Goal: Task Accomplishment & Management: Use online tool/utility

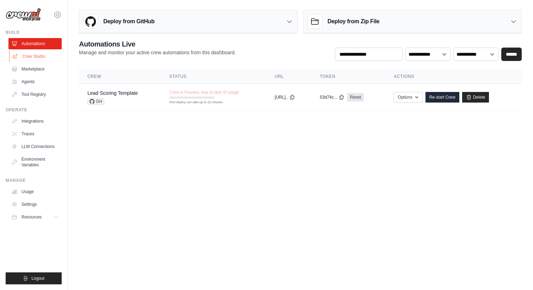
click at [43, 57] on link "Crew Studio" at bounding box center [35, 56] width 53 height 11
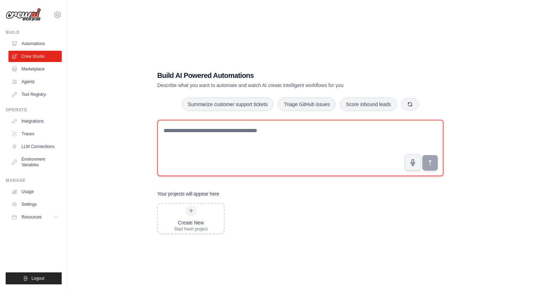
click at [252, 149] on textarea at bounding box center [300, 148] width 286 height 56
click at [204, 142] on textarea at bounding box center [300, 148] width 286 height 56
paste textarea "**********"
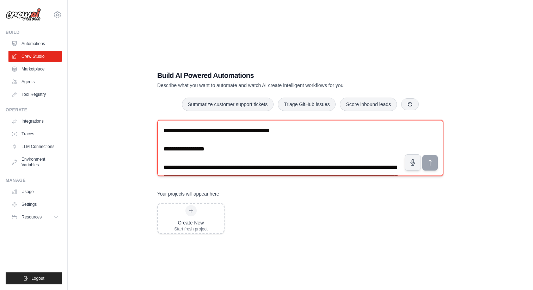
scroll to position [499, 0]
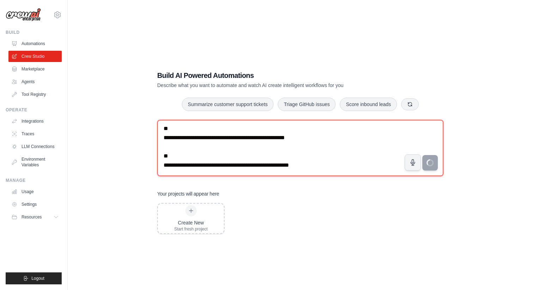
type textarea "**********"
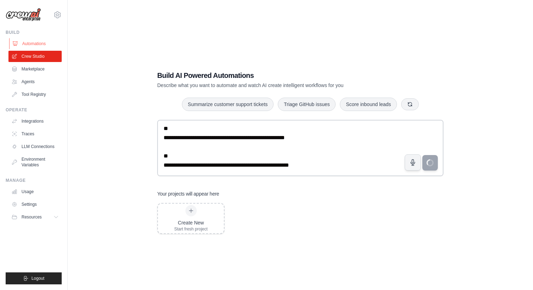
click at [27, 42] on link "Automations" at bounding box center [35, 43] width 53 height 11
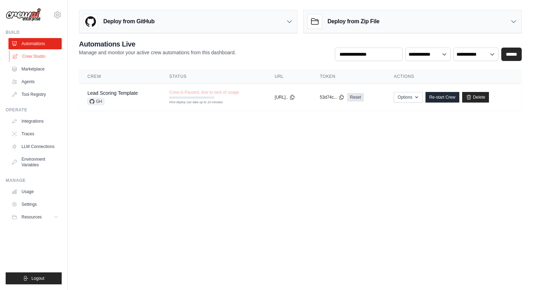
click at [29, 56] on link "Crew Studio" at bounding box center [35, 56] width 53 height 11
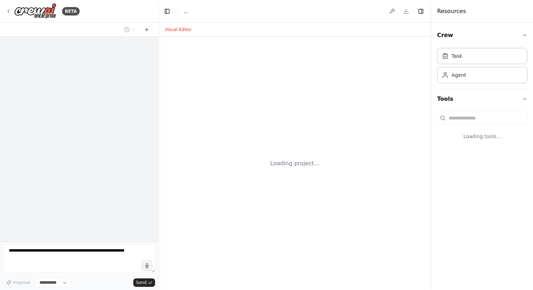
select select "****"
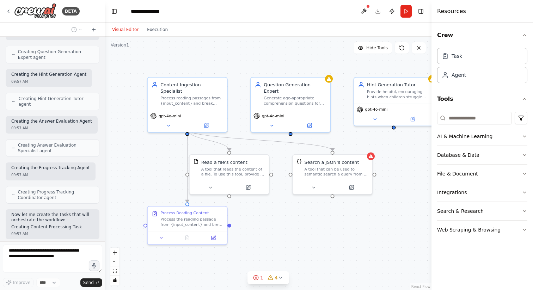
scroll to position [750, 0]
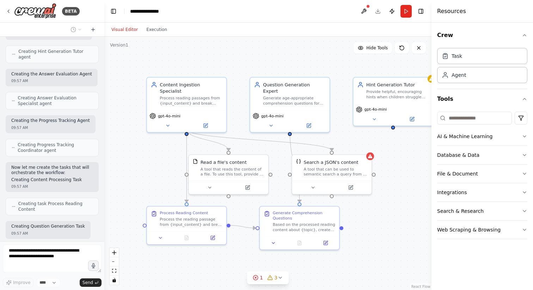
drag, startPoint x: 156, startPoint y: 74, endPoint x: 104, endPoint y: 74, distance: 52.2
click at [104, 74] on div "BETA Reading Comprehension Workflow for Elementary Kids High-Level Details: Thi…" at bounding box center [266, 145] width 533 height 290
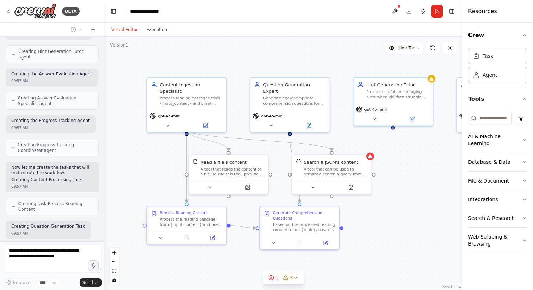
drag, startPoint x: 432, startPoint y: 17, endPoint x: 490, endPoint y: 21, distance: 58.0
click at [490, 21] on div "Resources Crew Task Agent Tools AI & Machine Learning Database & Data File & Do…" at bounding box center [497, 145] width 70 height 290
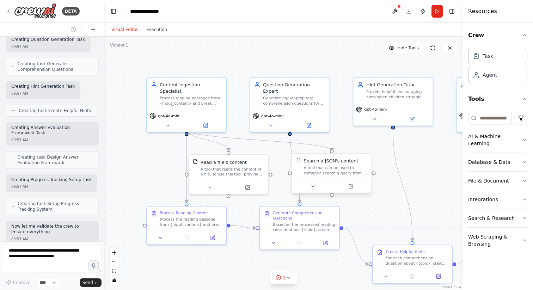
scroll to position [942, 0]
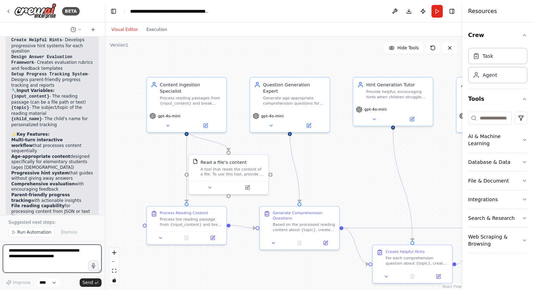
drag, startPoint x: 72, startPoint y: 258, endPoint x: 5, endPoint y: 226, distance: 74.1
click at [5, 226] on div "BETA Reading Comprehension Workflow for Elementary Kids High-Level Details: Thi…" at bounding box center [52, 145] width 104 height 290
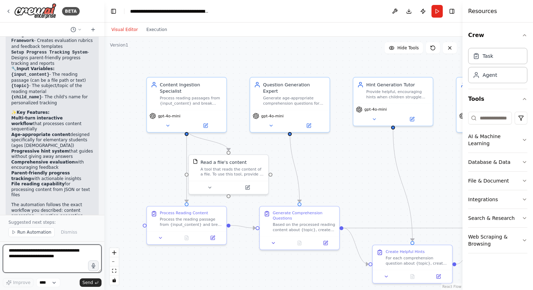
scroll to position [1644, 0]
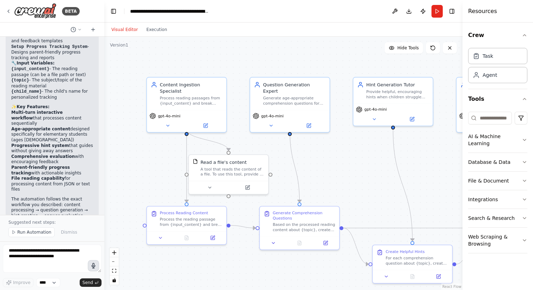
click at [94, 266] on icon "button" at bounding box center [94, 266] width 6 height 6
click at [65, 255] on textarea at bounding box center [52, 259] width 99 height 28
click at [92, 267] on circle "button" at bounding box center [93, 265] width 5 height 5
type textarea "**********"
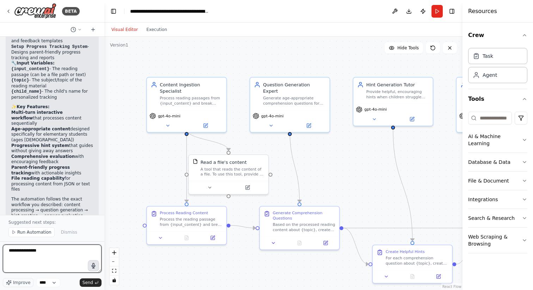
drag, startPoint x: 60, startPoint y: 250, endPoint x: 0, endPoint y: 245, distance: 60.5
click at [0, 245] on div "BETA Reading Comprehension Workflow for Elementary Kids High-Level Details: Thi…" at bounding box center [52, 145] width 104 height 290
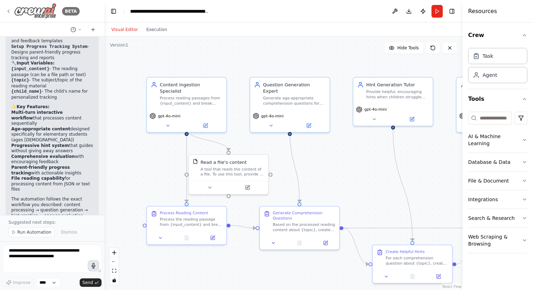
click at [8, 12] on icon at bounding box center [9, 11] width 6 height 6
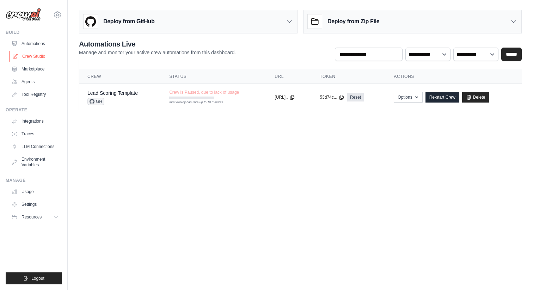
click at [40, 59] on link "Crew Studio" at bounding box center [35, 56] width 53 height 11
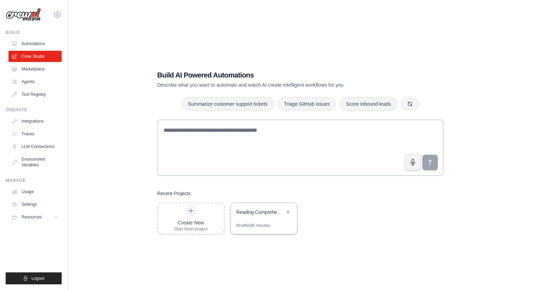
click at [254, 210] on div "Reading Comprehension Workflow for Elementary Kids" at bounding box center [260, 212] width 48 height 7
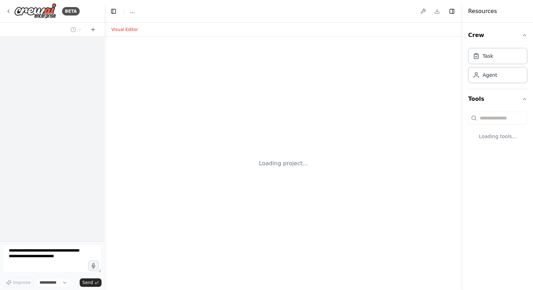
select select "****"
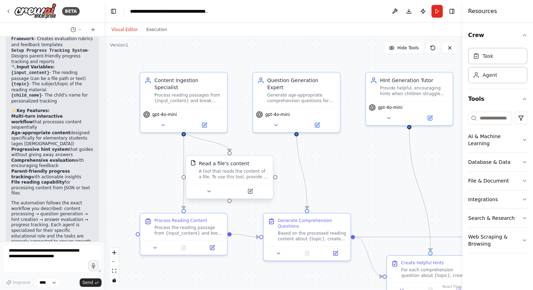
scroll to position [1618, 0]
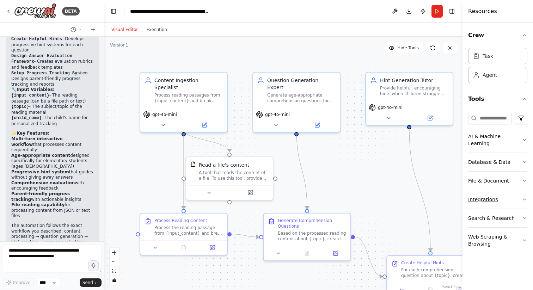
click at [525, 196] on button "Integrations" at bounding box center [497, 199] width 59 height 18
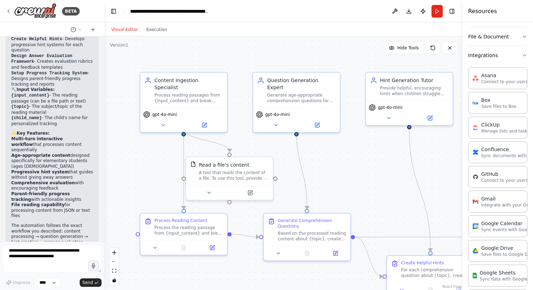
scroll to position [144, 0]
click at [437, 12] on button "Run" at bounding box center [436, 11] width 11 height 13
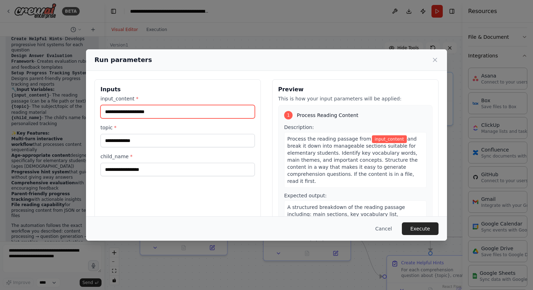
click at [169, 112] on input "input_content *" at bounding box center [177, 111] width 154 height 13
type input "*"
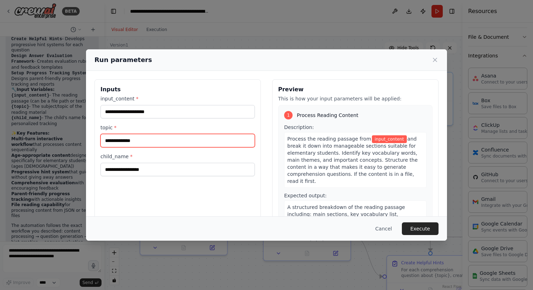
click at [169, 141] on input "topic *" at bounding box center [177, 140] width 154 height 13
type input "*******"
click at [382, 229] on button "Cancel" at bounding box center [384, 228] width 28 height 13
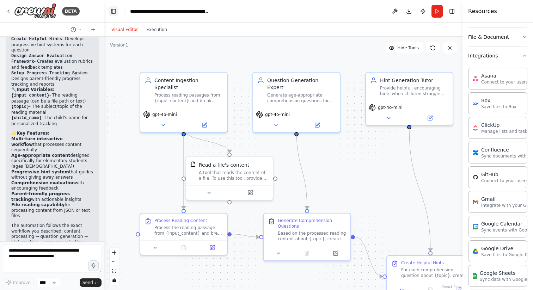
click at [115, 12] on button "Toggle Left Sidebar" at bounding box center [114, 11] width 10 height 10
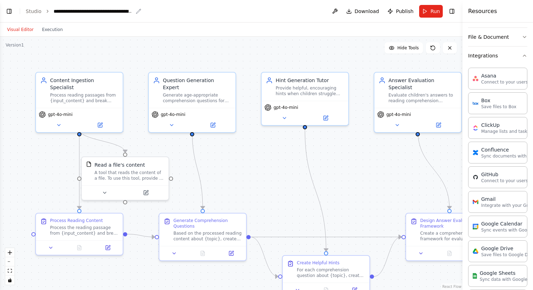
click at [115, 11] on div "**********" at bounding box center [93, 11] width 79 height 7
click at [33, 10] on link "Studio" at bounding box center [34, 11] width 16 height 6
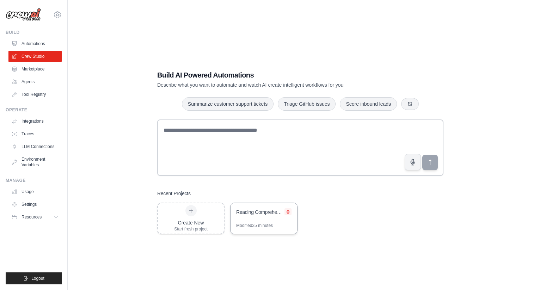
click at [289, 210] on icon at bounding box center [288, 212] width 4 height 4
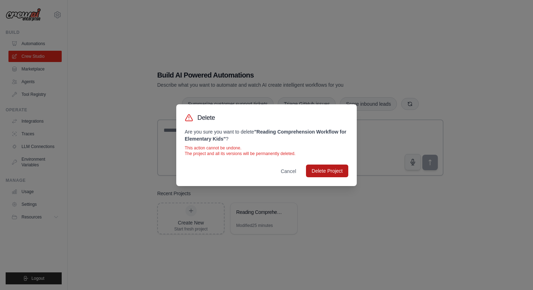
click at [325, 167] on button "Delete Project" at bounding box center [327, 171] width 42 height 13
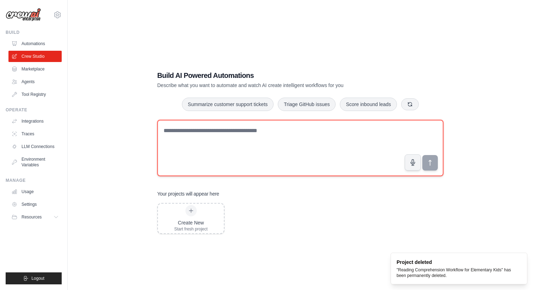
click at [264, 138] on textarea at bounding box center [300, 148] width 286 height 56
drag, startPoint x: 264, startPoint y: 138, endPoint x: 276, endPoint y: 138, distance: 12.0
click at [265, 138] on textarea at bounding box center [300, 148] width 286 height 56
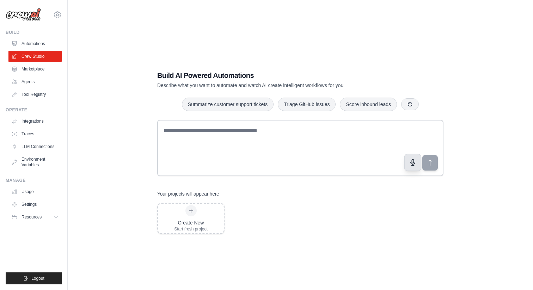
click at [410, 168] on button "button" at bounding box center [412, 162] width 17 height 17
click at [411, 169] on button "button" at bounding box center [412, 162] width 17 height 17
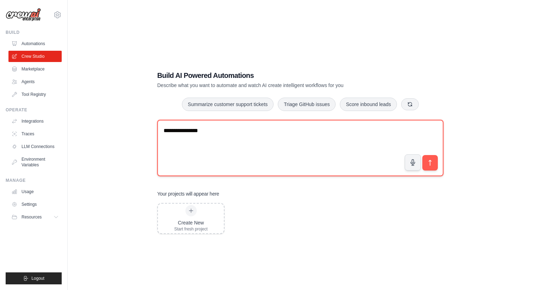
drag, startPoint x: 250, startPoint y: 135, endPoint x: 206, endPoint y: 132, distance: 44.5
click at [206, 132] on textarea "**********" at bounding box center [300, 148] width 286 height 56
type textarea "**********"
drag, startPoint x: 220, startPoint y: 134, endPoint x: 156, endPoint y: 129, distance: 63.9
click at [156, 129] on div "**********" at bounding box center [300, 152] width 303 height 186
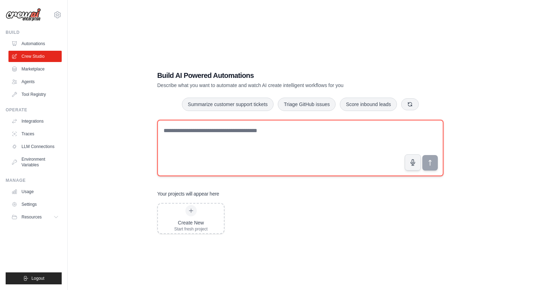
click at [258, 130] on textarea at bounding box center [300, 148] width 286 height 56
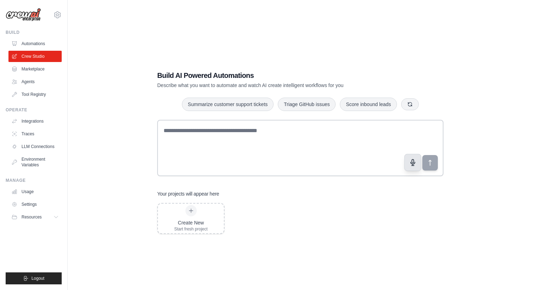
click at [411, 163] on icon "button" at bounding box center [413, 162] width 4 height 6
click at [410, 163] on circle "button" at bounding box center [412, 162] width 6 height 6
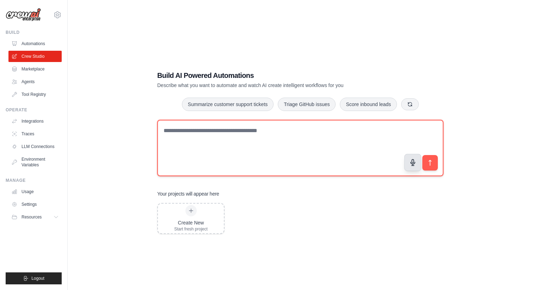
click at [369, 166] on textarea "**********" at bounding box center [300, 148] width 286 height 56
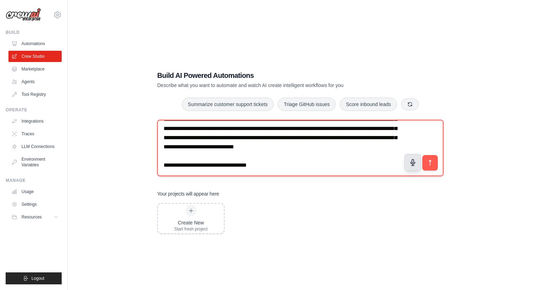
scroll to position [87, 0]
paste textarea "**********"
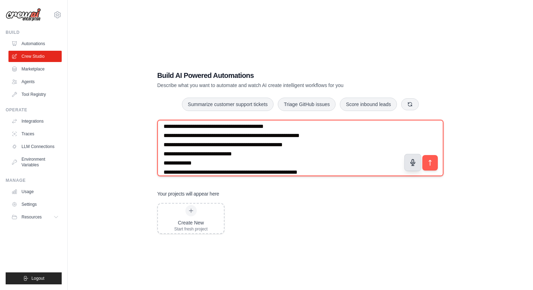
scroll to position [1743, 0]
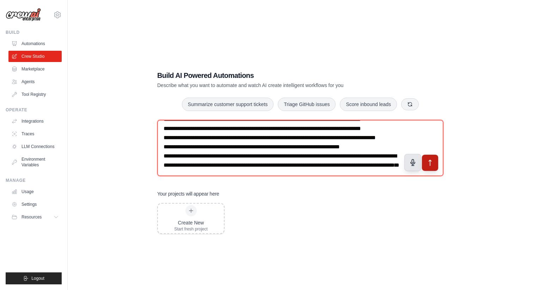
type textarea "**********"
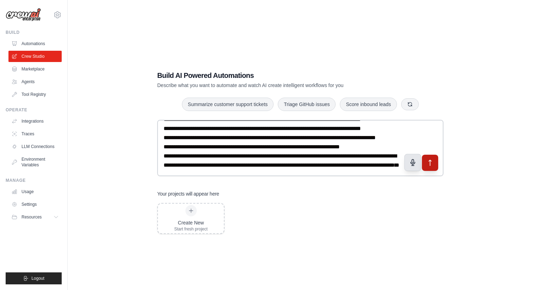
click at [429, 161] on icon "submit" at bounding box center [430, 163] width 2 height 6
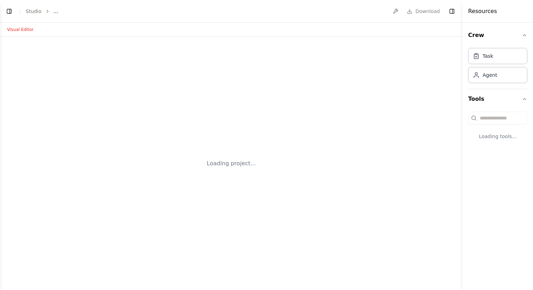
select select "****"
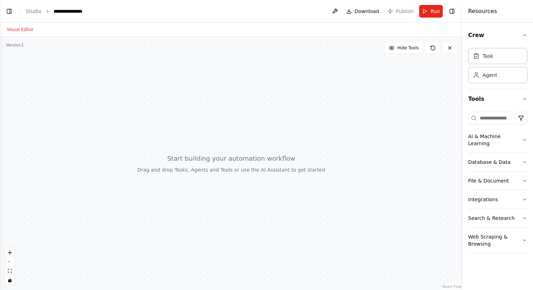
scroll to position [1615, 0]
click at [9, 12] on button "Toggle Left Sidebar" at bounding box center [9, 11] width 10 height 10
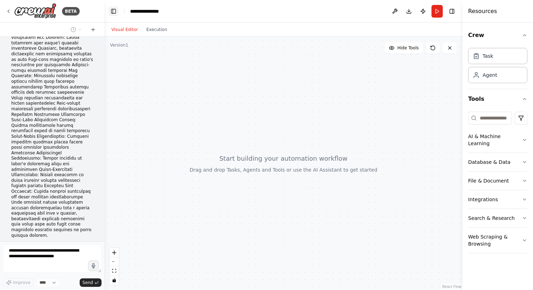
scroll to position [1737, 0]
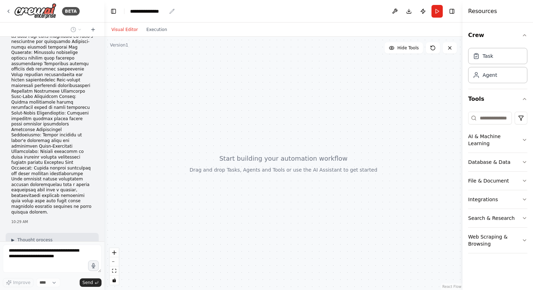
click at [150, 10] on div "**********" at bounding box center [148, 11] width 36 height 7
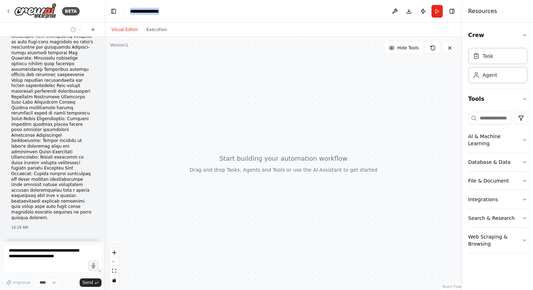
drag, startPoint x: 169, startPoint y: 11, endPoint x: 129, endPoint y: 9, distance: 40.9
click at [129, 9] on header "**********" at bounding box center [283, 11] width 358 height 23
click at [169, 11] on div "**********" at bounding box center [156, 11] width 53 height 7
drag, startPoint x: 168, startPoint y: 11, endPoint x: 120, endPoint y: 9, distance: 48.3
click at [120, 9] on header "**********" at bounding box center [283, 11] width 358 height 23
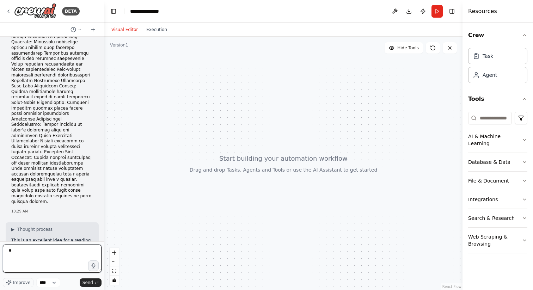
type textarea "*"
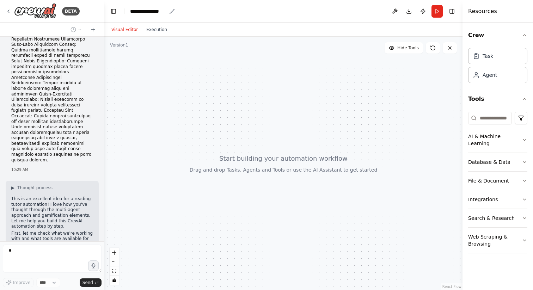
click at [172, 12] on icon "breadcrumb" at bounding box center [172, 11] width 6 height 6
click at [172, 11] on icon "breadcrumb" at bounding box center [172, 11] width 6 height 6
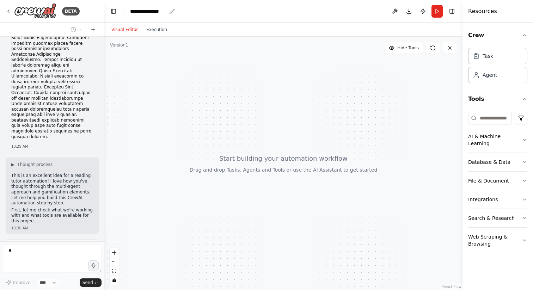
click at [171, 10] on icon "breadcrumb" at bounding box center [172, 11] width 6 height 6
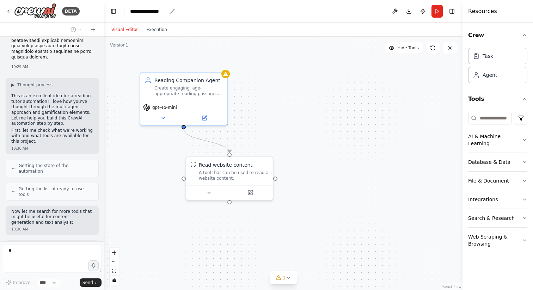
scroll to position [1898, 0]
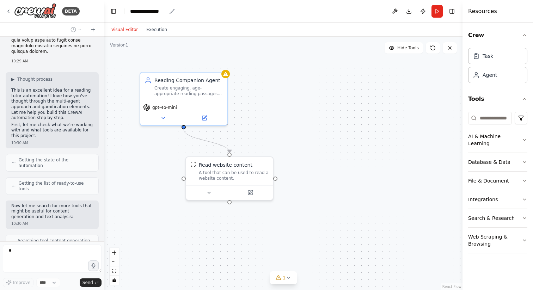
click at [171, 10] on icon "breadcrumb" at bounding box center [172, 11] width 6 height 6
click at [170, 8] on icon "breadcrumb" at bounding box center [172, 11] width 6 height 6
click at [171, 9] on icon "breadcrumb" at bounding box center [172, 11] width 6 height 6
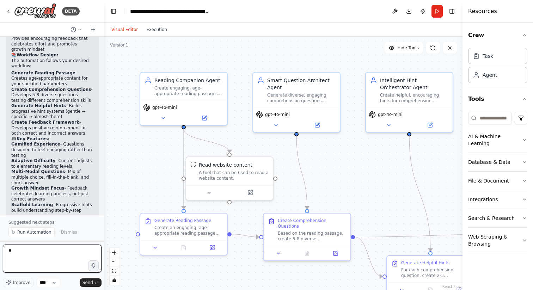
scroll to position [2651, 0]
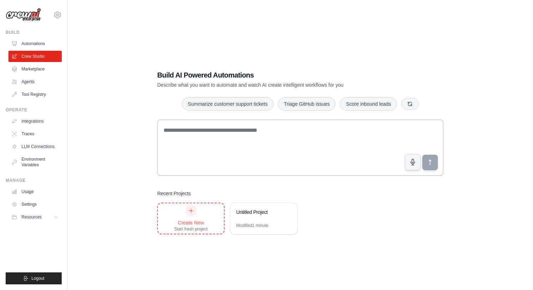
click at [192, 209] on icon at bounding box center [191, 211] width 6 height 6
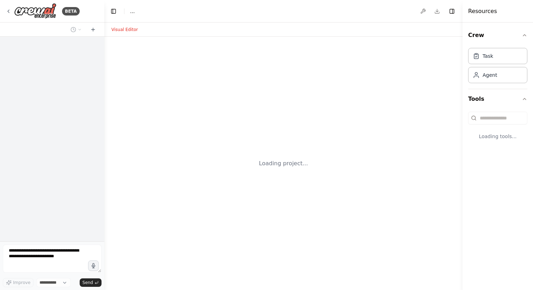
select select "****"
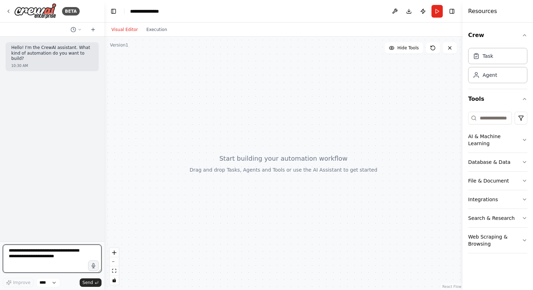
click at [69, 261] on textarea at bounding box center [52, 259] width 99 height 28
click at [34, 260] on textarea at bounding box center [52, 259] width 99 height 28
click at [93, 268] on icon "button" at bounding box center [94, 265] width 4 height 5
click at [95, 267] on circle "button" at bounding box center [93, 265] width 5 height 5
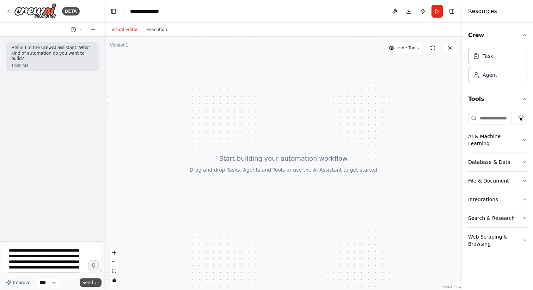
click at [92, 284] on span "Send" at bounding box center [87, 283] width 11 height 6
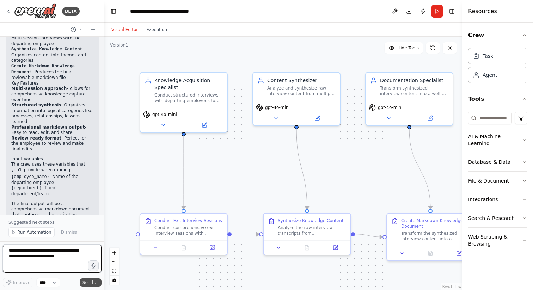
scroll to position [806, 0]
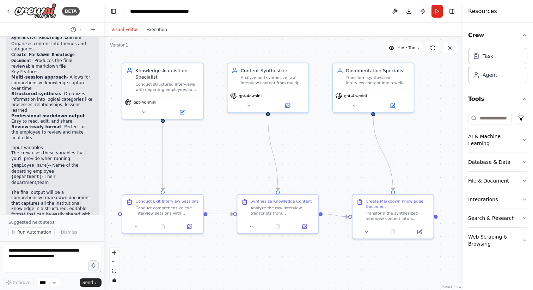
drag, startPoint x: 291, startPoint y: 147, endPoint x: 262, endPoint y: 131, distance: 32.7
click at [262, 131] on div ".deletable-edge-delete-btn { width: 20px; height: 20px; border: 0px solid #ffff…" at bounding box center [283, 163] width 358 height 253
click at [507, 190] on button "Integrations" at bounding box center [497, 199] width 59 height 18
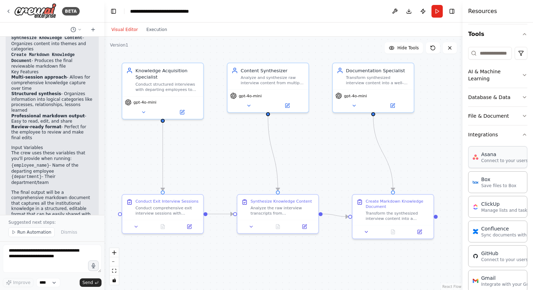
scroll to position [71, 0]
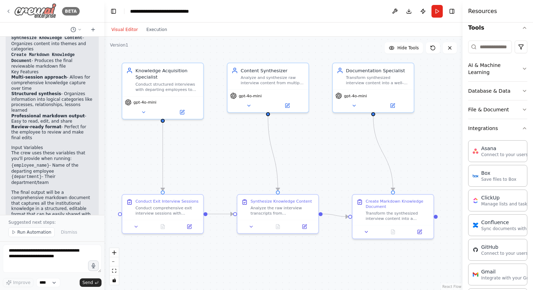
click at [7, 11] on icon at bounding box center [9, 11] width 6 height 6
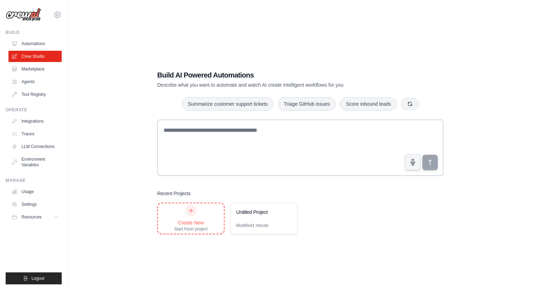
click at [191, 214] on div at bounding box center [190, 210] width 11 height 11
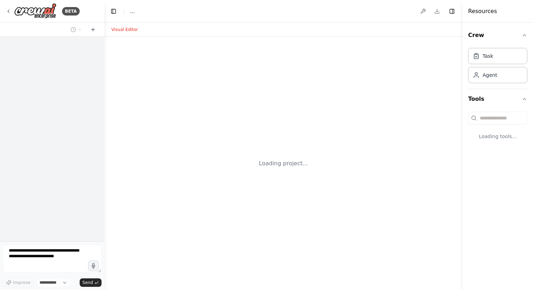
select select "****"
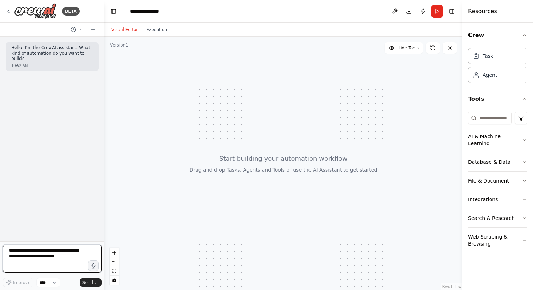
click at [72, 261] on textarea at bounding box center [52, 259] width 99 height 28
click at [68, 259] on textarea at bounding box center [52, 259] width 99 height 28
click at [55, 257] on textarea at bounding box center [52, 259] width 99 height 28
click at [92, 265] on icon "button" at bounding box center [94, 266] width 6 height 6
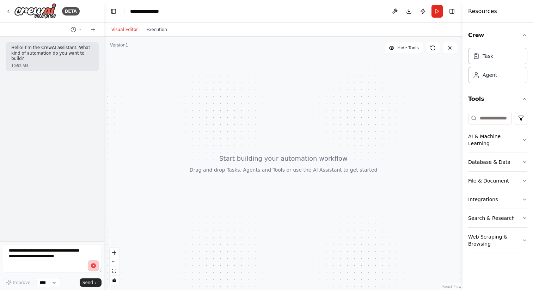
click at [92, 265] on circle "button" at bounding box center [93, 265] width 5 height 5
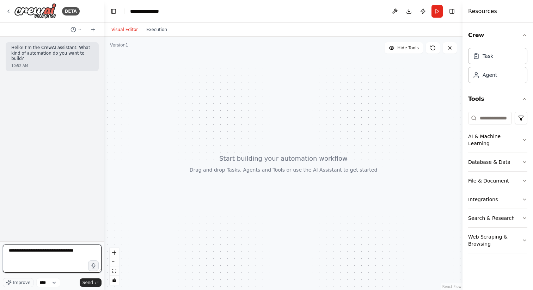
drag, startPoint x: 86, startPoint y: 251, endPoint x: 0, endPoint y: 247, distance: 86.5
click at [0, 247] on div "**********" at bounding box center [52, 145] width 104 height 290
type textarea "**********"
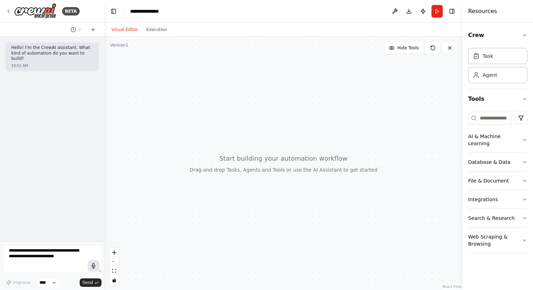
click at [94, 268] on icon "button" at bounding box center [93, 266] width 5 height 6
click at [94, 268] on icon "button" at bounding box center [94, 266] width 8 height 8
click at [93, 284] on button "Send" at bounding box center [91, 282] width 22 height 8
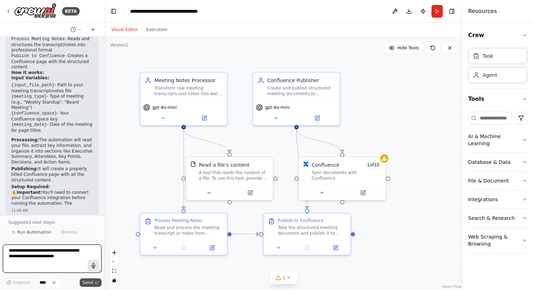
scroll to position [802, 0]
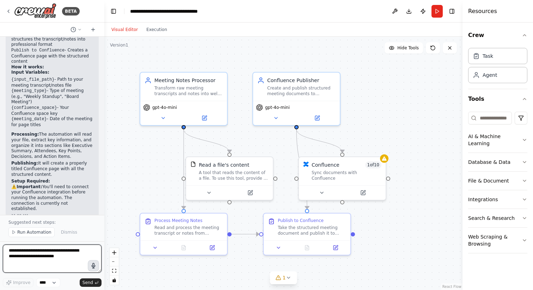
click at [66, 256] on textarea at bounding box center [52, 259] width 99 height 28
click at [95, 264] on icon "button" at bounding box center [93, 265] width 8 height 8
click at [93, 267] on circle "button" at bounding box center [93, 265] width 7 height 7
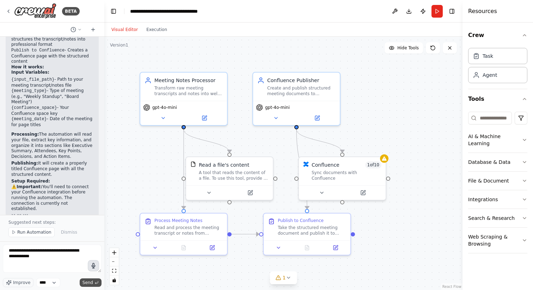
click at [93, 284] on span "Send" at bounding box center [87, 283] width 11 height 6
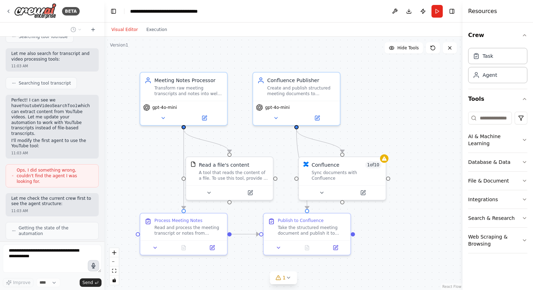
scroll to position [1130, 0]
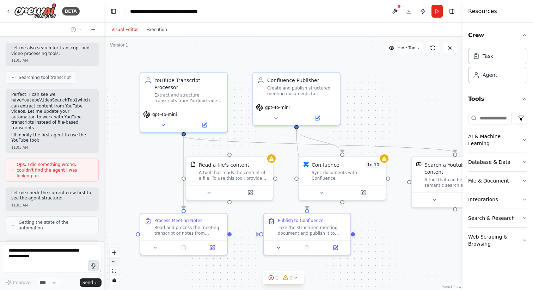
click at [115, 264] on button "zoom out" at bounding box center [114, 261] width 9 height 9
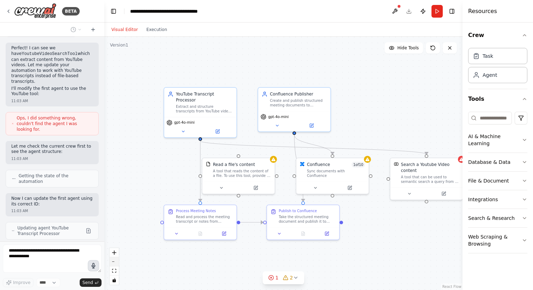
click at [115, 264] on button "zoom out" at bounding box center [114, 261] width 9 height 9
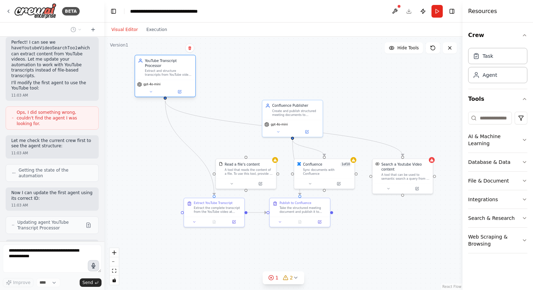
drag, startPoint x: 224, startPoint y: 118, endPoint x: 177, endPoint y: 73, distance: 65.3
click at [177, 73] on div "Extract and structure transcripts from YouTube videos at {youtube_url} into pro…" at bounding box center [169, 73] width 48 height 8
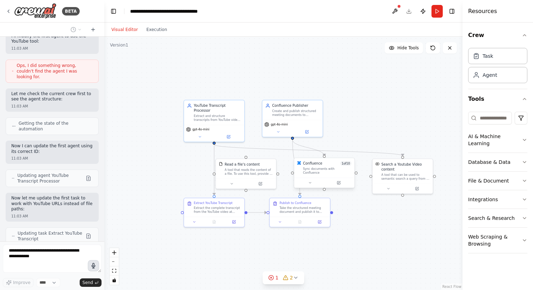
scroll to position [1235, 0]
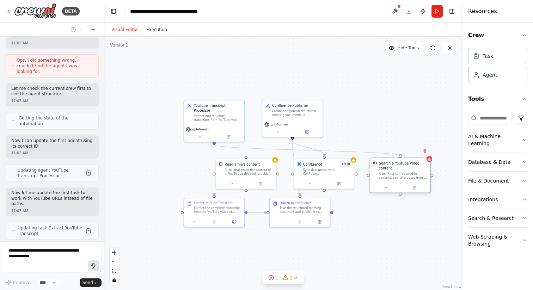
drag, startPoint x: 409, startPoint y: 179, endPoint x: 405, endPoint y: 177, distance: 4.9
click at [405, 177] on div "Search a Youtube Video content A tool that can be used to semantic search a que…" at bounding box center [400, 170] width 60 height 24
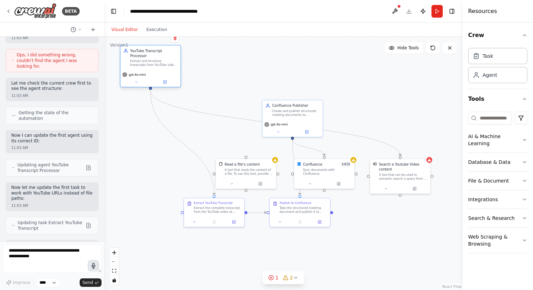
scroll to position [1282, 0]
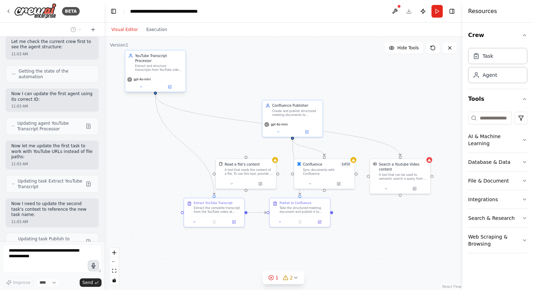
drag, startPoint x: 222, startPoint y: 115, endPoint x: 163, endPoint y: 66, distance: 77.1
click at [163, 66] on div "Extract and structure transcripts from YouTube videos at {youtube_url} into pro…" at bounding box center [159, 68] width 48 height 8
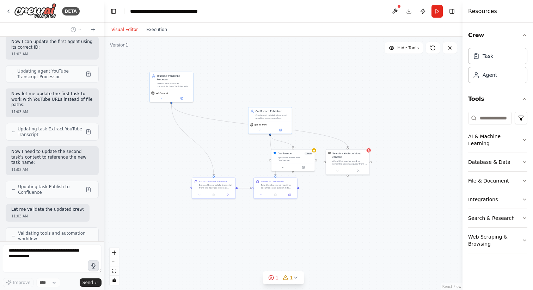
scroll to position [1357, 0]
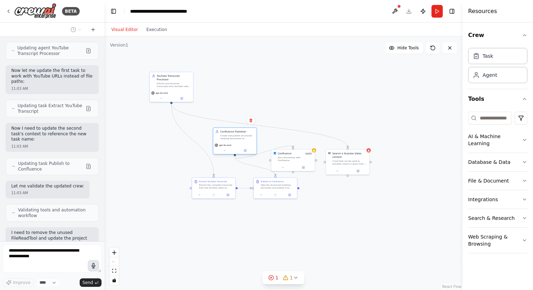
drag, startPoint x: 278, startPoint y: 119, endPoint x: 241, endPoint y: 139, distance: 41.5
click at [241, 139] on div "Confluence Publisher Create and publish structured meeting documents to Conflue…" at bounding box center [234, 135] width 43 height 14
drag, startPoint x: 279, startPoint y: 189, endPoint x: 297, endPoint y: 212, distance: 28.9
click at [297, 212] on div "Publish to Confluence Take the structured meeting document and publish it to Co…" at bounding box center [295, 208] width 44 height 21
drag, startPoint x: 221, startPoint y: 190, endPoint x: 174, endPoint y: 172, distance: 49.9
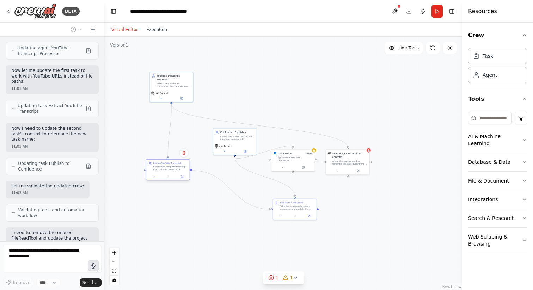
click at [174, 172] on div "Extract YouTube Transcript Extract the complete transcript from the YouTube vid…" at bounding box center [167, 166] width 43 height 13
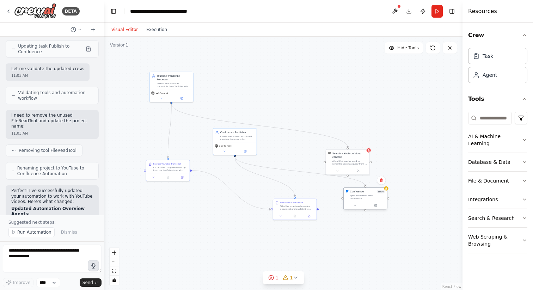
drag, startPoint x: 292, startPoint y: 161, endPoint x: 365, endPoint y: 198, distance: 82.4
click at [365, 198] on div "Confluence 1 of 10 Sync documents with Confluence" at bounding box center [365, 198] width 44 height 22
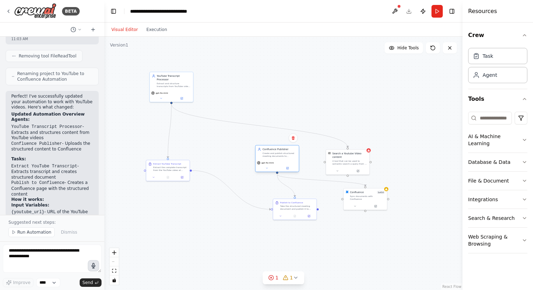
drag, startPoint x: 243, startPoint y: 141, endPoint x: 291, endPoint y: 160, distance: 50.9
click at [291, 160] on div "Confluence Publisher Create and publish structured meeting documents to Conflue…" at bounding box center [277, 158] width 44 height 27
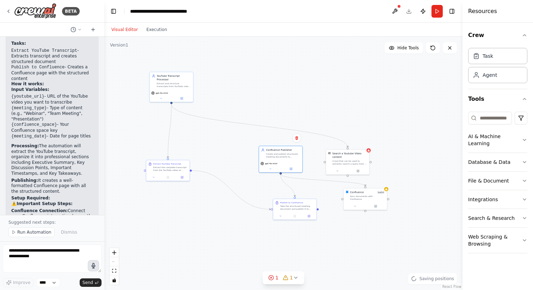
click at [255, 206] on div ".deletable-edge-delete-btn { width: 20px; height: 20px; border: 0px solid #ffff…" at bounding box center [263, 153] width 179 height 127
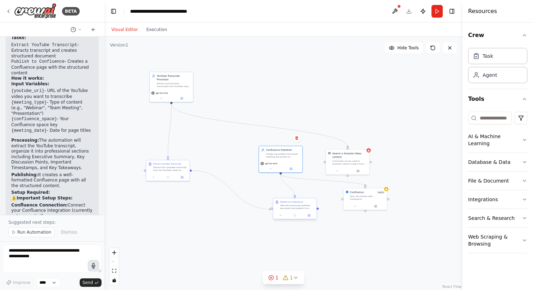
scroll to position [1695, 0]
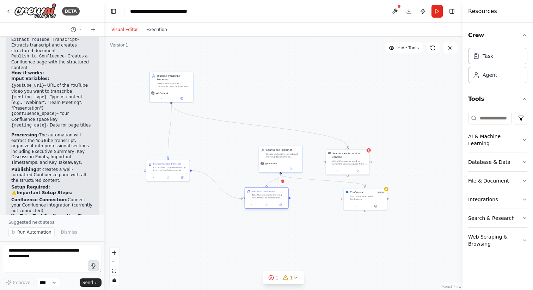
drag, startPoint x: 291, startPoint y: 208, endPoint x: 261, endPoint y: 198, distance: 31.2
click at [261, 199] on div "Take the structured meeting document and publish it to Confluence space {conflu…" at bounding box center [269, 196] width 34 height 6
drag, startPoint x: 284, startPoint y: 168, endPoint x: 330, endPoint y: 233, distance: 79.6
click at [330, 233] on div at bounding box center [330, 235] width 41 height 4
drag, startPoint x: 344, startPoint y: 161, endPoint x: 199, endPoint y: 127, distance: 148.1
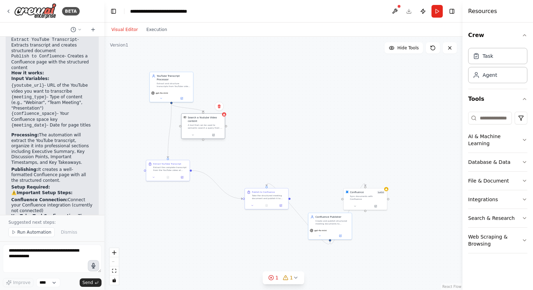
click at [199, 127] on div "A tool that can be used to semantic search a query from a Youtube Video content." at bounding box center [205, 127] width 35 height 6
drag, startPoint x: 177, startPoint y: 167, endPoint x: 180, endPoint y: 158, distance: 9.8
click at [180, 158] on div "Extract the complete transcript from the YouTube video at {youtube_url} and tra…" at bounding box center [174, 158] width 34 height 6
click at [161, 237] on div ".deletable-edge-delete-btn { width: 20px; height: 20px; border: 0px solid #ffff…" at bounding box center [283, 163] width 358 height 253
drag, startPoint x: 265, startPoint y: 195, endPoint x: 274, endPoint y: 220, distance: 26.4
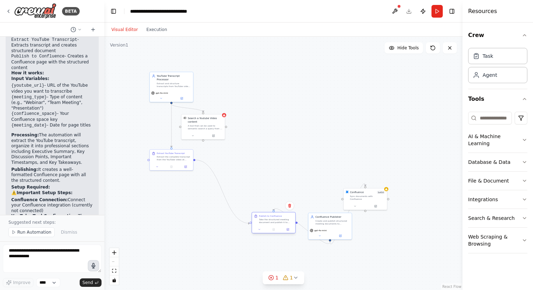
click at [274, 220] on div "Take the structured meeting document and publish it to Confluence space {conflu…" at bounding box center [276, 221] width 34 height 6
drag, startPoint x: 355, startPoint y: 196, endPoint x: 371, endPoint y: 220, distance: 29.4
click at [371, 220] on div "Sync documents with Confluence" at bounding box center [385, 222] width 35 height 6
click at [329, 172] on div ".deletable-edge-delete-btn { width: 20px; height: 20px; border: 0px solid #ffff…" at bounding box center [283, 163] width 358 height 253
drag, startPoint x: 326, startPoint y: 223, endPoint x: 324, endPoint y: 218, distance: 5.2
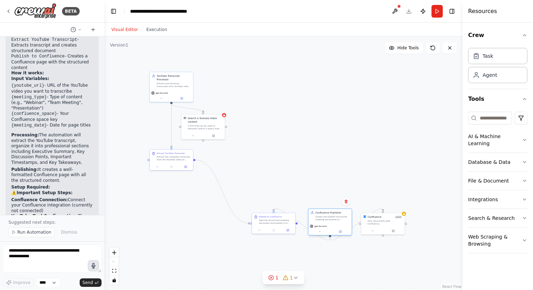
click at [324, 218] on div "Create and publish structured meeting documents to Confluence space {confluence…" at bounding box center [332, 218] width 34 height 6
click at [72, 256] on textarea "**********" at bounding box center [52, 259] width 99 height 28
click at [94, 267] on icon "button" at bounding box center [93, 265] width 7 height 7
click at [94, 267] on circle "button" at bounding box center [93, 265] width 7 height 7
drag, startPoint x: 81, startPoint y: 257, endPoint x: 1, endPoint y: 248, distance: 80.1
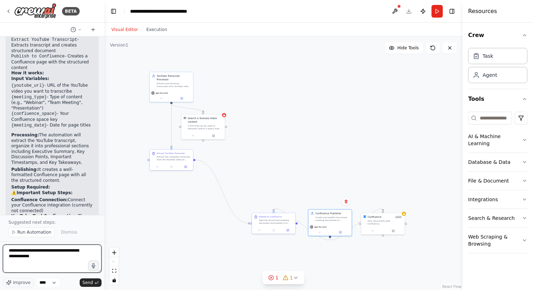
click at [1, 248] on div "BETA Hello! I'm the CrewAI assistant. What kind of automation do you want to bu…" at bounding box center [52, 145] width 104 height 290
type textarea "**********"
drag, startPoint x: 63, startPoint y: 261, endPoint x: 0, endPoint y: 248, distance: 64.6
click at [0, 248] on div "BETA Hello! I'm the CrewAI assistant. What kind of automation do you want to bu…" at bounding box center [52, 145] width 104 height 290
click at [93, 266] on icon "button" at bounding box center [93, 265] width 8 height 8
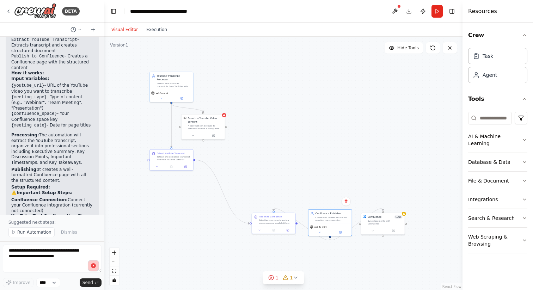
click at [93, 266] on circle "button" at bounding box center [93, 266] width 2 height 2
click at [92, 284] on span "Send" at bounding box center [87, 283] width 11 height 6
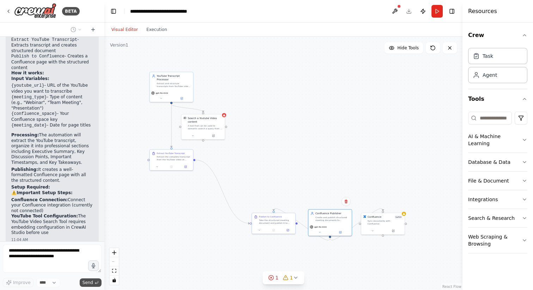
scroll to position [1744, 0]
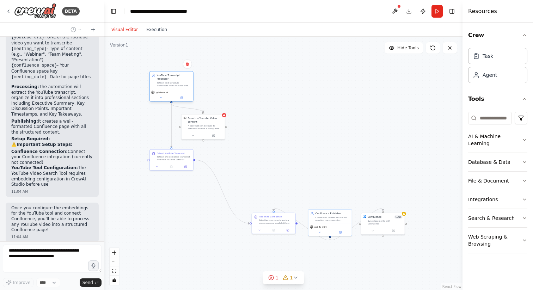
click at [169, 80] on div "YouTube Transcript Processor" at bounding box center [174, 77] width 34 height 7
click at [169, 81] on div "Extract and structure transcripts from YouTube videos at {youtube_url} into pro…" at bounding box center [174, 84] width 34 height 6
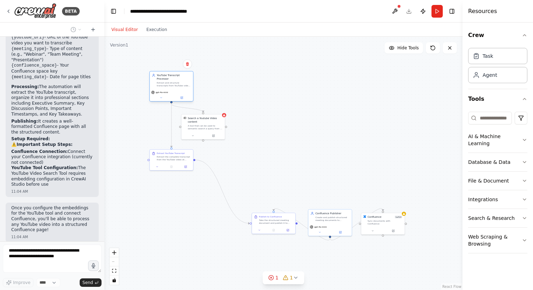
click at [169, 81] on div "Extract and structure transcripts from YouTube videos at {youtube_url} into pro…" at bounding box center [174, 84] width 34 height 6
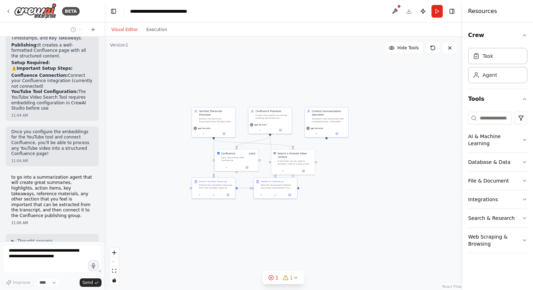
scroll to position [1825, 0]
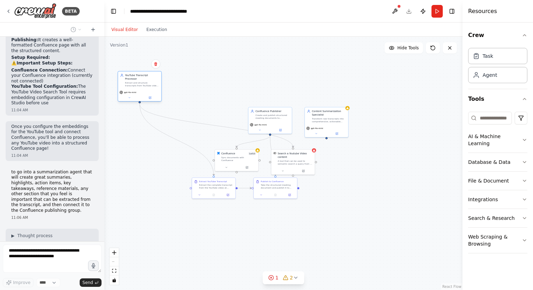
drag, startPoint x: 212, startPoint y: 119, endPoint x: 140, endPoint y: 83, distance: 80.8
click at [139, 83] on div "Extract and structure transcripts from YouTube videos at {youtube_url} into pro…" at bounding box center [142, 84] width 34 height 6
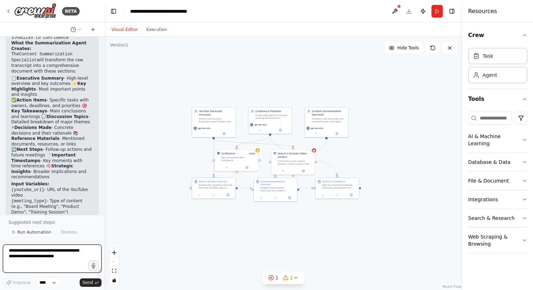
scroll to position [2387, 0]
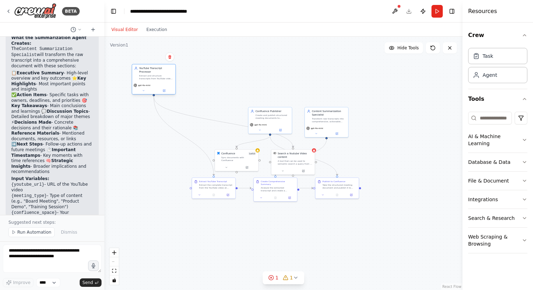
drag, startPoint x: 223, startPoint y: 118, endPoint x: 162, endPoint y: 73, distance: 76.4
click at [162, 73] on div "YouTube Transcript Processor Extract and structure transcripts from YouTube vid…" at bounding box center [156, 73] width 34 height 13
drag, startPoint x: 217, startPoint y: 188, endPoint x: 156, endPoint y: 141, distance: 77.4
click at [156, 141] on div "Extract the complete transcript from the YouTube video at {youtube_url} and tra…" at bounding box center [156, 140] width 34 height 6
drag, startPoint x: 266, startPoint y: 125, endPoint x: 301, endPoint y: 77, distance: 59.3
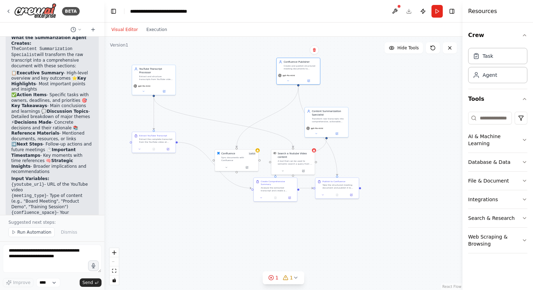
click at [295, 74] on span "gpt-4o-mini" at bounding box center [289, 75] width 12 height 3
drag, startPoint x: 290, startPoint y: 164, endPoint x: 206, endPoint y: 136, distance: 87.9
click at [206, 136] on div "A tool that can be used to semantic search a query from a Youtube Video content." at bounding box center [212, 134] width 35 height 6
drag, startPoint x: 233, startPoint y: 164, endPoint x: 251, endPoint y: 72, distance: 94.2
click at [251, 73] on button at bounding box center [246, 75] width 20 height 4
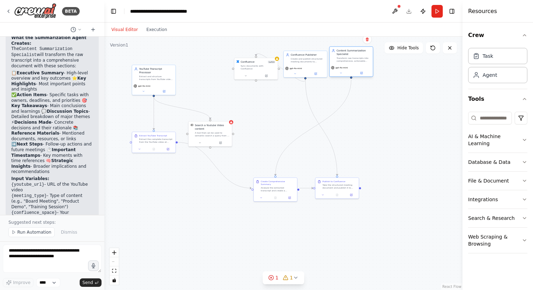
drag, startPoint x: 322, startPoint y: 112, endPoint x: 345, endPoint y: 58, distance: 58.7
click at [345, 58] on div "Transform raw transcripts into comprehensive, actionable summaries with detaile…" at bounding box center [354, 60] width 34 height 6
drag, startPoint x: 204, startPoint y: 136, endPoint x: 146, endPoint y: 179, distance: 72.6
click at [146, 179] on div "Search a Youtube Video content A tool that can be used to semantic search a que…" at bounding box center [153, 172] width 43 height 18
click at [97, 267] on button "button" at bounding box center [93, 265] width 11 height 11
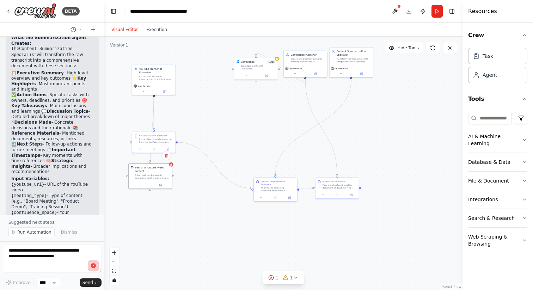
click at [97, 267] on button "button" at bounding box center [93, 265] width 11 height 11
click at [95, 269] on button "button" at bounding box center [93, 265] width 11 height 11
click at [119, 210] on div ".deletable-edge-delete-btn { width: 20px; height: 20px; border: 0px solid #ffff…" at bounding box center [283, 163] width 358 height 253
click at [97, 265] on button "button" at bounding box center [93, 265] width 11 height 11
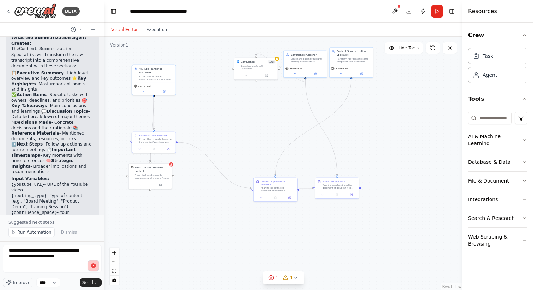
click at [97, 265] on button "button" at bounding box center [93, 265] width 11 height 11
click at [94, 285] on button "Send" at bounding box center [91, 282] width 22 height 8
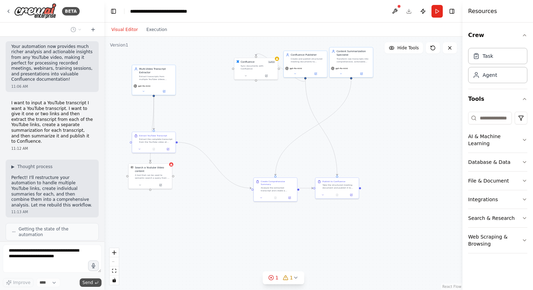
scroll to position [2632, 0]
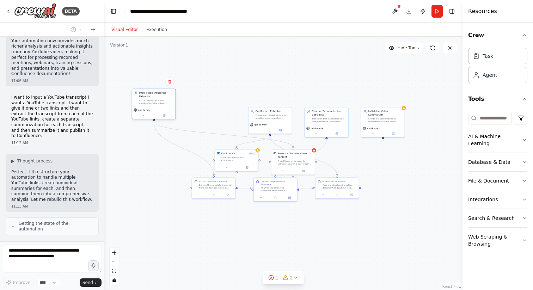
drag, startPoint x: 214, startPoint y: 121, endPoint x: 153, endPoint y: 103, distance: 63.9
click at [153, 103] on div "Extract transcripts from multiple YouTube videos provided in {youtube_urls} and…" at bounding box center [156, 102] width 34 height 6
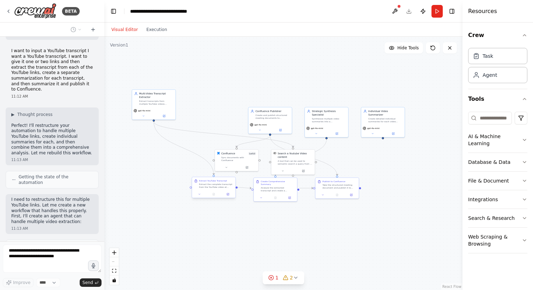
scroll to position [2684, 0]
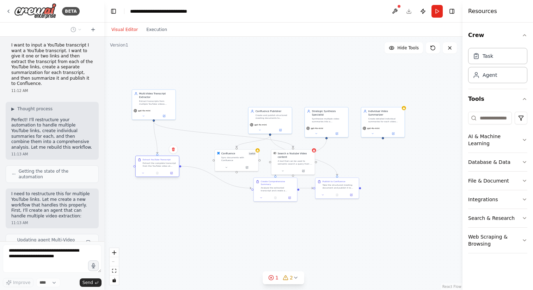
click at [157, 171] on div at bounding box center [157, 172] width 43 height 7
click at [155, 159] on div at bounding box center [153, 162] width 43 height 7
drag, startPoint x: 285, startPoint y: 161, endPoint x: 193, endPoint y: 135, distance: 95.3
click at [193, 135] on div "A tool that can be used to semantic search a query from a Youtube Video content." at bounding box center [205, 137] width 35 height 6
drag, startPoint x: 237, startPoint y: 162, endPoint x: 258, endPoint y: 163, distance: 20.8
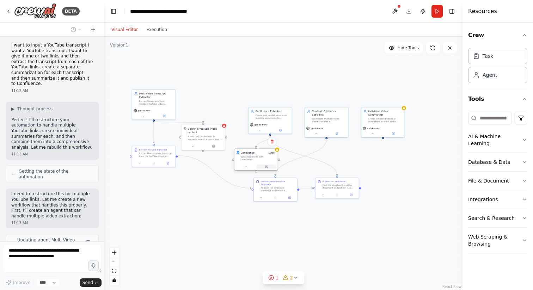
click at [258, 165] on button at bounding box center [266, 167] width 20 height 4
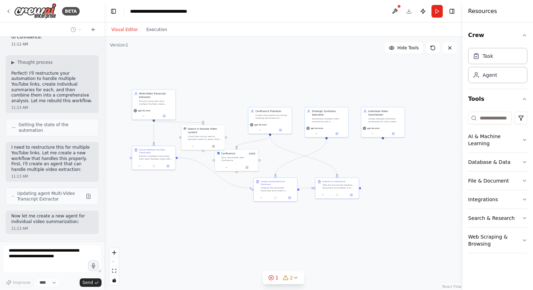
scroll to position [2736, 0]
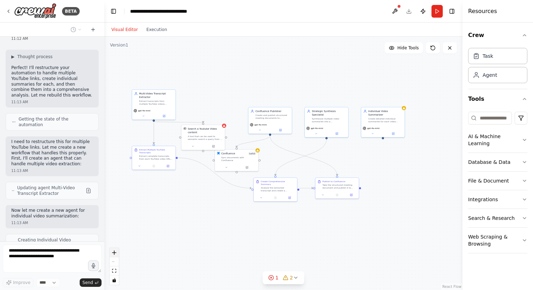
click at [116, 251] on icon "zoom in" at bounding box center [114, 253] width 4 height 4
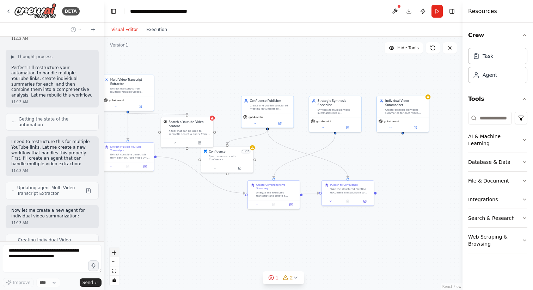
click at [116, 251] on icon "zoom in" at bounding box center [114, 253] width 4 height 4
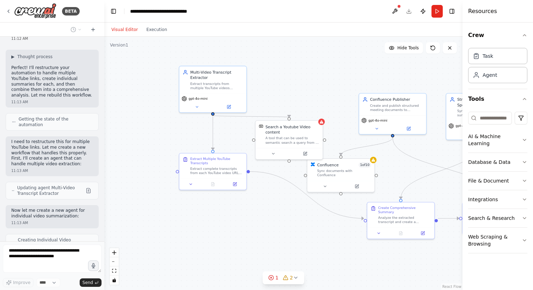
drag, startPoint x: 181, startPoint y: 209, endPoint x: 304, endPoint y: 229, distance: 123.9
click at [304, 229] on div ".deletable-edge-delete-btn { width: 20px; height: 20px; border: 0px solid #ffff…" at bounding box center [283, 163] width 358 height 253
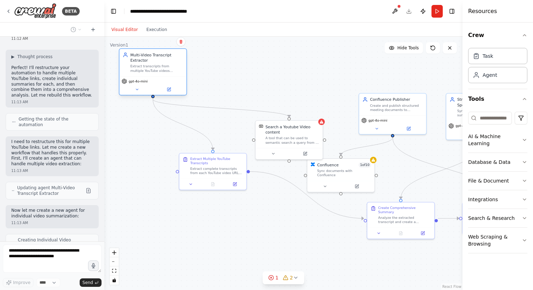
drag, startPoint x: 221, startPoint y: 79, endPoint x: 159, endPoint y: 63, distance: 63.8
click at [159, 63] on div "Multi-Video Transcript Extractor Extract transcripts from multiple YouTube vide…" at bounding box center [156, 62] width 53 height 21
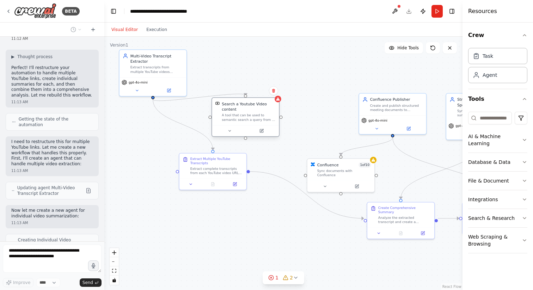
drag, startPoint x: 288, startPoint y: 132, endPoint x: 244, endPoint y: 109, distance: 49.6
click at [244, 109] on div "Search a Youtube Video content" at bounding box center [249, 106] width 54 height 11
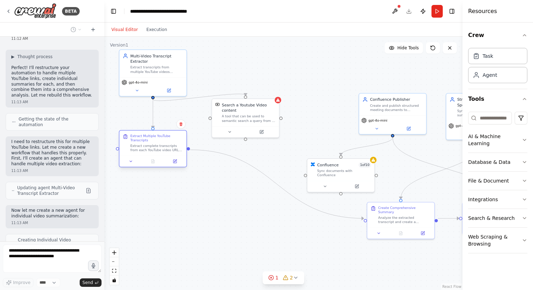
drag, startPoint x: 201, startPoint y: 167, endPoint x: 163, endPoint y: 147, distance: 43.2
click at [163, 147] on div "Extract complete transcripts from each YouTube video URL provided in {youtube_u…" at bounding box center [156, 148] width 53 height 9
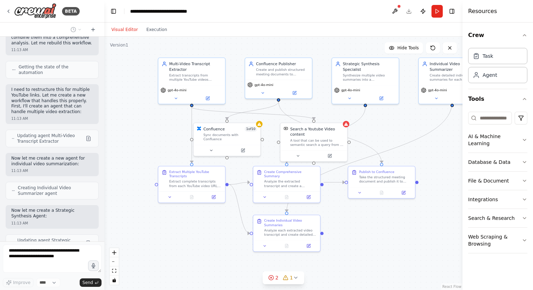
drag, startPoint x: 254, startPoint y: 184, endPoint x: 140, endPoint y: 148, distance: 119.0
click at [140, 148] on div ".deletable-edge-delete-btn { width: 20px; height: 20px; border: 0px solid #ffff…" at bounding box center [283, 163] width 358 height 253
click at [395, 13] on button at bounding box center [394, 11] width 11 height 13
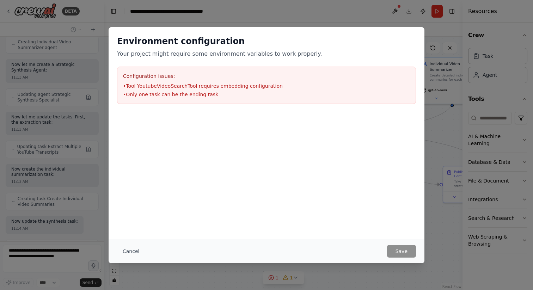
scroll to position [2940, 0]
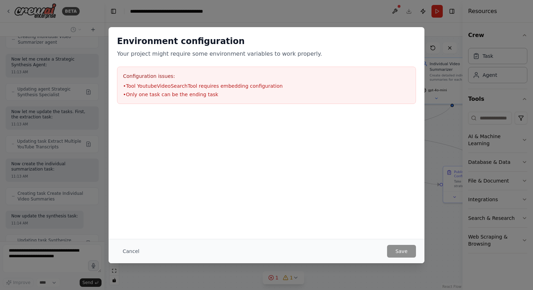
click at [401, 259] on div "Cancel Save" at bounding box center [267, 251] width 316 height 24
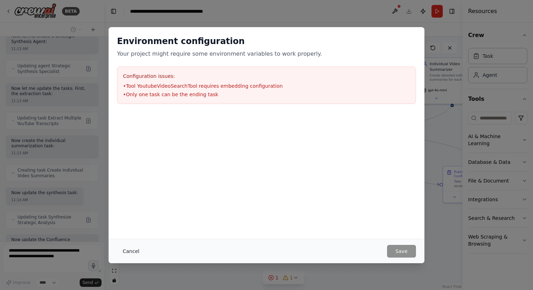
click at [129, 250] on button "Cancel" at bounding box center [131, 251] width 28 height 13
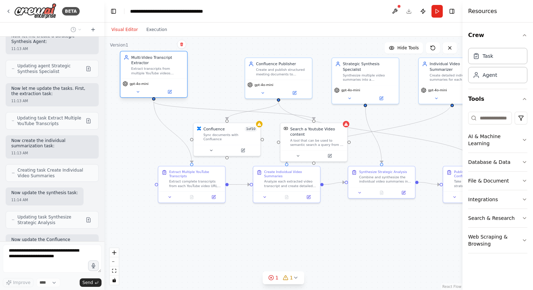
drag, startPoint x: 180, startPoint y: 74, endPoint x: 142, endPoint y: 70, distance: 38.3
click at [142, 70] on div "Extract transcripts from multiple YouTube videos provided in {youtube_urls} and…" at bounding box center [157, 71] width 53 height 9
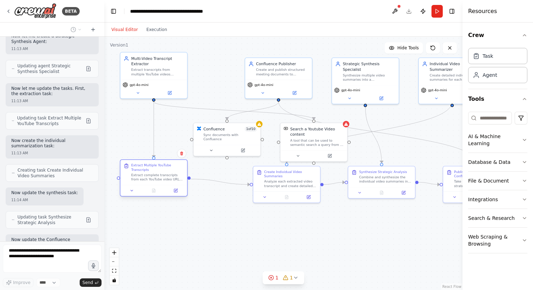
drag, startPoint x: 187, startPoint y: 177, endPoint x: 157, endPoint y: 172, distance: 31.1
click at [157, 172] on div "Extract Multiple YouTube Transcripts Extract complete transcripts from each You…" at bounding box center [157, 172] width 53 height 18
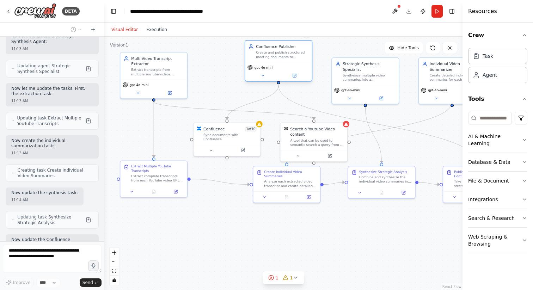
drag, startPoint x: 271, startPoint y: 81, endPoint x: 272, endPoint y: 63, distance: 18.7
click at [272, 63] on div "gpt-4o-mini" at bounding box center [278, 71] width 67 height 19
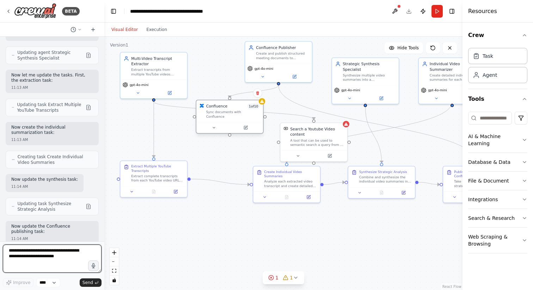
drag, startPoint x: 240, startPoint y: 128, endPoint x: 242, endPoint y: 103, distance: 24.4
click at [242, 103] on div "Confluence 1 of 10 Sync documents with Confluence" at bounding box center [229, 111] width 67 height 22
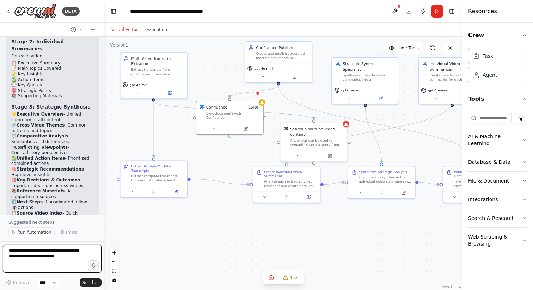
scroll to position [3491, 0]
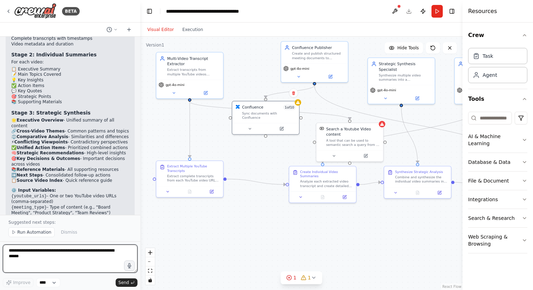
drag, startPoint x: 104, startPoint y: 159, endPoint x: 146, endPoint y: 166, distance: 42.8
click at [146, 166] on div "BETA Hello! I'm the CrewAI assistant. What kind of automation do you want to bu…" at bounding box center [266, 145] width 533 height 290
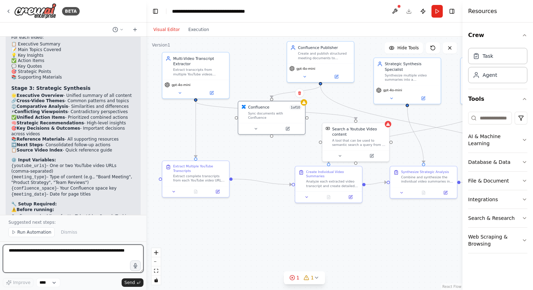
scroll to position [2868, 0]
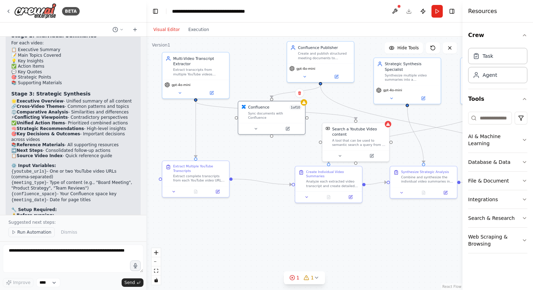
click at [34, 233] on span "Run Automation" at bounding box center [34, 232] width 34 height 6
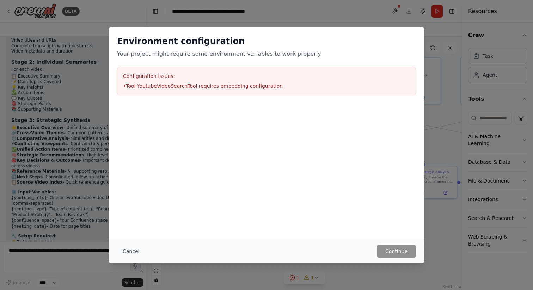
click at [253, 88] on li "• Tool YoutubeVideoSearchTool requires embedding configuration" at bounding box center [266, 85] width 287 height 7
click at [131, 249] on button "Cancel" at bounding box center [131, 251] width 28 height 13
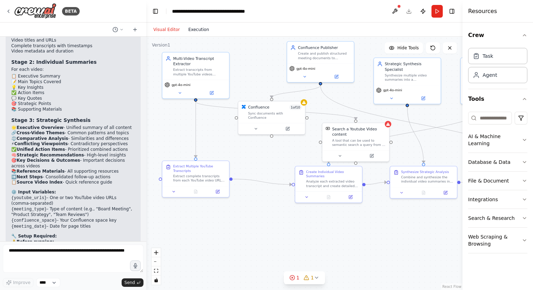
click at [196, 29] on button "Execution" at bounding box center [198, 29] width 29 height 8
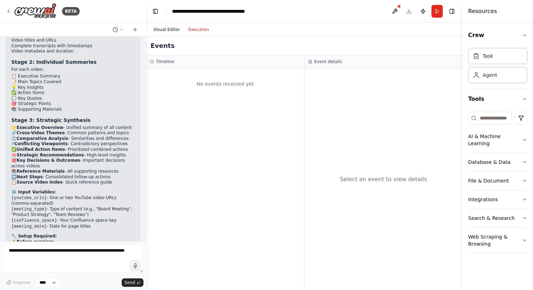
click at [168, 29] on button "Visual Editor" at bounding box center [166, 29] width 35 height 8
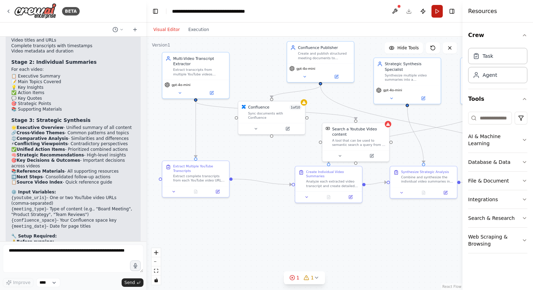
click at [438, 13] on button "Run" at bounding box center [436, 11] width 11 height 13
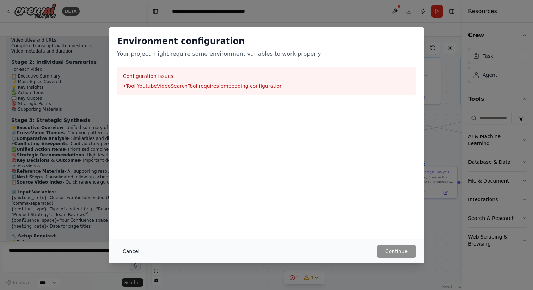
click at [134, 257] on button "Cancel" at bounding box center [131, 251] width 28 height 13
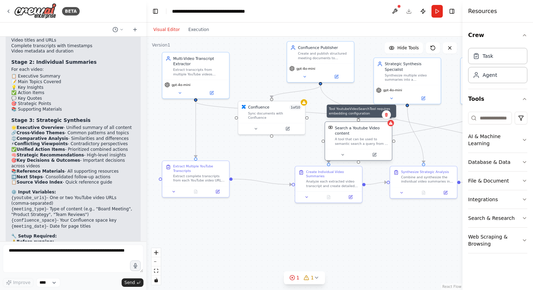
click at [387, 124] on div "Tool YoutubeVideoSearchTool requires embedding configuration Search a Youtube V…" at bounding box center [359, 141] width 68 height 39
click at [390, 124] on icon at bounding box center [391, 123] width 4 height 3
click at [307, 277] on icon at bounding box center [307, 277] width 0 height 1
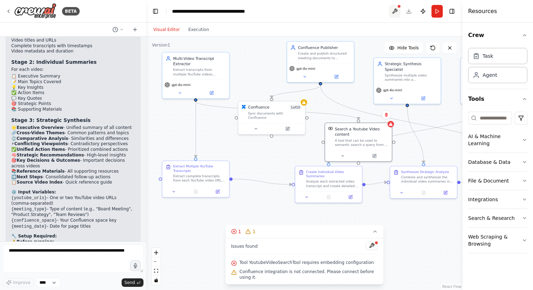
click at [398, 16] on button at bounding box center [394, 11] width 11 height 13
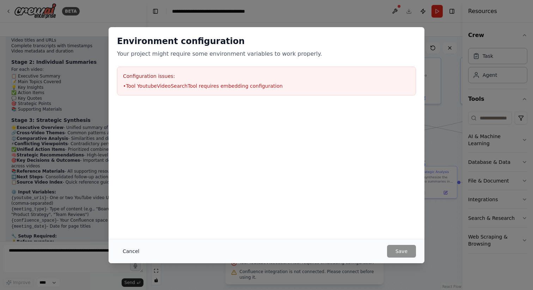
click at [134, 253] on button "Cancel" at bounding box center [131, 251] width 28 height 13
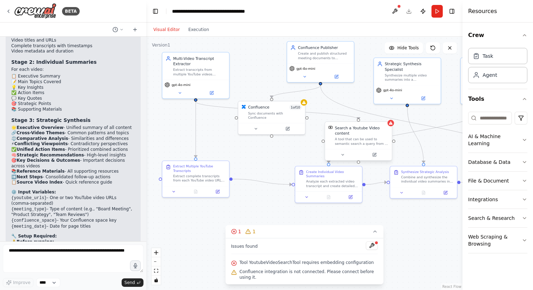
click at [373, 131] on div "Search a Youtube Video content" at bounding box center [362, 130] width 54 height 11
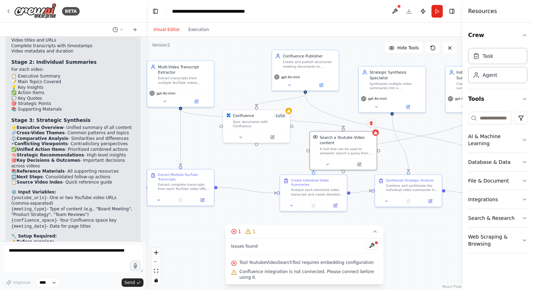
drag, startPoint x: 387, startPoint y: 116, endPoint x: 371, endPoint y: 123, distance: 17.2
click at [371, 123] on icon at bounding box center [371, 123] width 3 height 4
click at [355, 149] on div "A tool that can be used to semantic search a query from a Youtube Video content." at bounding box center [346, 148] width 54 height 9
click at [324, 164] on button at bounding box center [327, 162] width 31 height 6
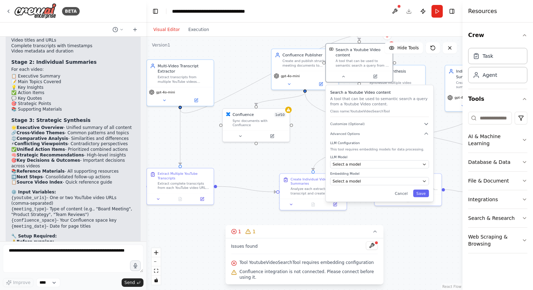
drag, startPoint x: 359, startPoint y: 192, endPoint x: 375, endPoint y: 106, distance: 87.8
click at [375, 106] on p "A tool that can be used to semantic search a query from a Youtube Video content." at bounding box center [379, 101] width 99 height 11
click at [359, 163] on div "Select a model" at bounding box center [376, 164] width 87 height 5
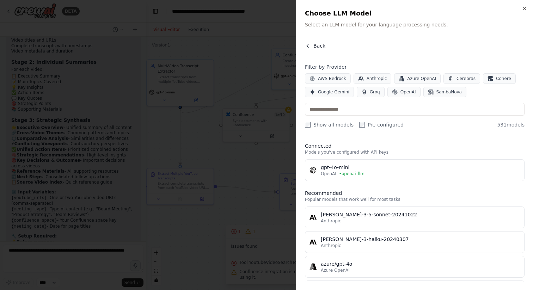
click at [317, 46] on span "Back" at bounding box center [319, 45] width 12 height 7
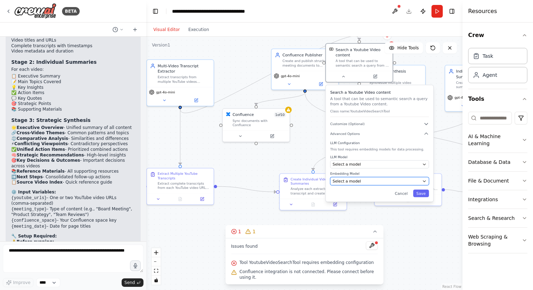
click at [350, 182] on span "Select a model" at bounding box center [347, 180] width 28 height 5
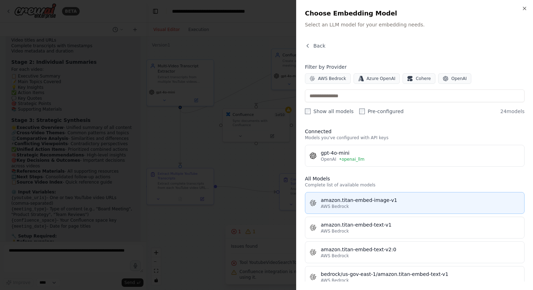
scroll to position [0, 0]
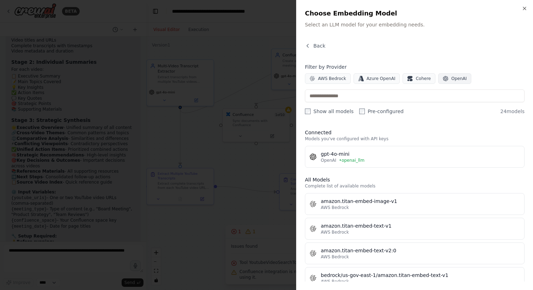
click at [451, 77] on span "OpenAI" at bounding box center [459, 79] width 16 height 6
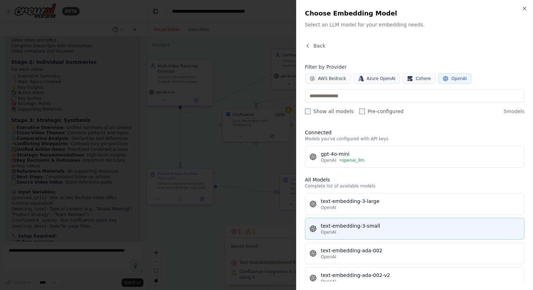
click at [387, 235] on button "text-embedding-3-small OpenAI" at bounding box center [415, 229] width 220 height 22
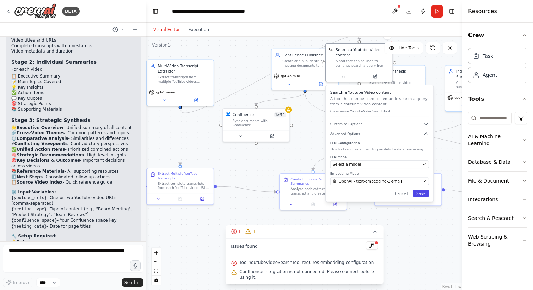
click at [423, 196] on button "Save" at bounding box center [421, 194] width 16 height 8
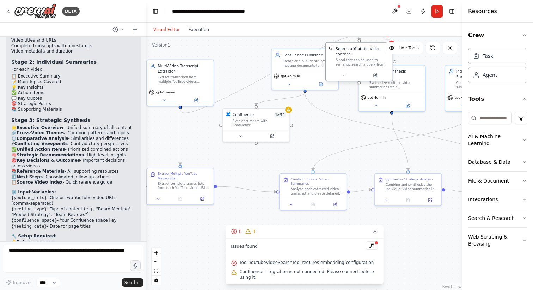
click at [355, 62] on div "A tool that can be used to semantic search a query from a Youtube Video content." at bounding box center [362, 62] width 54 height 9
click at [341, 75] on icon at bounding box center [343, 75] width 4 height 4
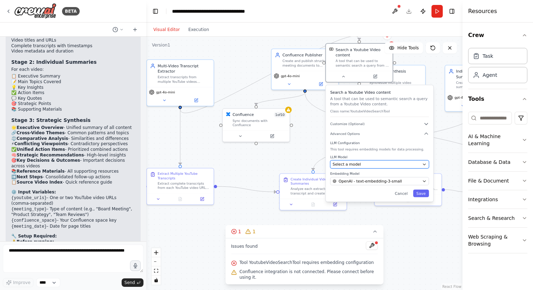
click at [411, 164] on div "Select a model" at bounding box center [376, 164] width 87 height 5
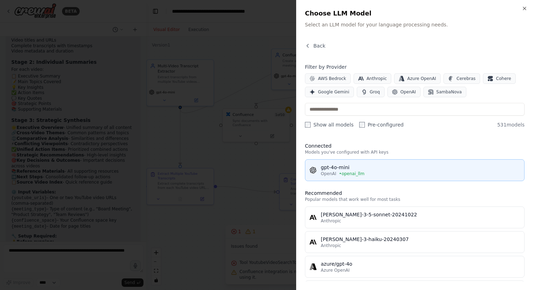
click at [410, 168] on div "gpt-4o-mini" at bounding box center [420, 167] width 199 height 7
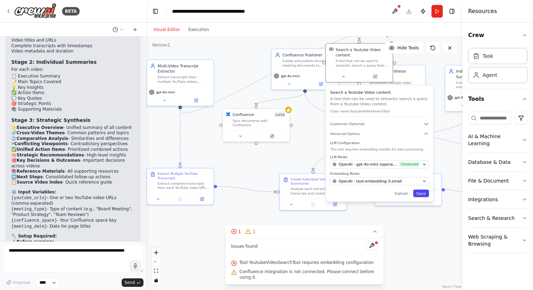
click at [423, 192] on button "Save" at bounding box center [421, 194] width 16 height 8
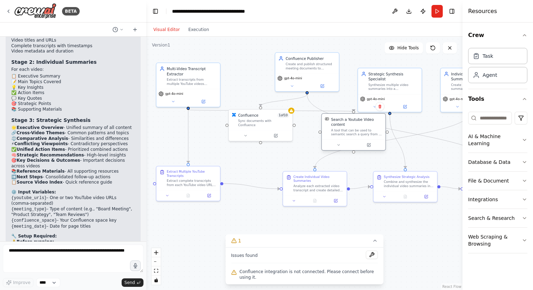
drag, startPoint x: 353, startPoint y: 70, endPoint x: 350, endPoint y: 136, distance: 66.3
click at [350, 136] on div "Search a Youtube Video content A tool that can be used to semantic search a que…" at bounding box center [353, 127] width 63 height 26
click at [337, 146] on icon at bounding box center [338, 145] width 4 height 4
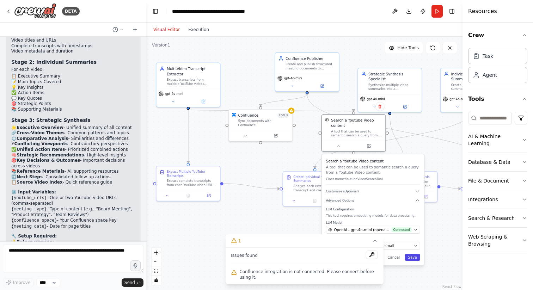
click at [410, 258] on button "Save" at bounding box center [412, 257] width 15 height 7
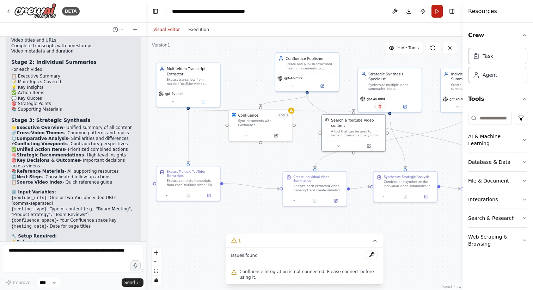
click at [438, 13] on button "Run" at bounding box center [436, 11] width 11 height 13
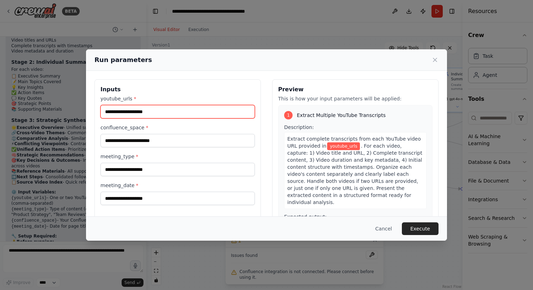
click at [150, 111] on input "youtube_urls *" at bounding box center [177, 111] width 154 height 13
paste input "**********"
type input "**********"
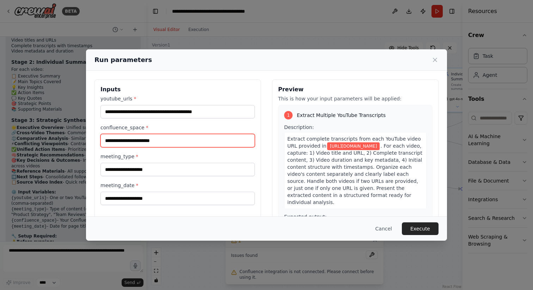
click at [159, 143] on input "confluence_space *" at bounding box center [177, 140] width 154 height 13
click at [174, 139] on input "confluence_space *" at bounding box center [177, 140] width 154 height 13
paste input "**********"
type input "**********"
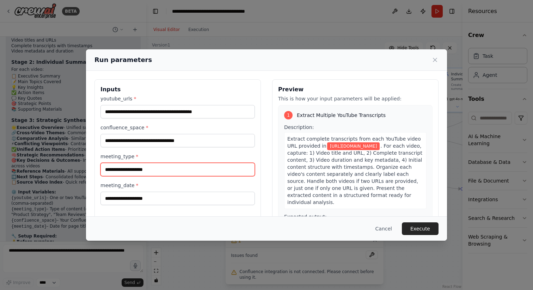
click at [195, 175] on input "meeting_type *" at bounding box center [177, 169] width 154 height 13
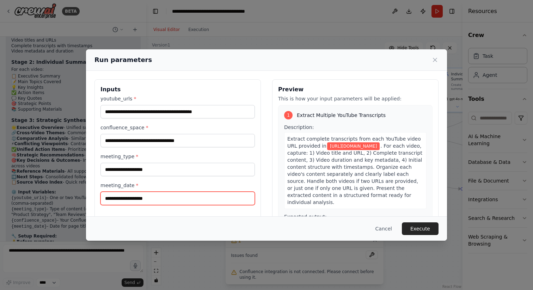
click at [211, 198] on input "meeting_date *" at bounding box center [177, 198] width 154 height 13
type input "**********"
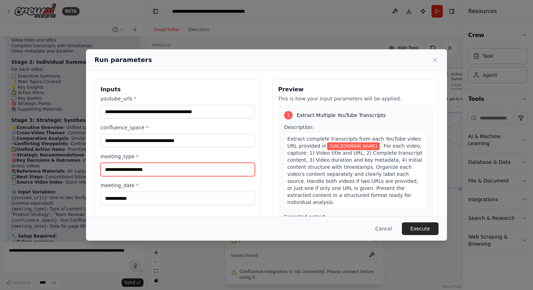
click at [208, 166] on input "meeting_type *" at bounding box center [177, 169] width 154 height 13
type input "*"
type input "**********"
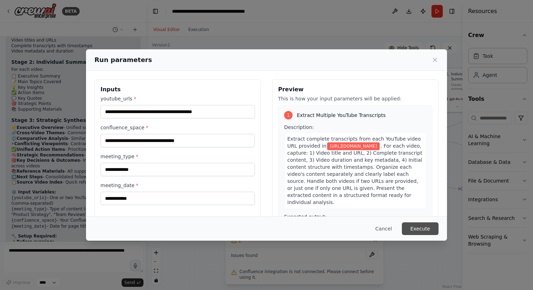
click at [422, 231] on button "Execute" at bounding box center [420, 228] width 37 height 13
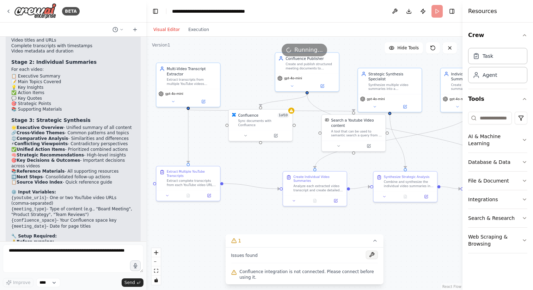
click at [371, 256] on button at bounding box center [372, 255] width 12 height 8
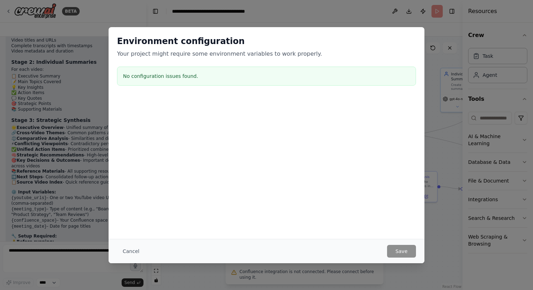
click at [200, 79] on h3 "No configuration issues found." at bounding box center [266, 76] width 287 height 7
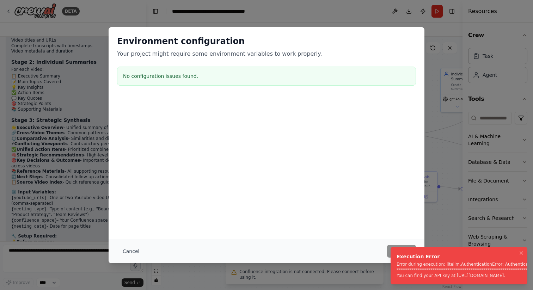
click at [391, 249] on li "**********" at bounding box center [458, 265] width 137 height 37
click at [522, 254] on icon "Notifications (F8)" at bounding box center [521, 253] width 3 height 3
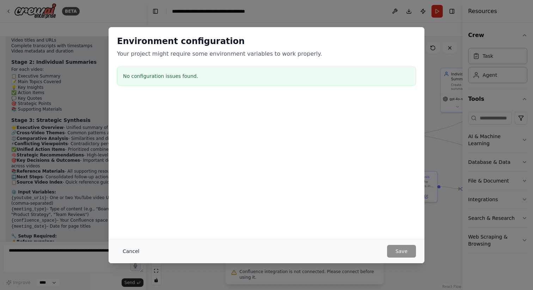
click at [131, 250] on button "Cancel" at bounding box center [131, 251] width 28 height 13
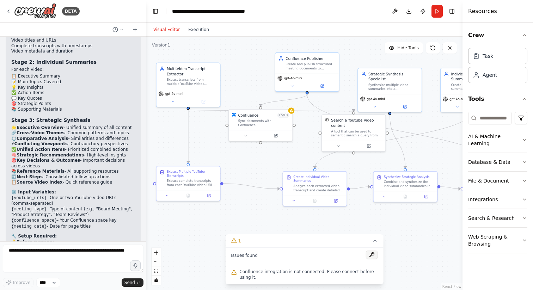
click at [371, 254] on button at bounding box center [372, 255] width 12 height 8
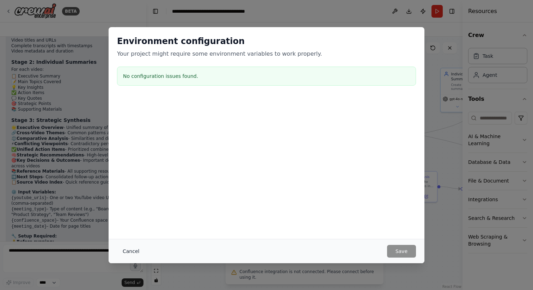
click at [126, 252] on button "Cancel" at bounding box center [131, 251] width 28 height 13
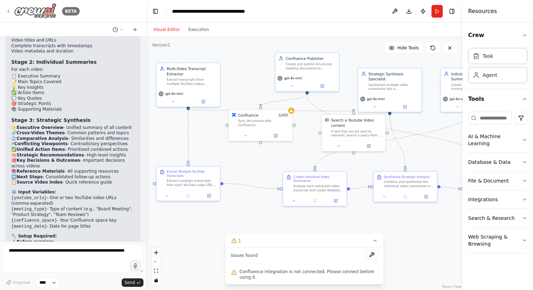
click at [9, 10] on icon at bounding box center [8, 11] width 1 height 3
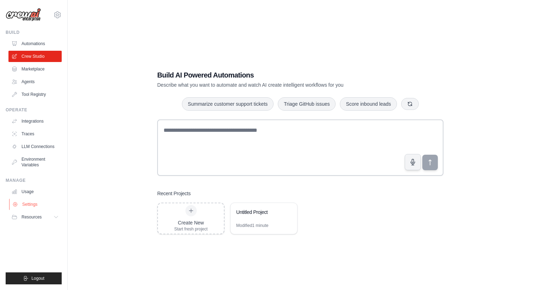
click at [34, 207] on link "Settings" at bounding box center [35, 204] width 53 height 11
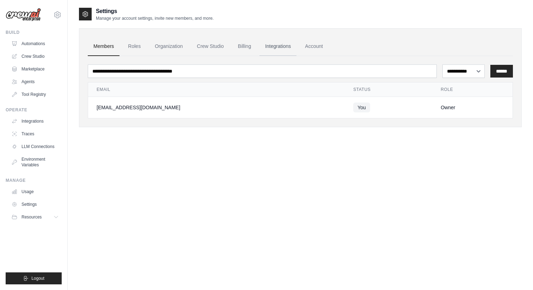
click at [275, 47] on link "Integrations" at bounding box center [277, 46] width 37 height 19
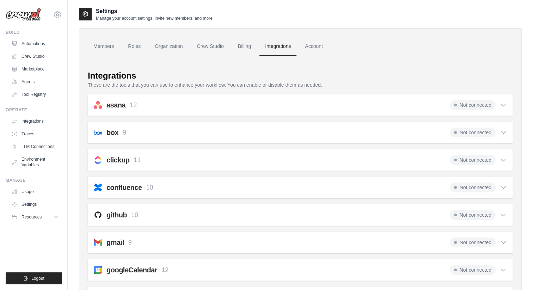
scroll to position [15, 0]
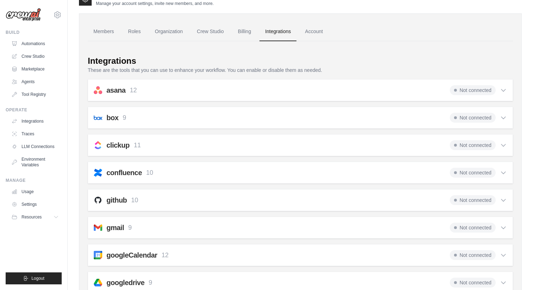
click at [262, 173] on div "confluence 10 Not connected" at bounding box center [300, 173] width 413 height 10
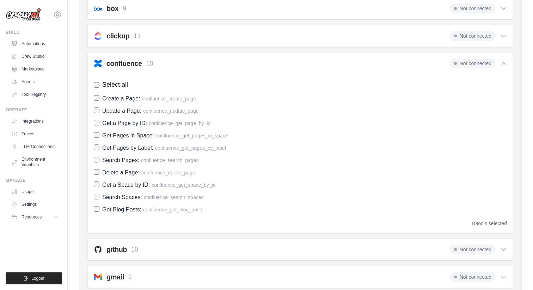
scroll to position [154, 0]
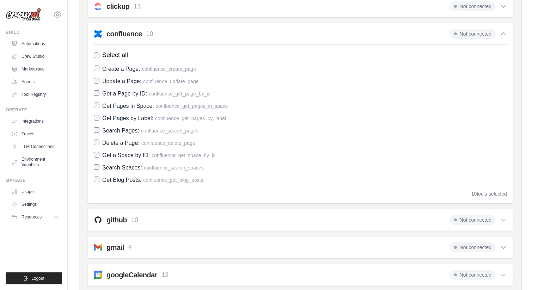
click at [479, 31] on span "Not connected" at bounding box center [473, 34] width 46 height 10
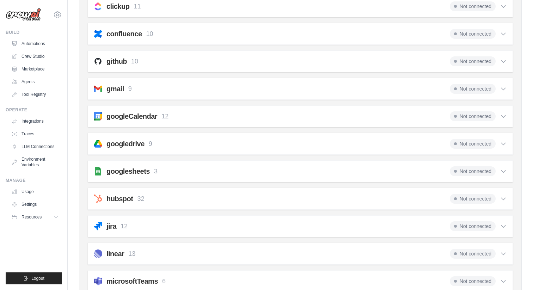
click at [479, 31] on span "Not connected" at bounding box center [473, 34] width 46 height 10
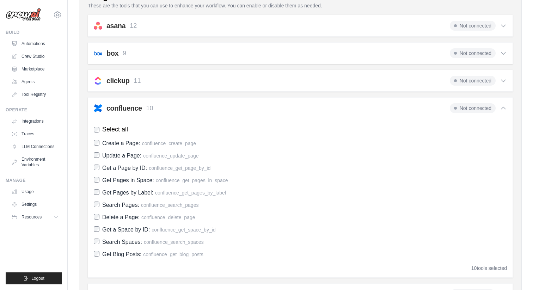
scroll to position [0, 0]
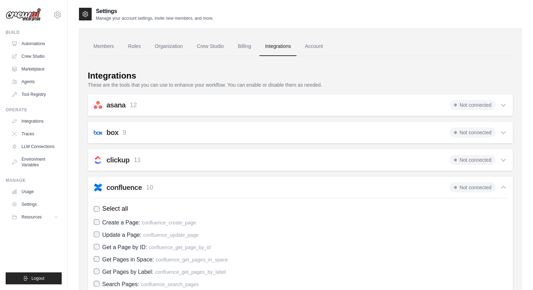
click at [489, 189] on span "Not connected" at bounding box center [473, 188] width 46 height 10
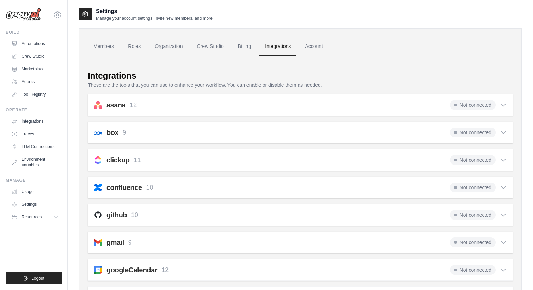
click at [481, 189] on span "Not connected" at bounding box center [473, 188] width 46 height 10
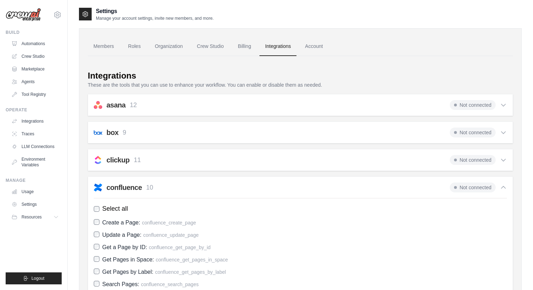
click at [481, 189] on span "Not connected" at bounding box center [473, 188] width 46 height 10
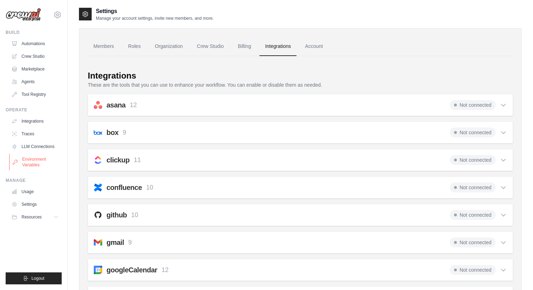
click at [33, 165] on link "Environment Variables" at bounding box center [35, 162] width 53 height 17
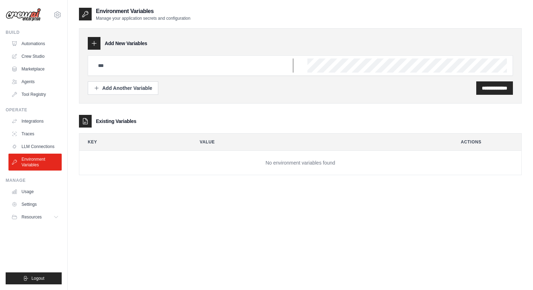
click at [144, 67] on input "text" at bounding box center [193, 65] width 199 height 14
click at [118, 68] on input "text" at bounding box center [193, 65] width 199 height 14
type input "**********"
click at [501, 88] on input "**********" at bounding box center [494, 88] width 25 height 7
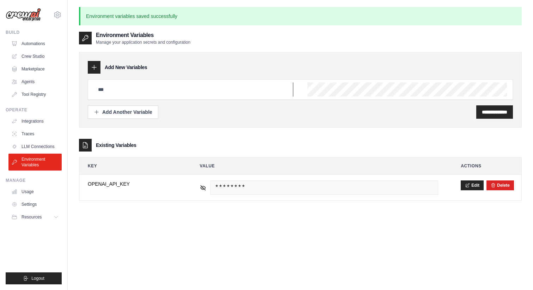
click at [247, 91] on input "text" at bounding box center [193, 89] width 199 height 14
type input "**********"
click at [485, 115] on input "**********" at bounding box center [494, 112] width 25 height 7
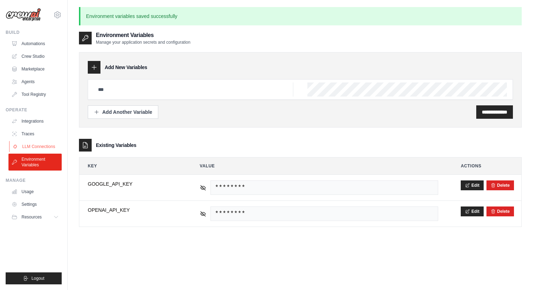
click at [32, 146] on link "LLM Connections" at bounding box center [35, 146] width 53 height 11
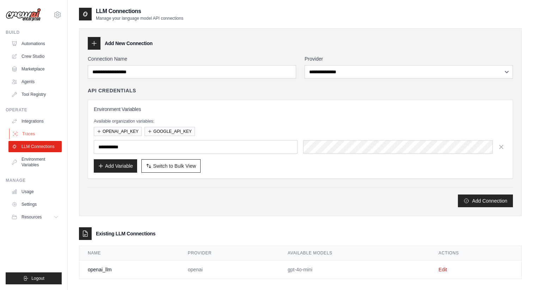
click at [32, 135] on link "Traces" at bounding box center [35, 133] width 53 height 11
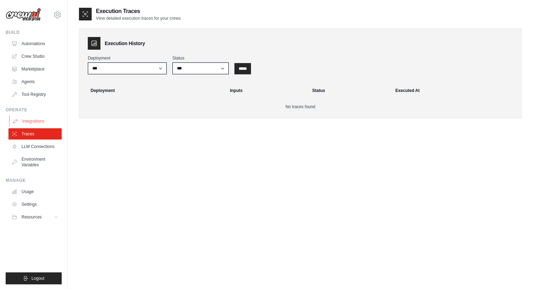
click at [34, 122] on link "Integrations" at bounding box center [35, 121] width 53 height 11
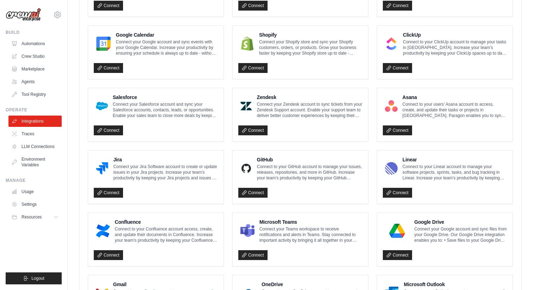
scroll to position [315, 0]
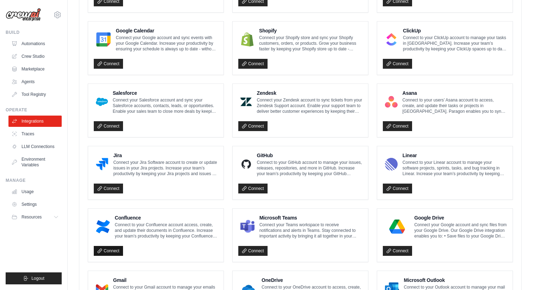
click at [109, 251] on link "Connect" at bounding box center [108, 251] width 29 height 10
click at [32, 40] on link "Automations" at bounding box center [35, 43] width 53 height 11
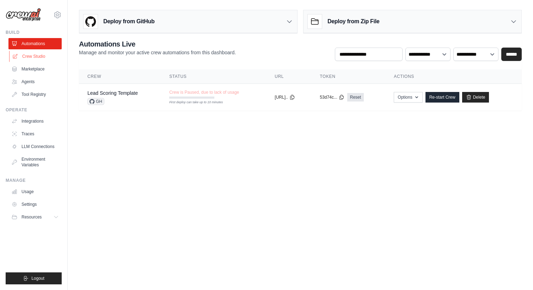
click at [33, 55] on link "Crew Studio" at bounding box center [35, 56] width 53 height 11
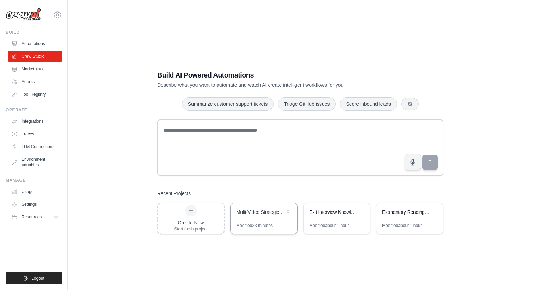
click at [269, 214] on div "Multi-Video Strategic Analysis Automation" at bounding box center [260, 212] width 48 height 7
click at [36, 150] on link "LLM Connections" at bounding box center [35, 146] width 53 height 11
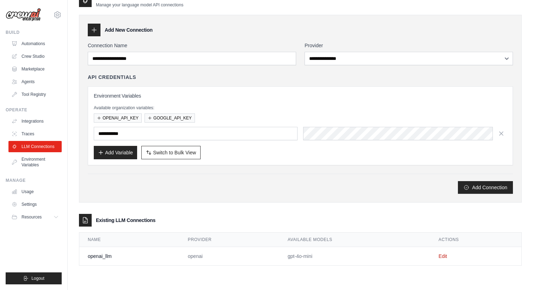
scroll to position [14, 0]
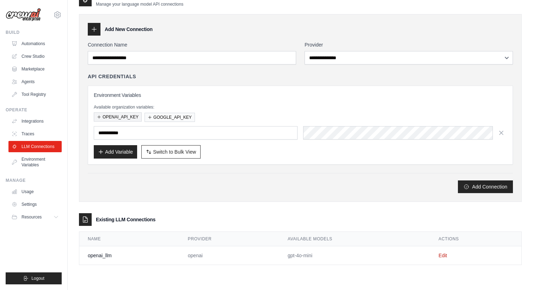
click at [127, 120] on button "OPENAI_API_KEY" at bounding box center [118, 116] width 48 height 9
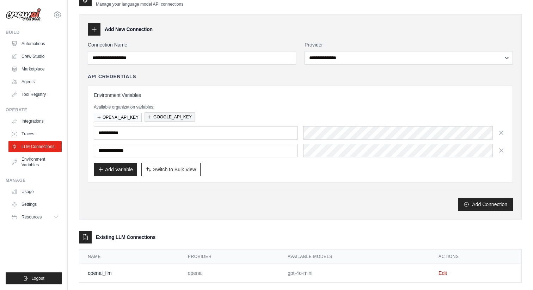
click at [176, 115] on button "GOOGLE_API_KEY" at bounding box center [169, 116] width 50 height 9
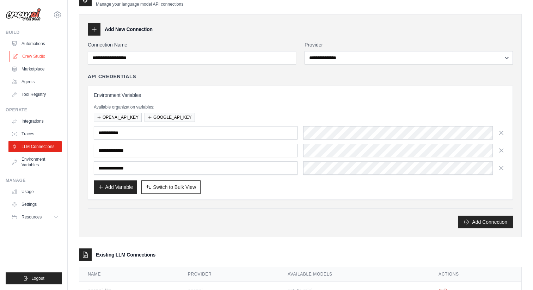
click at [36, 56] on link "Crew Studio" at bounding box center [35, 56] width 53 height 11
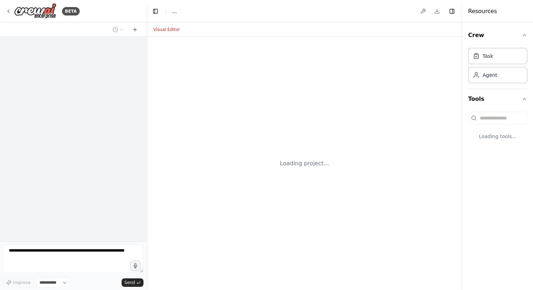
select select "****"
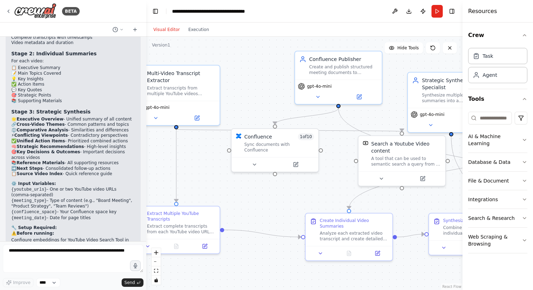
scroll to position [2841, 0]
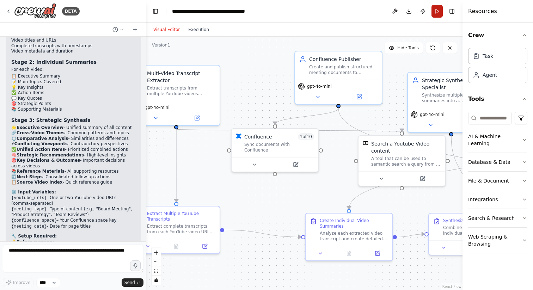
click at [439, 12] on button "Run" at bounding box center [436, 11] width 11 height 13
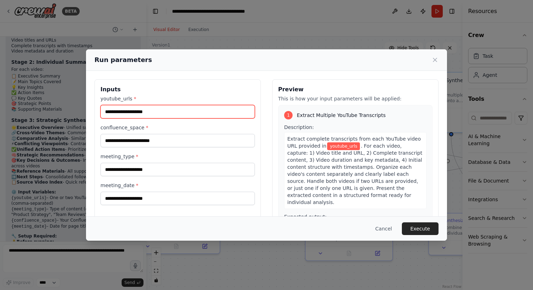
click at [166, 111] on input "youtube_urls *" at bounding box center [177, 111] width 154 height 13
paste input "**********"
type input "**********"
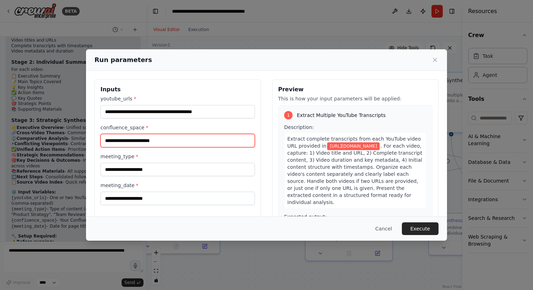
click at [144, 141] on input "confluence_space *" at bounding box center [177, 140] width 154 height 13
paste input "**********"
type input "**********"
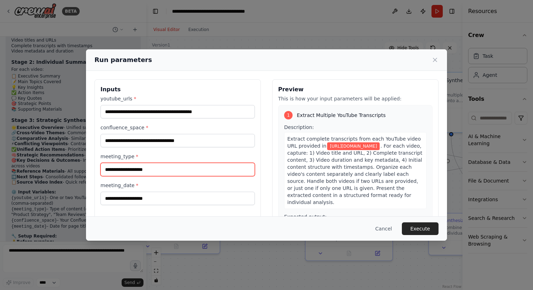
click at [143, 170] on input "meeting_type *" at bounding box center [177, 169] width 154 height 13
type input "**********"
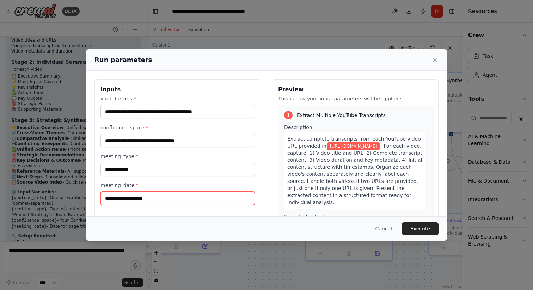
click at [157, 196] on input "meeting_date *" at bounding box center [177, 198] width 154 height 13
type input "**********"
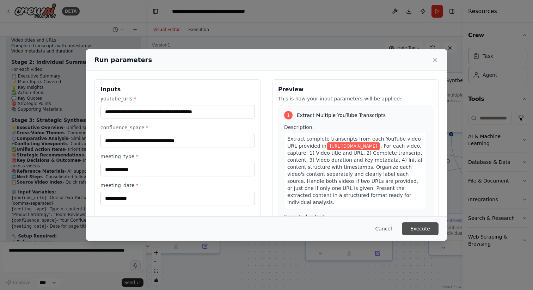
click at [423, 227] on button "Execute" at bounding box center [420, 228] width 37 height 13
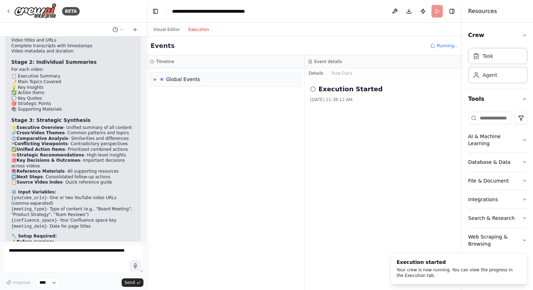
click at [201, 30] on button "Execution" at bounding box center [198, 29] width 29 height 8
click at [154, 79] on span "▶" at bounding box center [155, 79] width 3 height 6
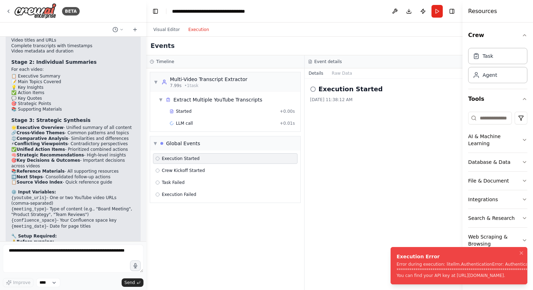
drag, startPoint x: 500, startPoint y: 272, endPoint x: 511, endPoint y: 272, distance: 10.9
drag, startPoint x: 509, startPoint y: 272, endPoint x: 395, endPoint y: 203, distance: 132.5
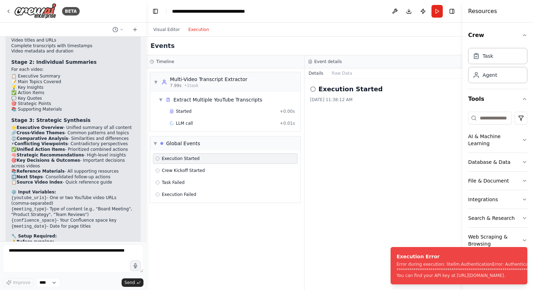
click at [395, 203] on div "BETA Hello! I'm the CrewAI assistant. What kind of automation do you want to bu…" at bounding box center [266, 145] width 533 height 290
drag, startPoint x: 418, startPoint y: 262, endPoint x: 443, endPoint y: 256, distance: 26.1
drag, startPoint x: 455, startPoint y: 277, endPoint x: 422, endPoint y: 273, distance: 33.3
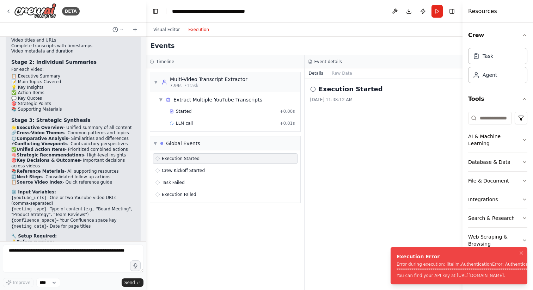
click at [8, 13] on icon at bounding box center [9, 11] width 6 height 6
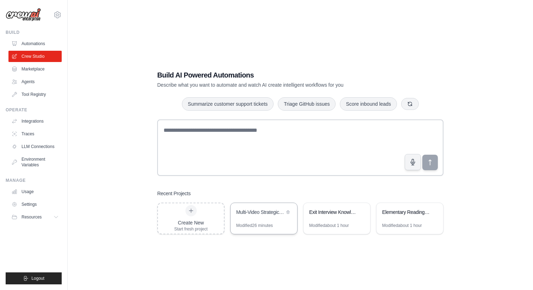
click at [263, 223] on div "Modified 26 minutes" at bounding box center [254, 226] width 37 height 6
click at [43, 147] on link "LLM Connections" at bounding box center [35, 146] width 53 height 11
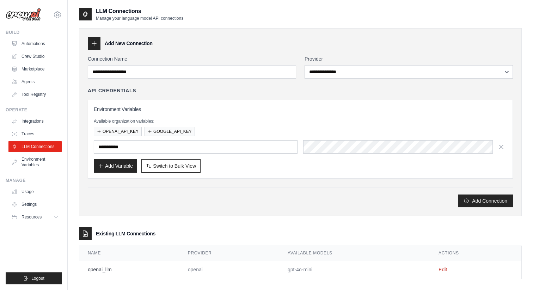
scroll to position [14, 0]
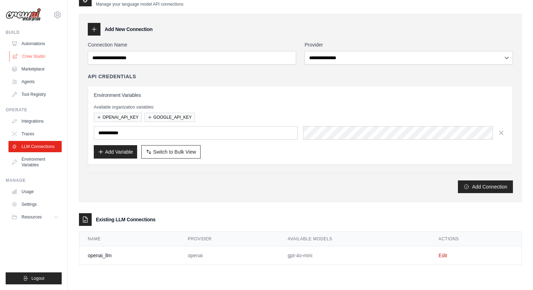
click at [39, 53] on link "Crew Studio" at bounding box center [35, 56] width 53 height 11
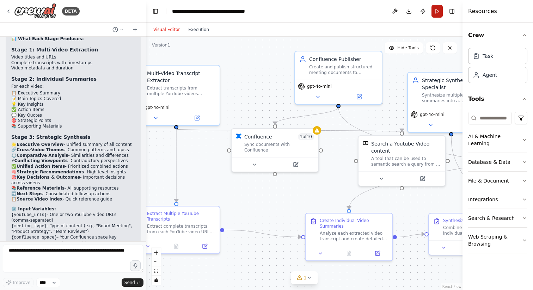
scroll to position [2841, 0]
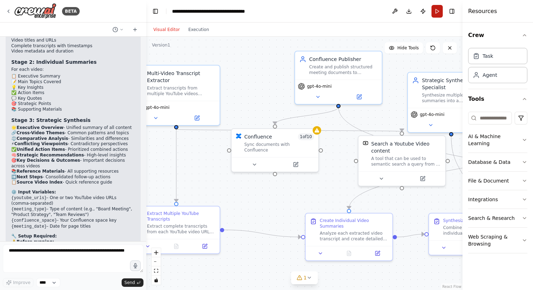
click at [436, 14] on button "Run" at bounding box center [436, 11] width 11 height 13
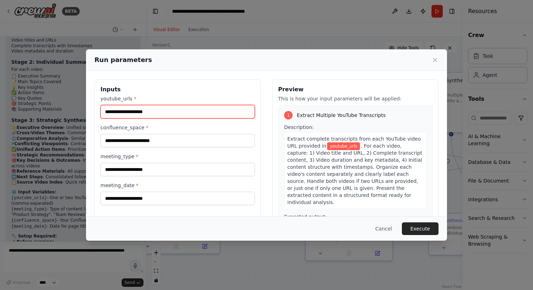
click at [147, 111] on input "youtube_urls *" at bounding box center [177, 111] width 154 height 13
paste input "**********"
type input "**********"
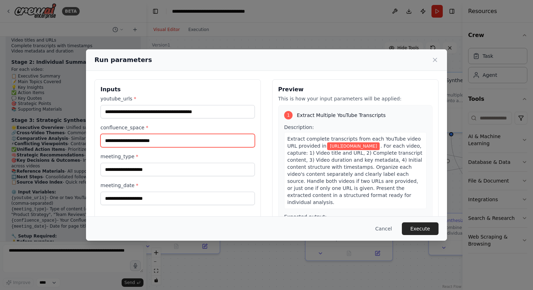
click at [148, 141] on input "confluence_space *" at bounding box center [177, 140] width 154 height 13
click at [120, 138] on input "confluence_space *" at bounding box center [177, 140] width 154 height 13
paste input "**********"
type input "**********"
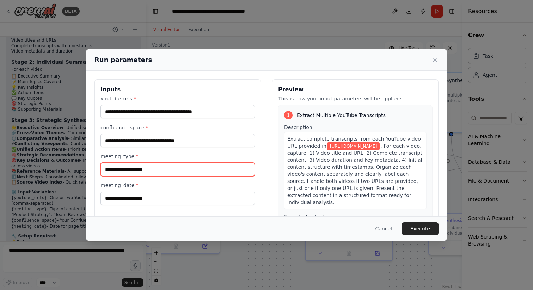
click at [125, 173] on input "meeting_type *" at bounding box center [177, 169] width 154 height 13
type input "**********"
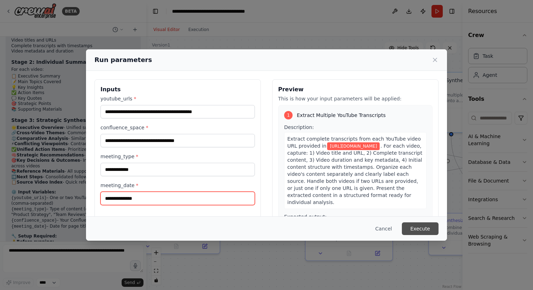
type input "**********"
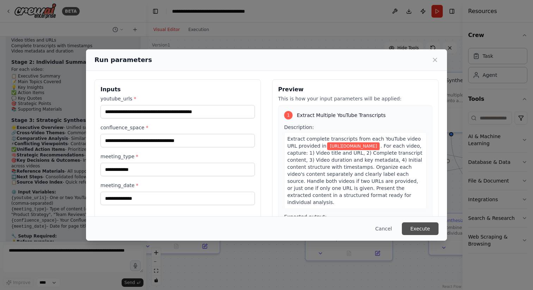
click at [419, 231] on button "Execute" at bounding box center [420, 228] width 37 height 13
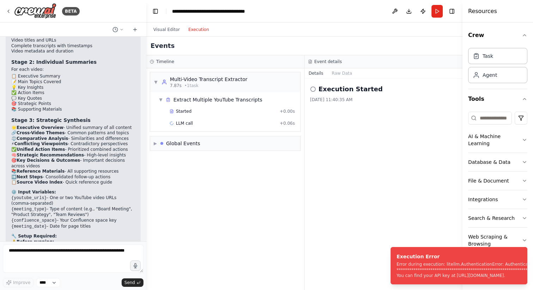
click at [197, 27] on button "Execution" at bounding box center [198, 29] width 29 height 8
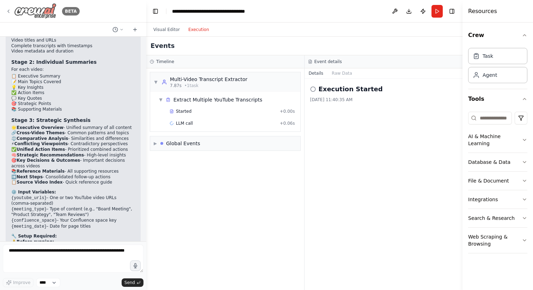
click at [8, 12] on icon at bounding box center [9, 11] width 6 height 6
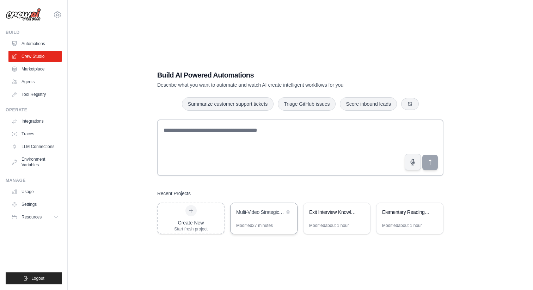
click at [255, 223] on div "Modified 27 minutes" at bounding box center [254, 226] width 37 height 6
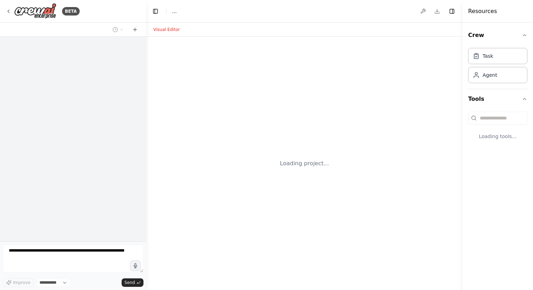
select select "****"
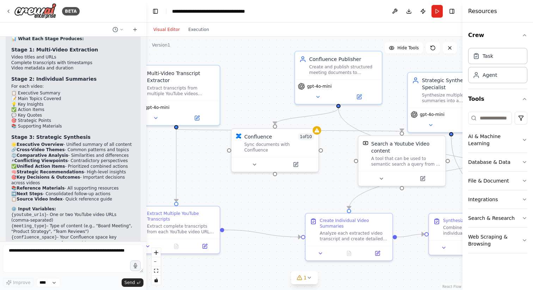
scroll to position [2841, 0]
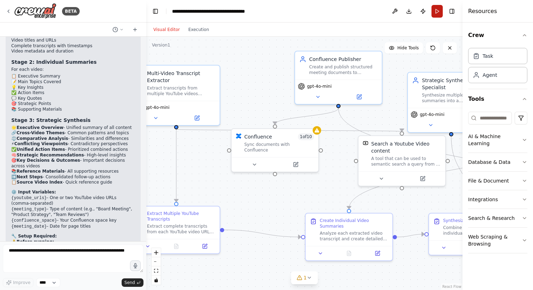
click at [442, 9] on button "Run" at bounding box center [436, 11] width 11 height 13
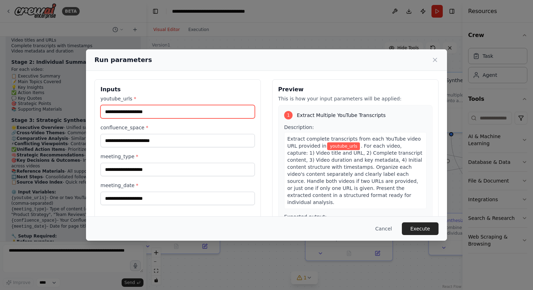
click at [158, 112] on input "youtube_urls *" at bounding box center [177, 111] width 154 height 13
paste input "**********"
type input "**********"
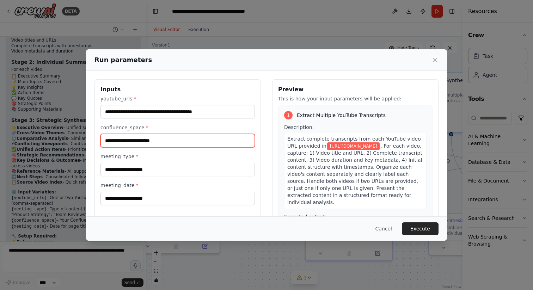
click at [166, 143] on input "confluence_space *" at bounding box center [177, 140] width 154 height 13
click at [135, 141] on input "confluence_space *" at bounding box center [177, 140] width 154 height 13
paste input "**********"
type input "**********"
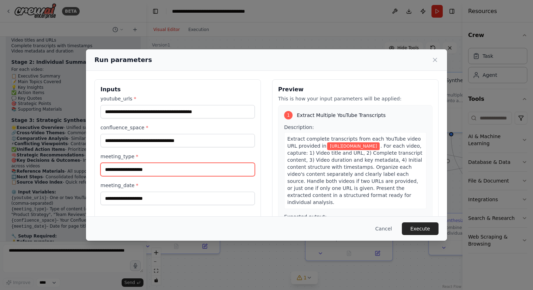
click at [147, 173] on input "meeting_type *" at bounding box center [177, 169] width 154 height 13
type input "**********"
click at [142, 205] on div "**********" at bounding box center [177, 162] width 166 height 167
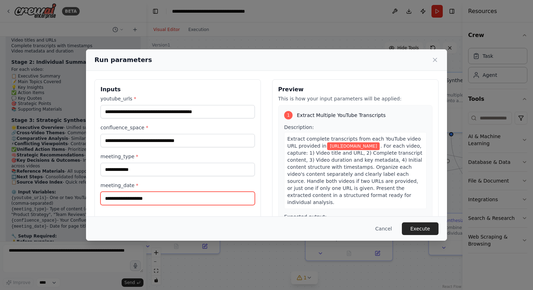
click at [141, 203] on input "meeting_date *" at bounding box center [177, 198] width 154 height 13
type input "**********"
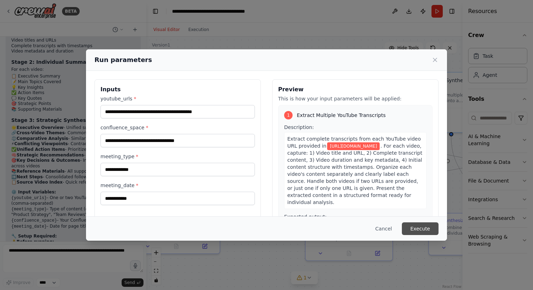
click at [429, 232] on button "Execute" at bounding box center [420, 228] width 37 height 13
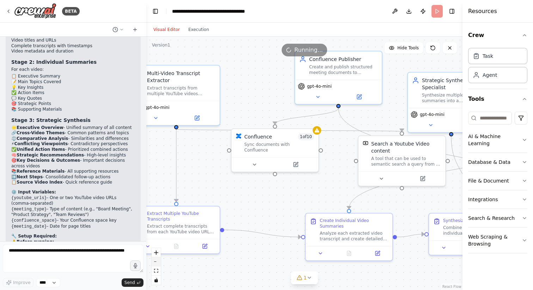
click at [154, 263] on button "zoom out" at bounding box center [156, 261] width 9 height 9
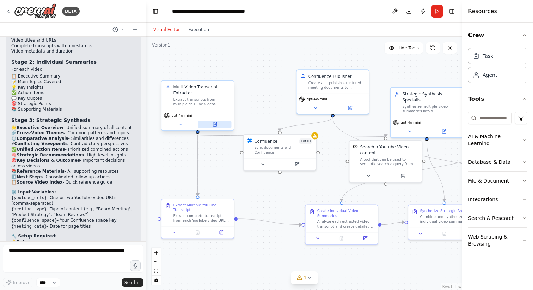
click at [210, 125] on button at bounding box center [214, 124] width 33 height 7
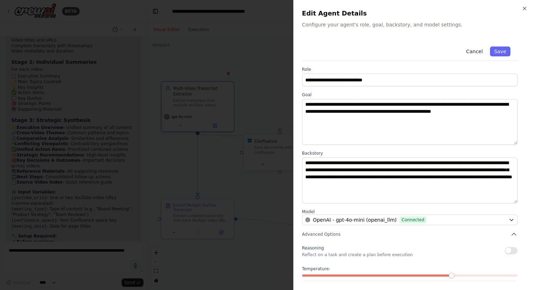
click at [473, 55] on button "Cancel" at bounding box center [474, 52] width 25 height 10
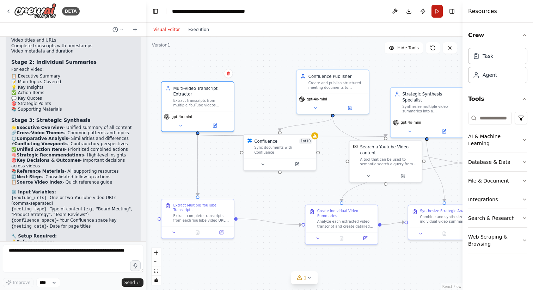
click at [437, 9] on button "Run" at bounding box center [436, 11] width 11 height 13
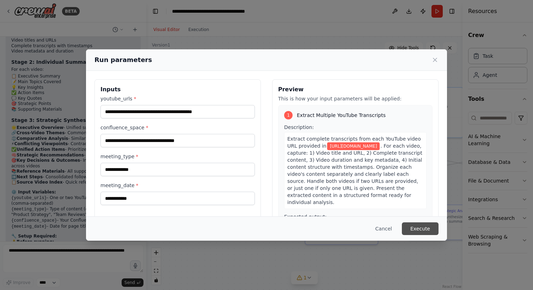
click at [432, 227] on button "Execute" at bounding box center [420, 228] width 37 height 13
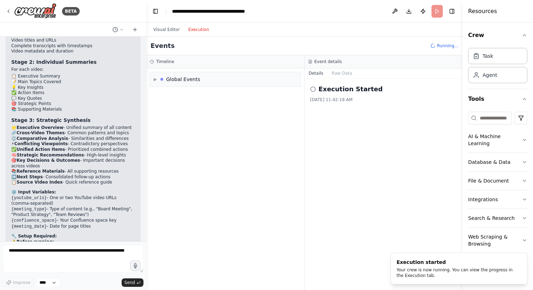
click at [198, 30] on button "Execution" at bounding box center [198, 29] width 29 height 8
click at [152, 80] on div "▶ Global Events" at bounding box center [225, 79] width 150 height 14
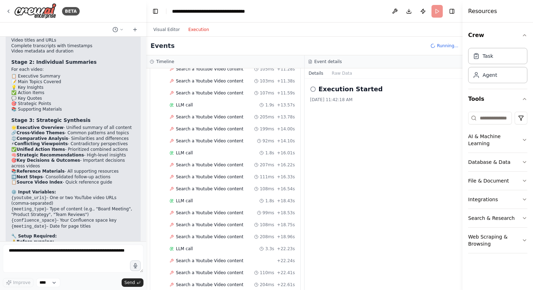
scroll to position [0, 0]
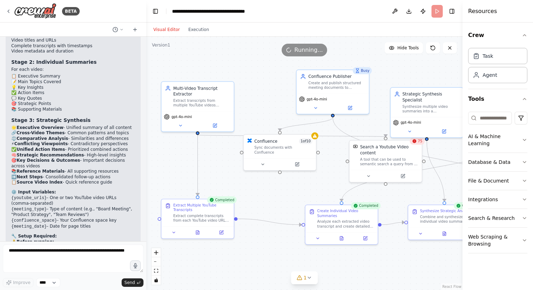
click at [163, 30] on button "Visual Editor" at bounding box center [166, 29] width 35 height 8
click at [305, 276] on span "1" at bounding box center [304, 277] width 3 height 7
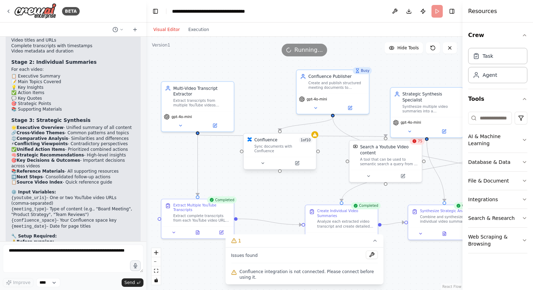
click at [265, 162] on div at bounding box center [279, 163] width 72 height 12
click at [264, 161] on icon at bounding box center [262, 163] width 5 height 5
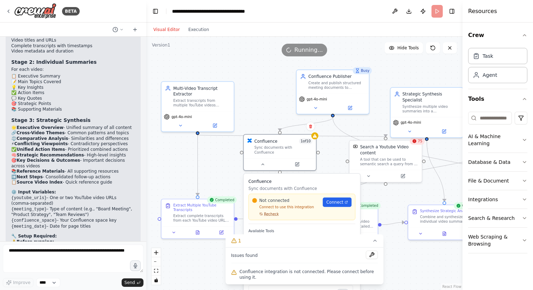
click at [270, 212] on span "Recheck" at bounding box center [271, 214] width 15 height 5
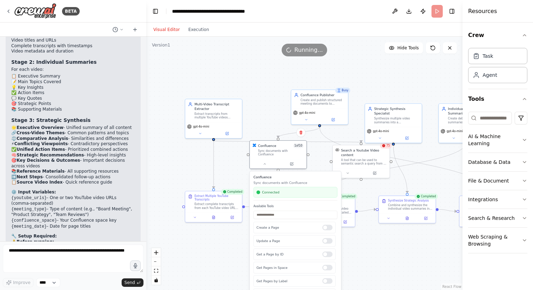
click at [191, 82] on div ".deletable-edge-delete-btn { width: 20px; height: 20px; border: 0px solid #ffff…" at bounding box center [304, 163] width 316 height 253
click at [369, 243] on div ".deletable-edge-delete-btn { width: 20px; height: 20px; border: 0px solid #ffff…" at bounding box center [304, 163] width 316 height 253
click at [238, 174] on div ".deletable-edge-delete-btn { width: 20px; height: 20px; border: 0px solid #ffff…" at bounding box center [304, 163] width 316 height 253
click at [274, 175] on h3 "Confluence" at bounding box center [295, 177] width 84 height 5
click at [221, 167] on div ".deletable-edge-delete-btn { width: 20px; height: 20px; border: 0px solid #ffff…" at bounding box center [304, 163] width 316 height 253
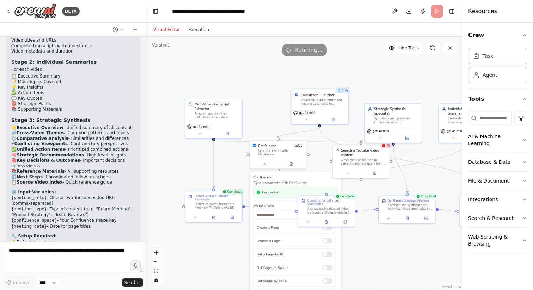
click at [221, 167] on div ".deletable-edge-delete-btn { width: 20px; height: 20px; border: 0px solid #ffff…" at bounding box center [304, 163] width 316 height 253
click at [419, 263] on div ".deletable-edge-delete-btn { width: 20px; height: 20px; border: 0px solid #ffff…" at bounding box center [304, 163] width 316 height 253
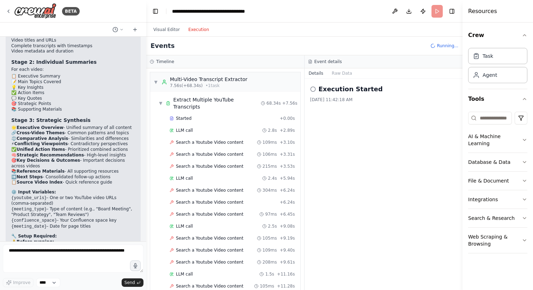
click at [195, 26] on button "Execution" at bounding box center [198, 29] width 29 height 8
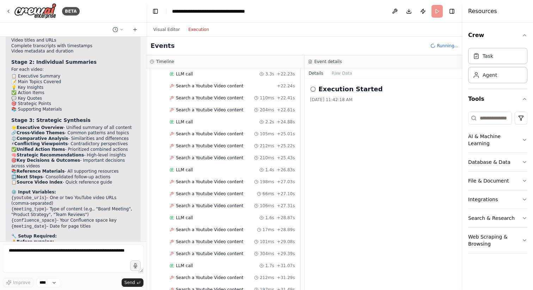
scroll to position [405, 0]
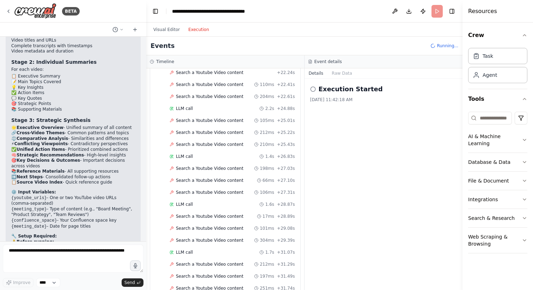
click at [209, 166] on span "Search a Youtube Video content" at bounding box center [209, 169] width 67 height 6
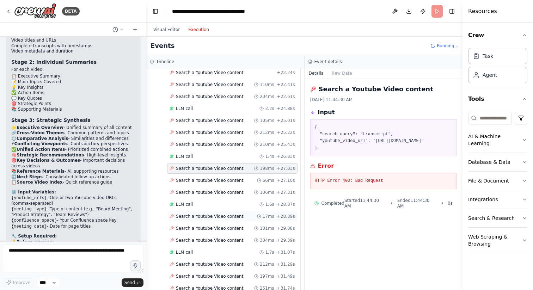
click at [217, 214] on span "Search a Youtube Video content" at bounding box center [209, 217] width 67 height 6
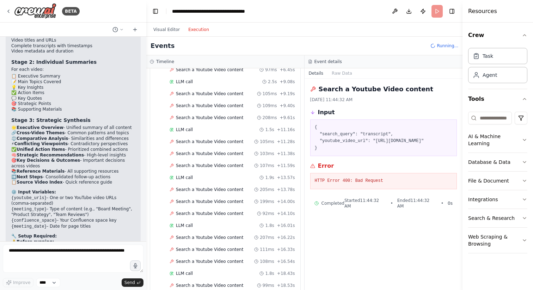
scroll to position [0, 0]
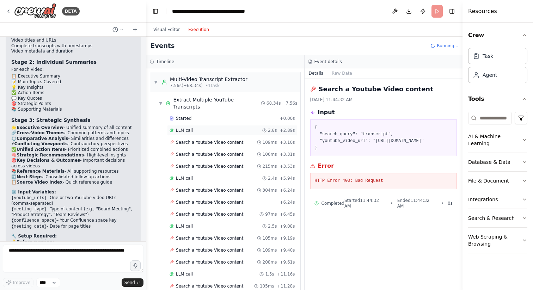
click at [212, 127] on div "LLM call 2.8s + 2.89s" at bounding box center [232, 130] width 130 height 11
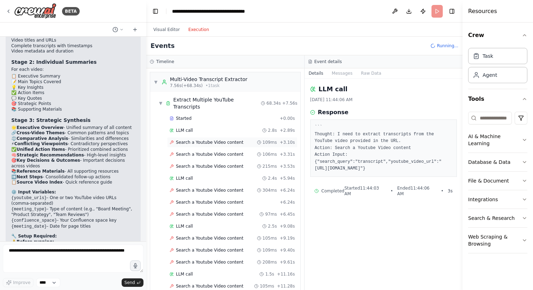
click at [217, 140] on span "Search a Youtube Video content" at bounding box center [209, 143] width 67 height 6
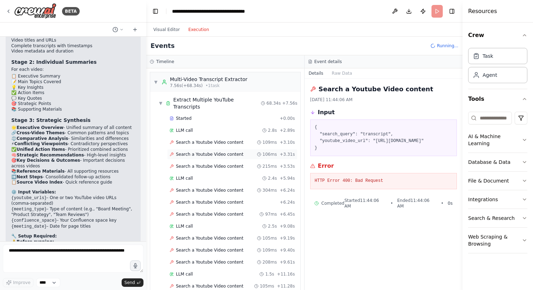
click at [217, 152] on span "Search a Youtube Video content" at bounding box center [209, 155] width 67 height 6
click at [218, 163] on div "Search a Youtube Video content 215ms + 3.53s" at bounding box center [232, 166] width 130 height 11
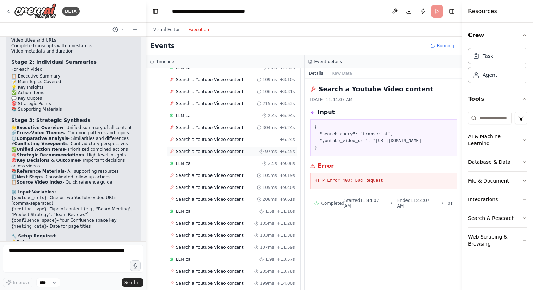
click at [219, 149] on span "Search a Youtube Video content" at bounding box center [209, 152] width 67 height 6
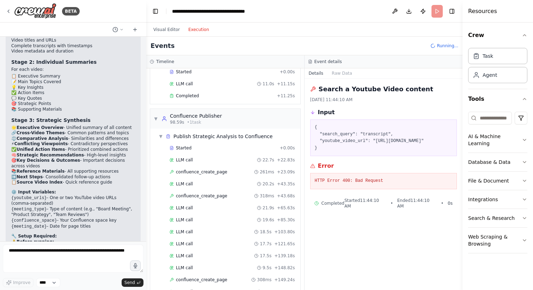
scroll to position [1394, 0]
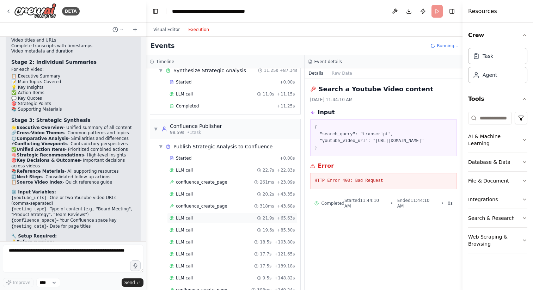
click at [218, 213] on div "LLM call 21.9s + 65.63s" at bounding box center [232, 218] width 130 height 11
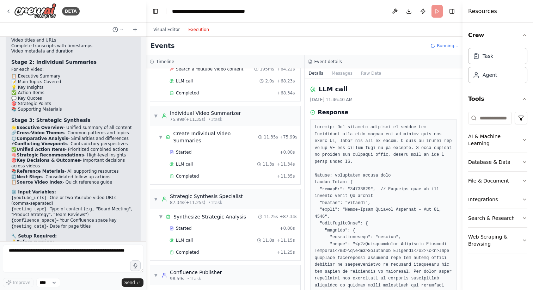
scroll to position [1208, 0]
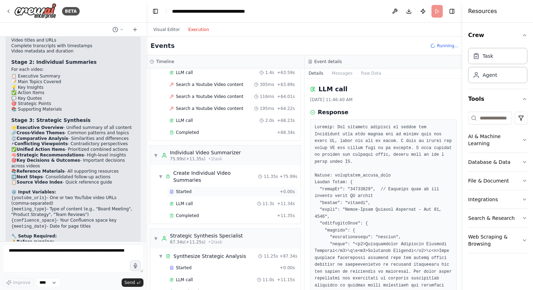
click at [209, 189] on div "Started" at bounding box center [222, 192] width 107 height 6
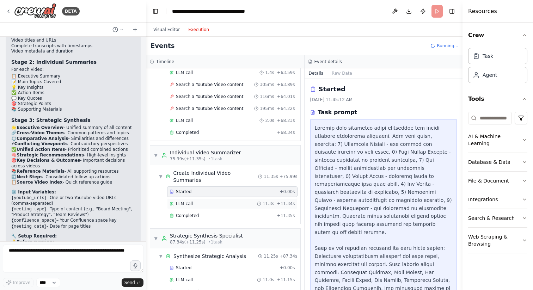
click at [209, 201] on div "LLM call 11.3s + 11.34s" at bounding box center [231, 204] width 125 height 6
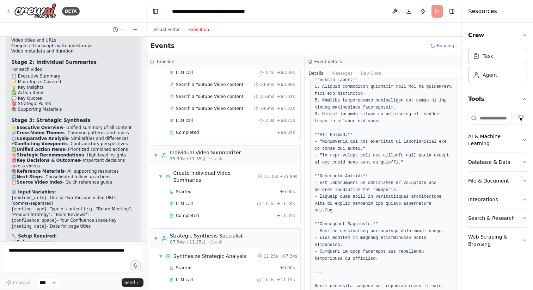
scroll to position [676, 0]
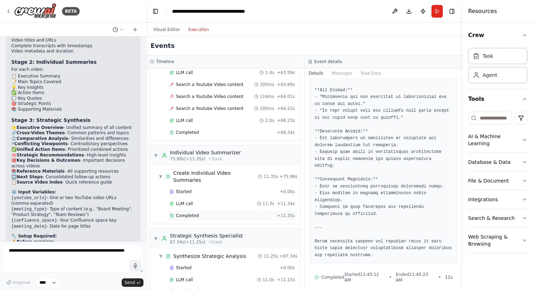
click at [232, 213] on div "Completed" at bounding box center [221, 216] width 105 height 6
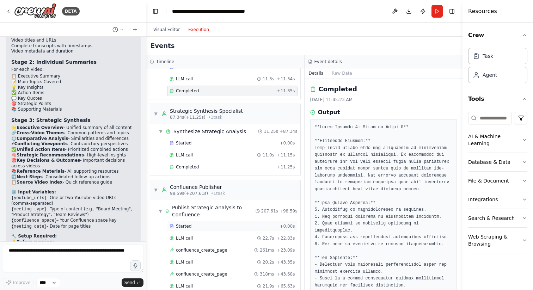
scroll to position [1340, 0]
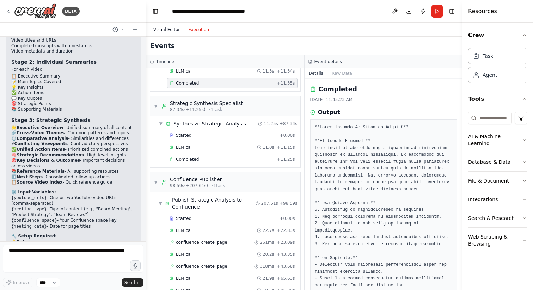
click at [158, 29] on button "Visual Editor" at bounding box center [166, 29] width 35 height 8
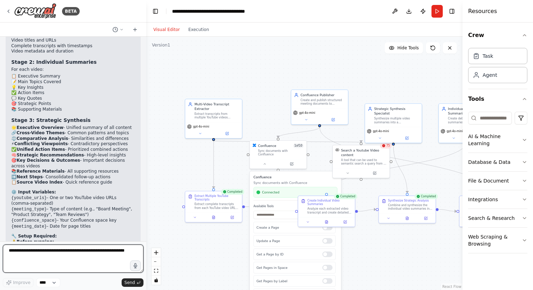
click at [60, 258] on textarea at bounding box center [73, 259] width 141 height 28
click at [61, 262] on textarea at bounding box center [73, 259] width 141 height 28
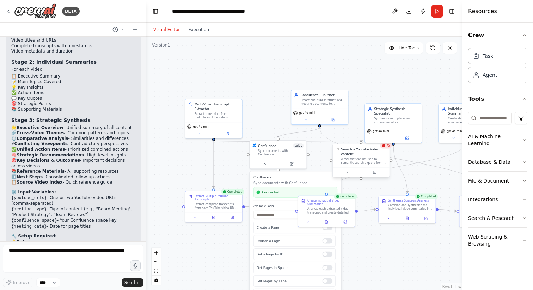
click at [356, 164] on div "A tool that can be used to semantic search a query from a Youtube Video content." at bounding box center [363, 160] width 45 height 7
click at [486, 192] on button "Integrations" at bounding box center [497, 199] width 59 height 18
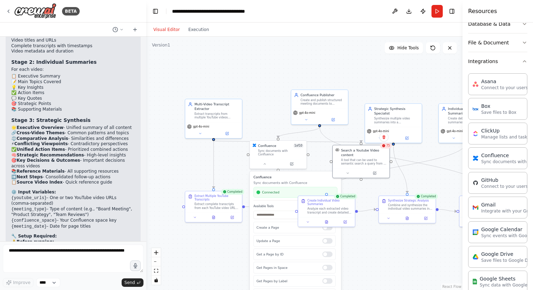
scroll to position [169, 0]
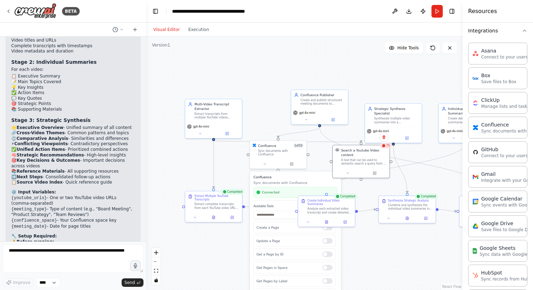
click at [370, 240] on div ".deletable-edge-delete-btn { width: 20px; height: 20px; border: 0px solid #ffff…" at bounding box center [304, 163] width 316 height 253
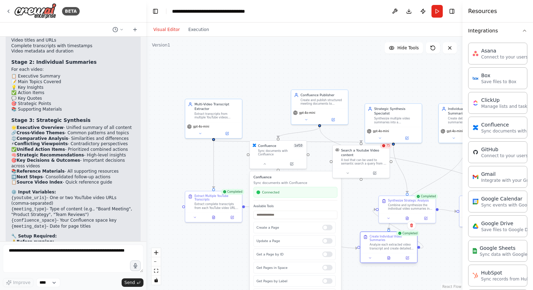
drag, startPoint x: 333, startPoint y: 202, endPoint x: 397, endPoint y: 241, distance: 75.1
click at [397, 241] on div "Create Individual Video Summaries" at bounding box center [392, 238] width 45 height 7
click at [325, 240] on div "Update a Page" at bounding box center [294, 241] width 82 height 12
click at [328, 239] on div at bounding box center [327, 241] width 10 height 6
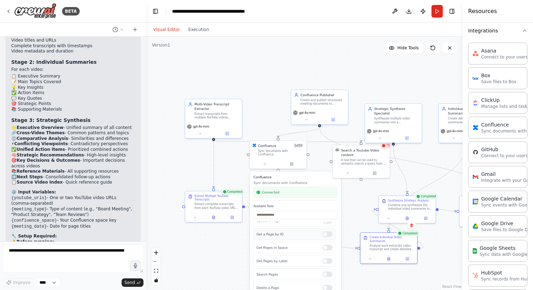
click at [327, 232] on div at bounding box center [327, 235] width 10 height 6
click at [329, 246] on div "Get Pages in Space" at bounding box center [294, 248] width 82 height 12
click at [328, 246] on div at bounding box center [327, 248] width 10 height 6
click at [328, 258] on div at bounding box center [327, 261] width 10 height 6
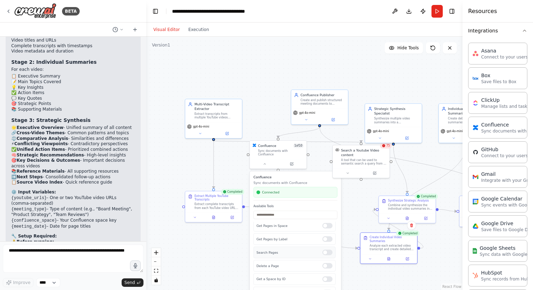
click at [328, 251] on div at bounding box center [327, 252] width 10 height 6
click at [331, 265] on div "Delete a Page" at bounding box center [294, 266] width 82 height 12
click at [329, 264] on div at bounding box center [327, 266] width 10 height 6
click at [328, 276] on div at bounding box center [327, 279] width 10 height 6
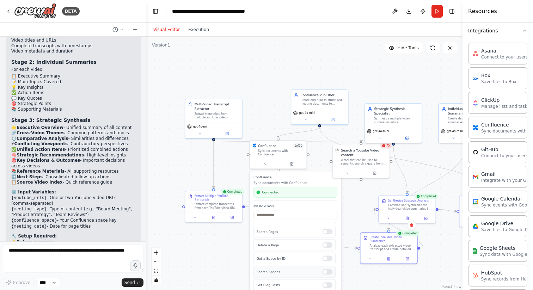
click at [328, 269] on div at bounding box center [327, 272] width 10 height 6
click at [316, 175] on h3 "Confluence" at bounding box center [295, 177] width 84 height 5
click at [263, 161] on button at bounding box center [265, 163] width 26 height 6
click at [440, 13] on button "Run" at bounding box center [436, 11] width 11 height 13
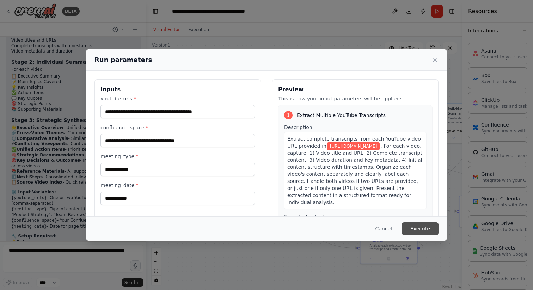
click at [424, 231] on button "Execute" at bounding box center [420, 228] width 37 height 13
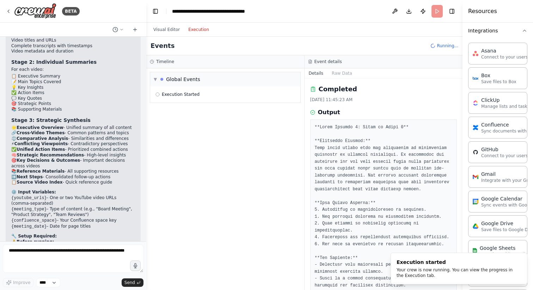
click at [194, 29] on button "Execution" at bounding box center [198, 29] width 29 height 8
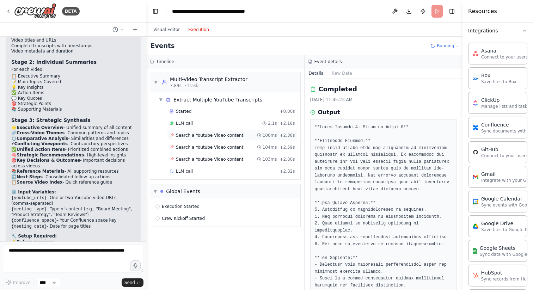
click at [191, 135] on span "Search a Youtube Video content" at bounding box center [209, 135] width 67 height 6
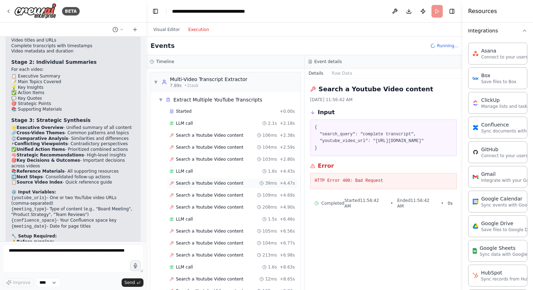
scroll to position [184, 0]
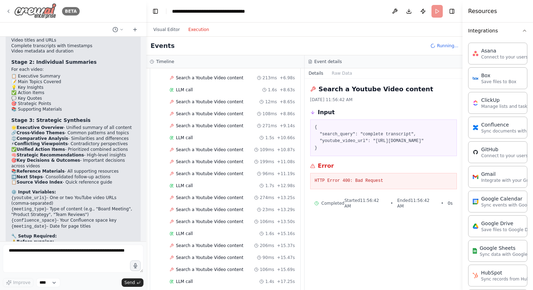
click at [7, 11] on icon at bounding box center [9, 11] width 6 height 6
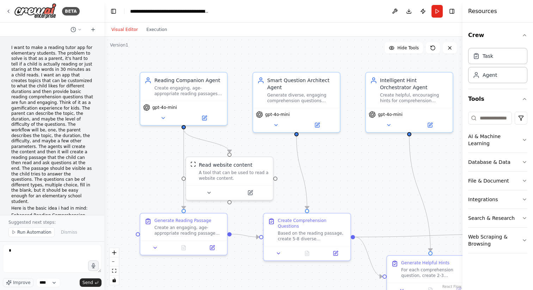
scroll to position [2651, 0]
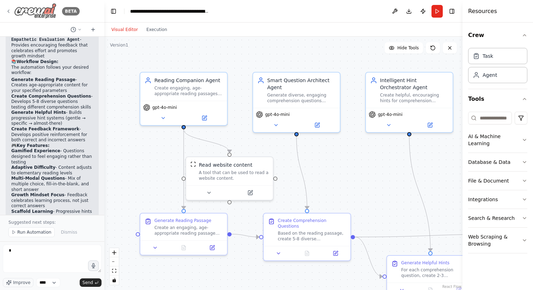
click at [10, 10] on icon at bounding box center [9, 11] width 6 height 6
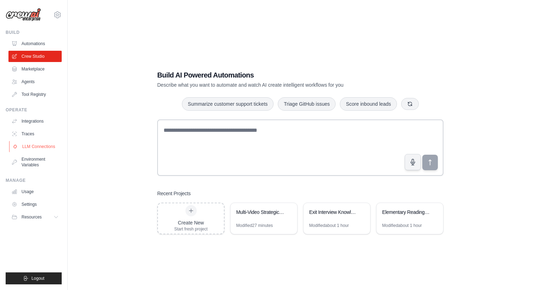
click at [25, 147] on link "LLM Connections" at bounding box center [35, 146] width 53 height 11
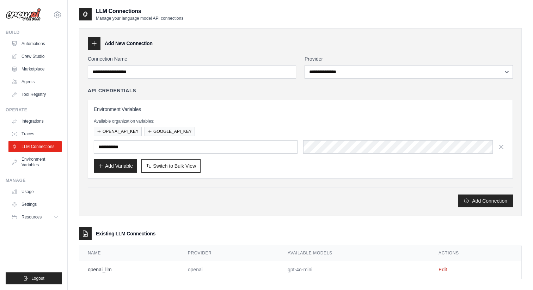
scroll to position [14, 0]
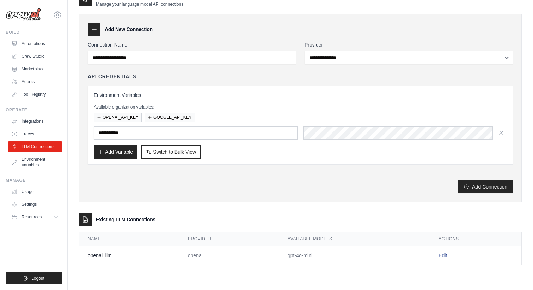
click at [440, 253] on link "Edit" at bounding box center [442, 256] width 8 height 6
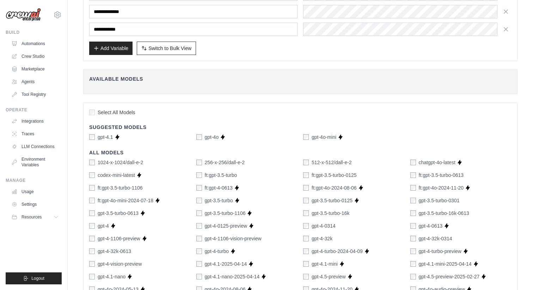
scroll to position [6, 0]
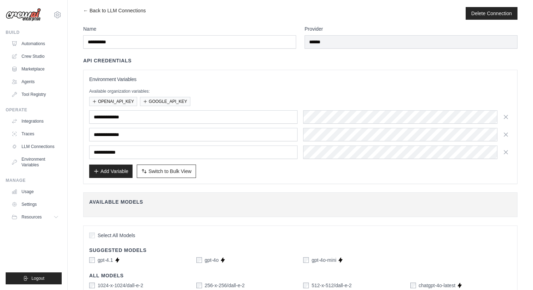
click at [324, 91] on p "Available organization variables:" at bounding box center [300, 91] width 422 height 6
click at [490, 14] on button "Delete Connection" at bounding box center [491, 13] width 41 height 7
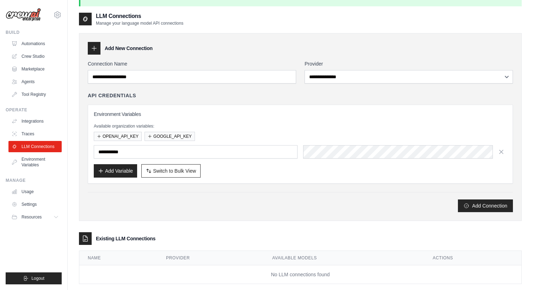
scroll to position [38, 0]
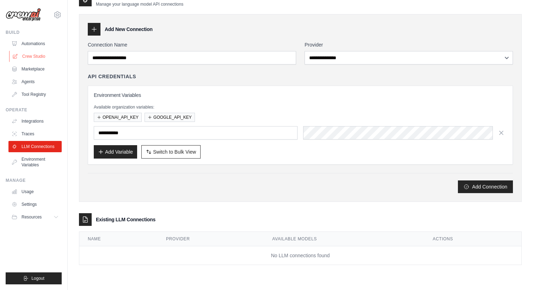
click at [39, 59] on link "Crew Studio" at bounding box center [35, 56] width 53 height 11
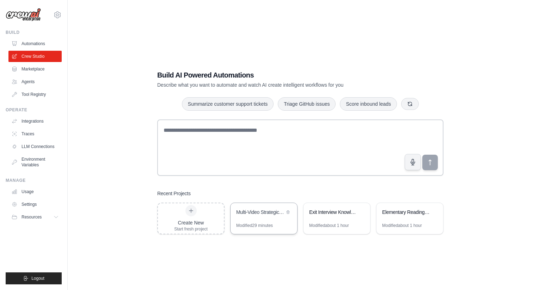
click at [258, 213] on div "Multi-Video Strategic Analysis Automation" at bounding box center [260, 212] width 48 height 7
click at [39, 123] on link "Integrations" at bounding box center [35, 121] width 53 height 11
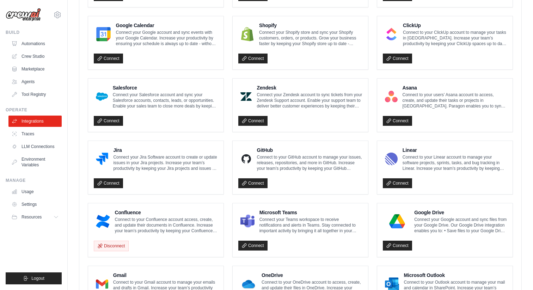
scroll to position [323, 0]
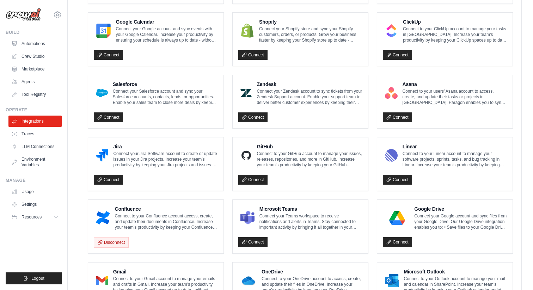
click at [167, 222] on p "Connect to your Confluence account access, create, and update their documents i…" at bounding box center [166, 221] width 103 height 17
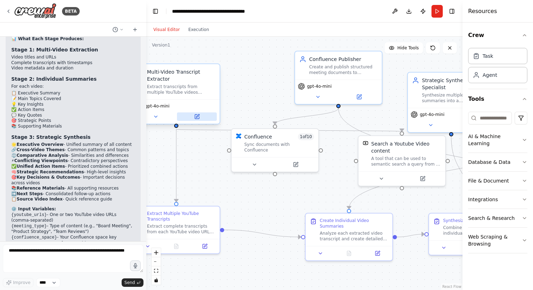
scroll to position [2841, 0]
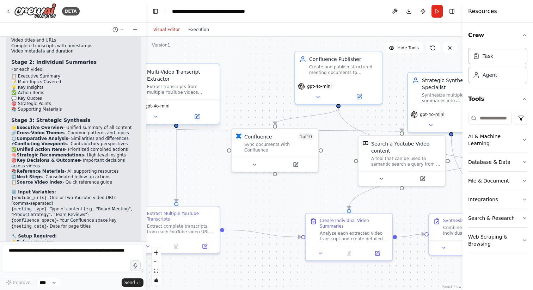
click at [200, 82] on div "Multi-Video Transcript Extractor" at bounding box center [181, 75] width 68 height 14
click at [154, 117] on icon at bounding box center [156, 117] width 6 height 6
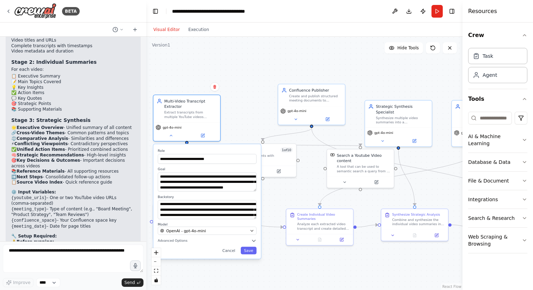
click at [180, 243] on div "**********" at bounding box center [206, 201] width 107 height 115
click at [236, 127] on div ".deletable-edge-delete-btn { width: 20px; height: 20px; border: 0px solid #ffff…" at bounding box center [304, 163] width 316 height 253
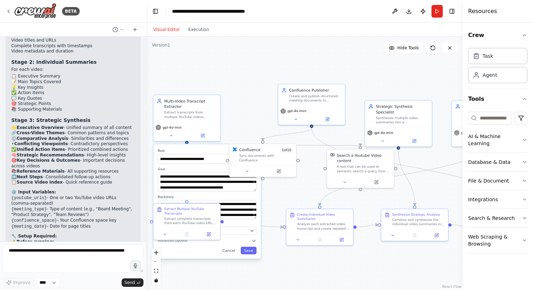
click at [235, 125] on div ".deletable-edge-delete-btn { width: 20px; height: 20px; border: 0px solid #ffff…" at bounding box center [304, 163] width 316 height 253
click at [228, 251] on button "Cancel" at bounding box center [228, 251] width 19 height 8
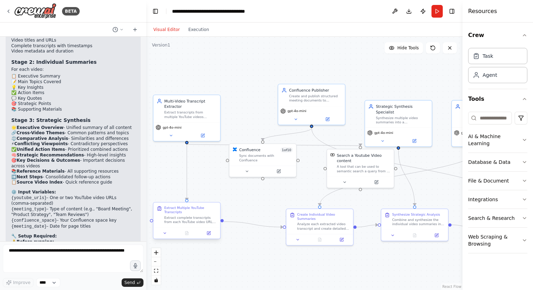
click at [201, 218] on div "Extract complete transcripts from each YouTube video URL provided in {youtube_u…" at bounding box center [190, 220] width 53 height 9
click at [164, 235] on icon at bounding box center [165, 233] width 4 height 4
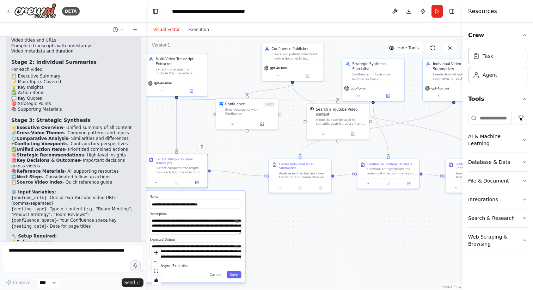
drag, startPoint x: 298, startPoint y: 278, endPoint x: 285, endPoint y: 226, distance: 54.1
click at [285, 226] on div ".deletable-edge-delete-btn { width: 20px; height: 20px; border: 0px solid #ffff…" at bounding box center [304, 163] width 316 height 253
click at [324, 132] on icon at bounding box center [323, 133] width 4 height 4
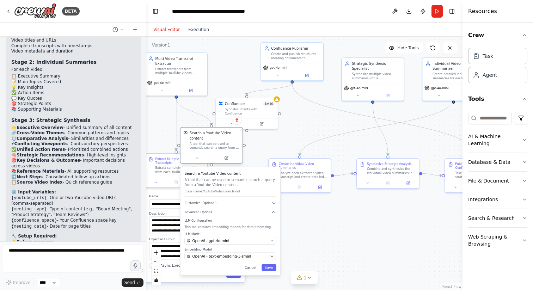
drag, startPoint x: 328, startPoint y: 117, endPoint x: 203, endPoint y: 145, distance: 127.8
click at [203, 145] on div "Search a Youtube Video content A tool that can be used to semantic search a que…" at bounding box center [215, 140] width 50 height 19
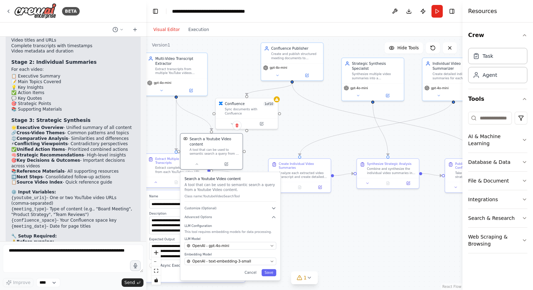
click at [341, 231] on div ".deletable-edge-delete-btn { width: 20px; height: 20px; border: 0px solid #ffff…" at bounding box center [304, 163] width 316 height 253
click at [306, 280] on span "1" at bounding box center [304, 277] width 3 height 7
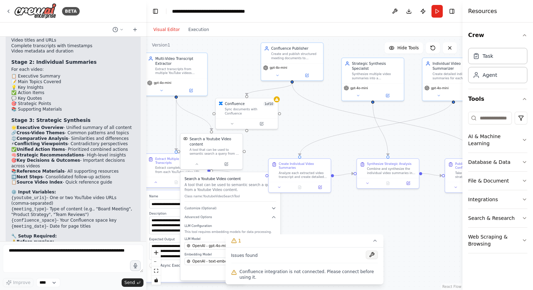
click at [374, 253] on button at bounding box center [372, 255] width 12 height 8
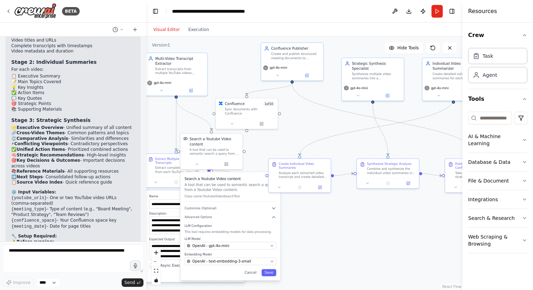
click at [343, 245] on div ".deletable-edge-delete-btn { width: 20px; height: 20px; border: 0px solid #ffff…" at bounding box center [304, 163] width 316 height 253
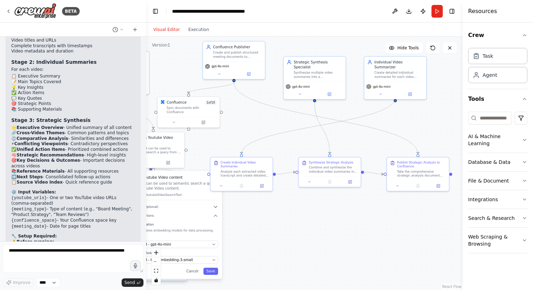
drag, startPoint x: 359, startPoint y: 223, endPoint x: 309, endPoint y: 220, distance: 50.8
click at [309, 220] on div ".deletable-edge-delete-btn { width: 20px; height: 20px; border: 0px solid #ffff…" at bounding box center [304, 163] width 316 height 253
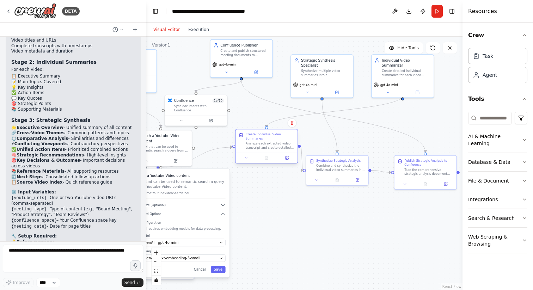
drag, startPoint x: 259, startPoint y: 171, endPoint x: 278, endPoint y: 144, distance: 32.8
click at [278, 144] on div "Analyze each extracted video transcript and create detailed individual summarie…" at bounding box center [270, 146] width 49 height 8
click at [247, 158] on icon at bounding box center [246, 158] width 4 height 4
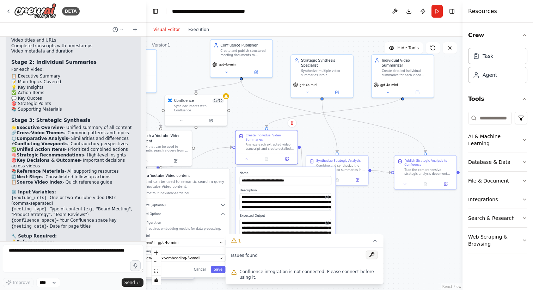
click at [374, 251] on button at bounding box center [372, 255] width 12 height 8
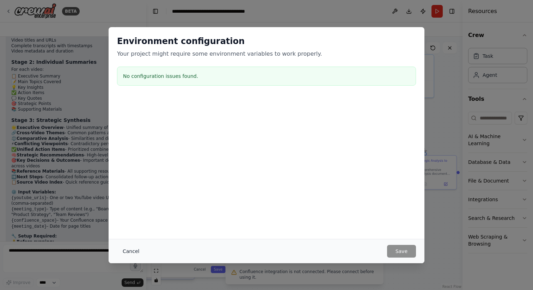
click at [131, 254] on button "Cancel" at bounding box center [131, 251] width 28 height 13
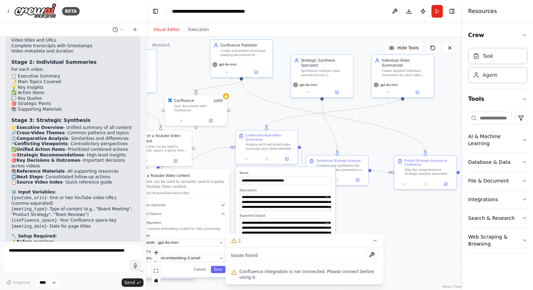
click at [385, 209] on div ".deletable-edge-delete-btn { width: 20px; height: 20px; border: 0px solid #ffff…" at bounding box center [304, 163] width 316 height 253
click at [488, 196] on button "Integrations" at bounding box center [497, 199] width 59 height 18
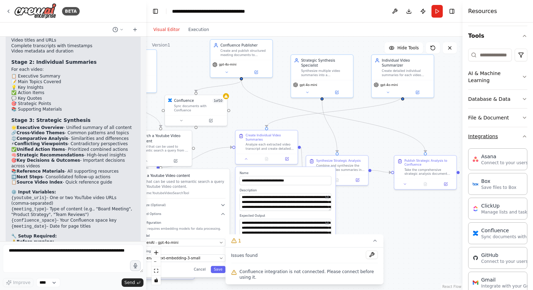
scroll to position [68, 0]
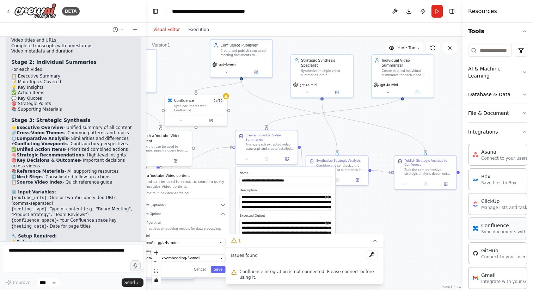
click at [495, 229] on p "Sync documents with Confluence" at bounding box center [516, 232] width 70 height 6
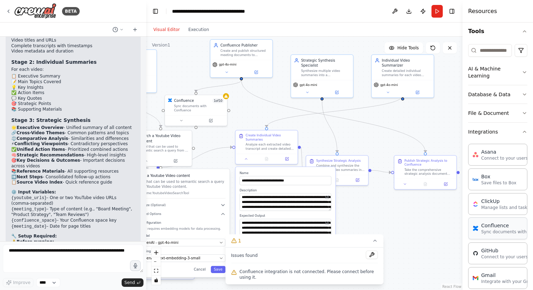
click at [495, 229] on p "Sync documents with Confluence" at bounding box center [516, 232] width 70 height 6
drag, startPoint x: 495, startPoint y: 223, endPoint x: 452, endPoint y: 221, distance: 42.7
click at [431, 220] on div "BETA Hello! I'm the CrewAI assistant. What kind of automation do you want to bu…" at bounding box center [266, 145] width 533 height 290
click at [493, 229] on p "Sync documents with Confluence" at bounding box center [516, 232] width 70 height 6
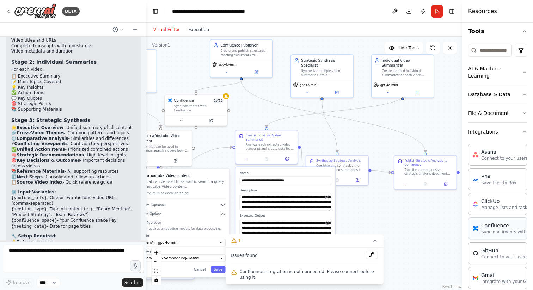
click at [493, 229] on p "Sync documents with Confluence" at bounding box center [516, 232] width 70 height 6
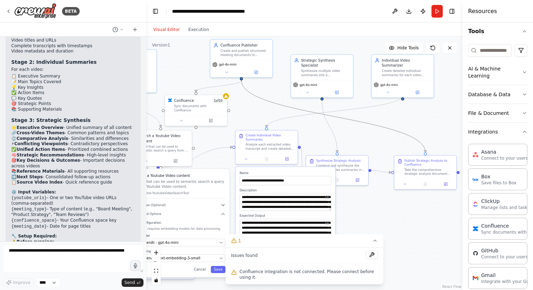
click at [383, 126] on icon "Edge from 146a6270-a3d4-4dec-b358-346653ca6b66 to e3ee0921-b51e-406c-b64a-1dced…" at bounding box center [333, 116] width 184 height 72
click at [7, 11] on icon at bounding box center [9, 11] width 6 height 6
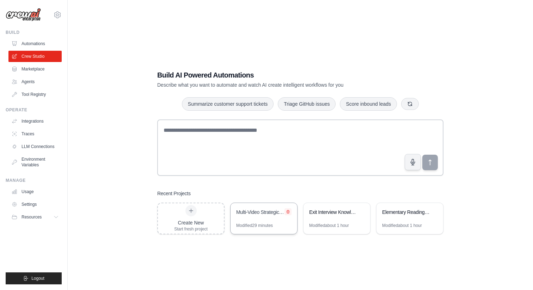
click at [289, 210] on icon at bounding box center [287, 211] width 3 height 3
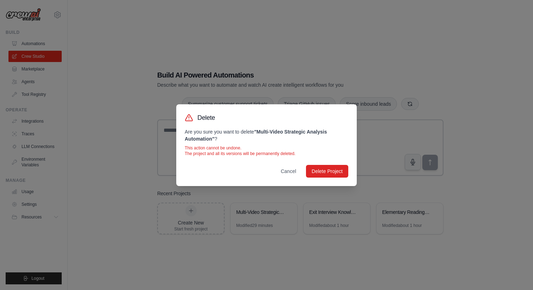
drag, startPoint x: 332, startPoint y: 168, endPoint x: 273, endPoint y: 164, distance: 59.4
click at [273, 164] on div "Delete Are you sure you want to delete " Multi-Video Strategic Analysis Automat…" at bounding box center [266, 145] width 180 height 82
click at [282, 169] on button "Cancel" at bounding box center [288, 171] width 27 height 13
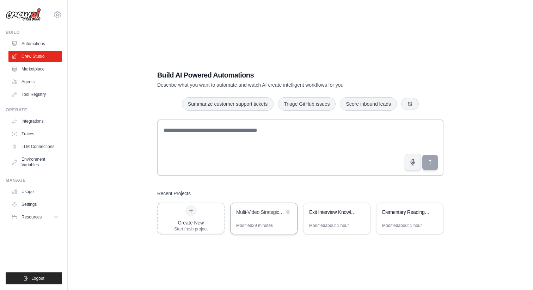
click at [258, 219] on div "Multi-Video Strategic Analysis Automation" at bounding box center [263, 213] width 67 height 20
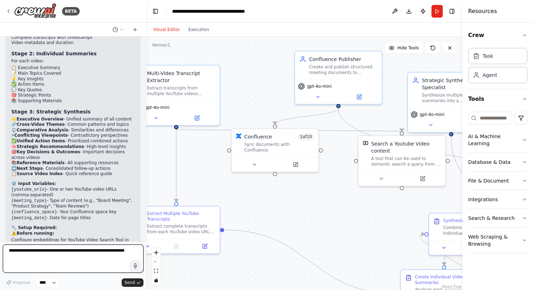
click at [74, 255] on textarea at bounding box center [73, 259] width 141 height 28
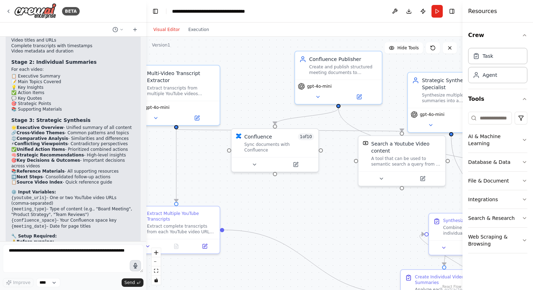
click at [135, 267] on icon "button" at bounding box center [136, 265] width 4 height 5
click at [134, 267] on circle "button" at bounding box center [135, 265] width 5 height 5
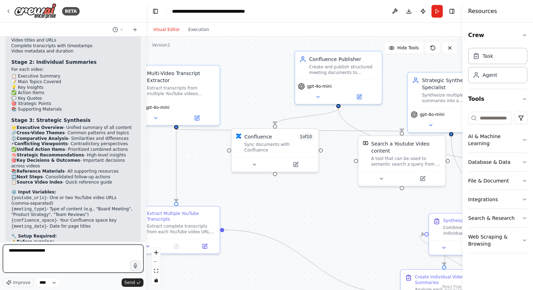
drag, startPoint x: 98, startPoint y: 258, endPoint x: 0, endPoint y: 240, distance: 100.1
click at [0, 240] on div "BETA Hello! I'm the CrewAI assistant. What kind of automation do you want to bu…" at bounding box center [73, 145] width 146 height 290
type textarea "**********"
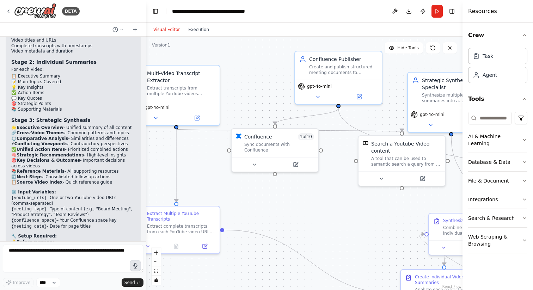
click at [135, 267] on icon "button" at bounding box center [135, 265] width 6 height 5
click at [135, 269] on icon "button" at bounding box center [135, 266] width 6 height 6
drag, startPoint x: 137, startPoint y: 283, endPoint x: 30, endPoint y: 254, distance: 110.1
click at [30, 254] on div "**********" at bounding box center [73, 266] width 141 height 43
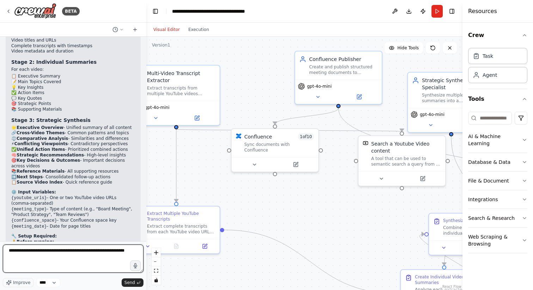
click at [45, 250] on textarea "**********" at bounding box center [73, 259] width 141 height 28
click at [73, 257] on textarea "**********" at bounding box center [73, 259] width 141 height 28
type textarea "**********"
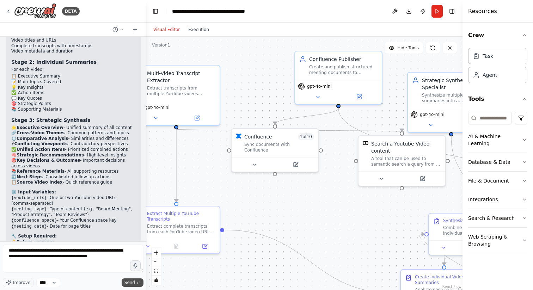
click at [132, 282] on span "Send" at bounding box center [129, 283] width 11 height 6
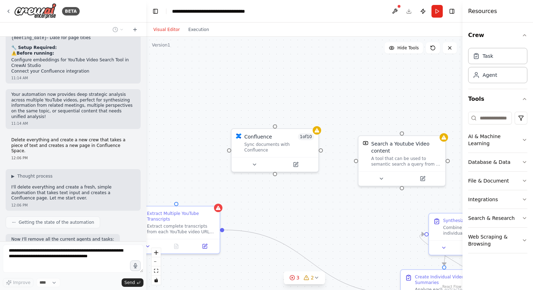
scroll to position [3047, 0]
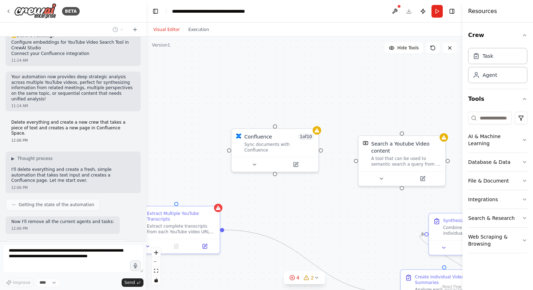
click at [210, 134] on div ".deletable-edge-delete-btn { width: 20px; height: 20px; border: 0px solid #ffff…" at bounding box center [304, 163] width 316 height 253
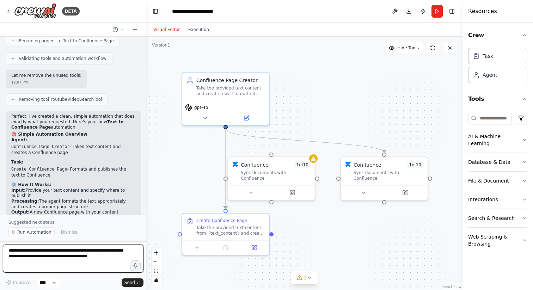
scroll to position [3543, 0]
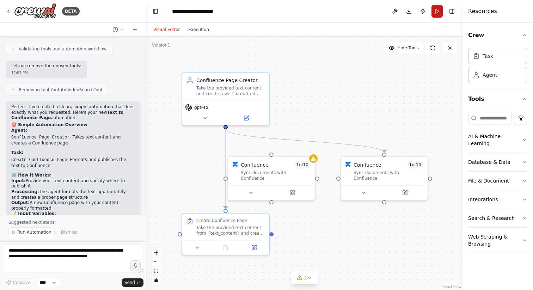
click at [436, 12] on button "Run" at bounding box center [436, 11] width 11 height 13
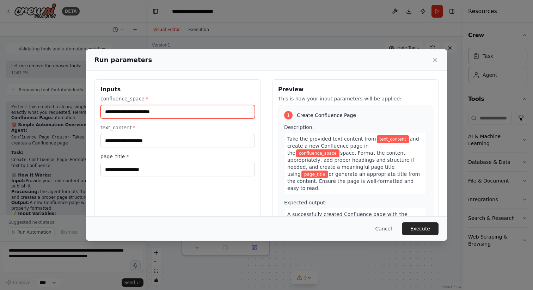
click at [160, 111] on input "confluence_space *" at bounding box center [177, 111] width 154 height 13
paste input "**********"
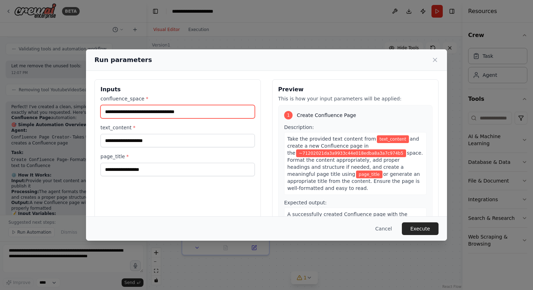
type input "**********"
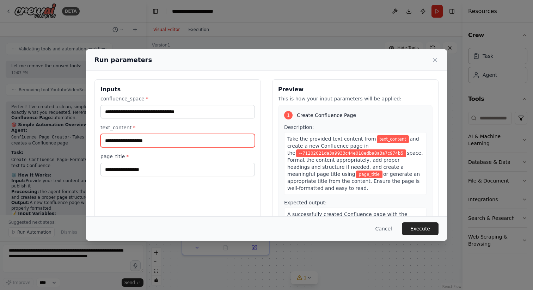
click at [161, 139] on input "text_content *" at bounding box center [177, 140] width 154 height 13
click at [148, 137] on input "text_content *" at bounding box center [177, 140] width 154 height 13
paste input "**********"
type input "**********"
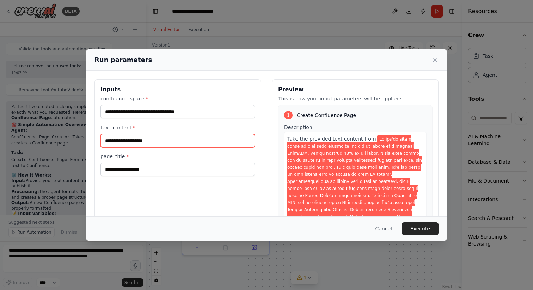
scroll to position [0, 0]
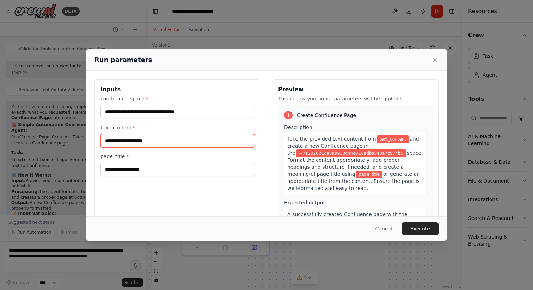
click at [155, 142] on input "text_content *" at bounding box center [177, 140] width 154 height 13
paste input "**********"
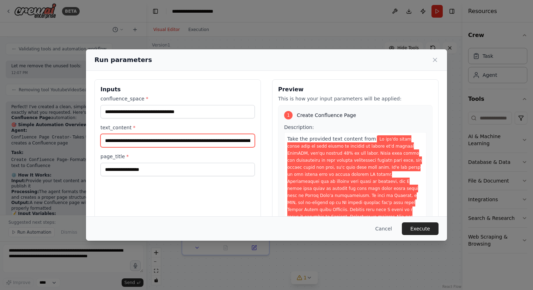
scroll to position [0, 91515]
type input "**********"
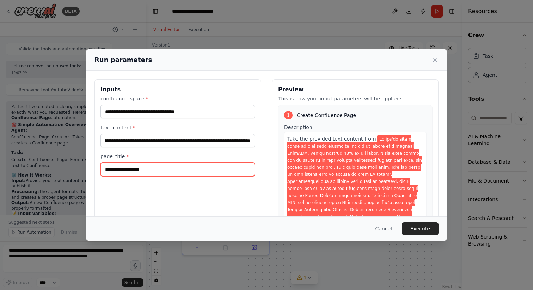
scroll to position [0, 0]
click at [152, 167] on input "page_title *" at bounding box center [177, 169] width 154 height 13
type input "******"
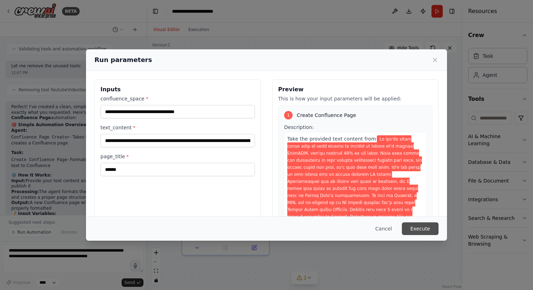
click at [421, 232] on button "Execute" at bounding box center [420, 228] width 37 height 13
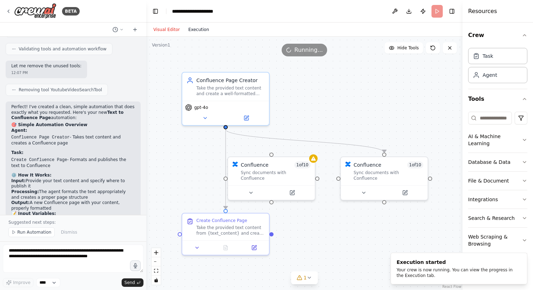
click at [197, 28] on button "Execution" at bounding box center [198, 29] width 29 height 8
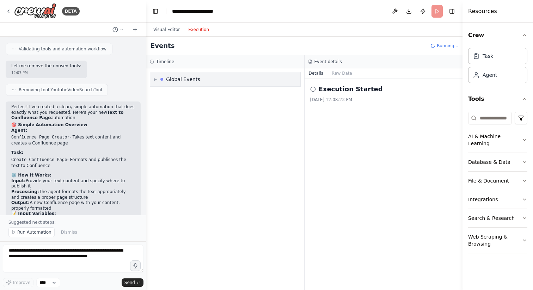
click at [154, 79] on span "▶" at bounding box center [155, 79] width 3 height 6
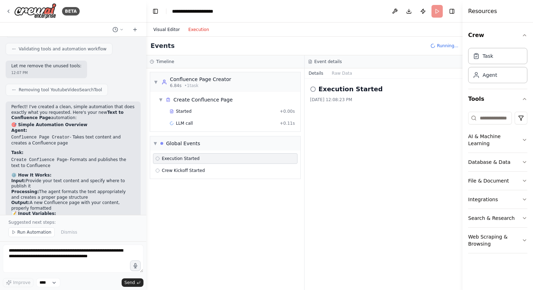
click at [165, 29] on button "Visual Editor" at bounding box center [166, 29] width 35 height 8
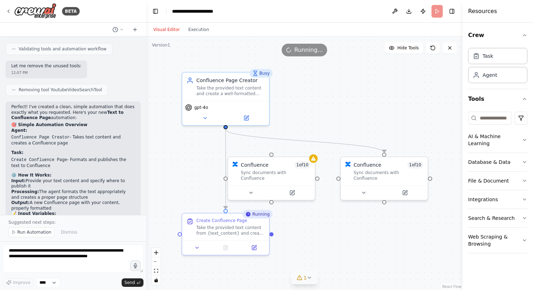
click at [301, 278] on icon at bounding box center [299, 278] width 6 height 6
click at [251, 189] on icon at bounding box center [251, 192] width 6 height 6
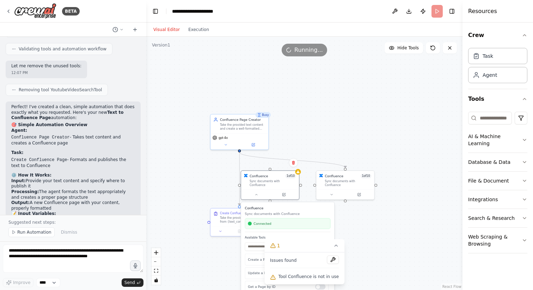
click at [378, 233] on div ".deletable-edge-delete-btn { width: 20px; height: 20px; border: 0px solid #ffff…" at bounding box center [304, 163] width 316 height 253
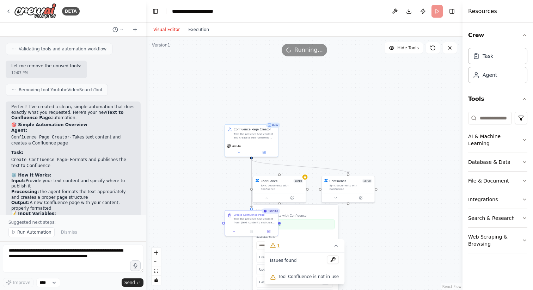
click at [378, 233] on div ".deletable-edge-delete-btn { width: 20px; height: 20px; border: 0px solid #ffff…" at bounding box center [304, 163] width 316 height 253
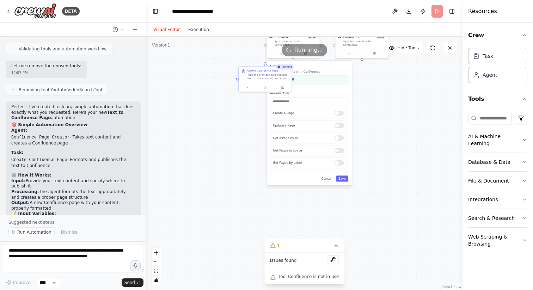
drag, startPoint x: 378, startPoint y: 233, endPoint x: 392, endPoint y: 89, distance: 144.8
click at [392, 89] on div ".deletable-edge-delete-btn { width: 20px; height: 20px; border: 0px solid #ffff…" at bounding box center [304, 163] width 316 height 253
click at [337, 123] on div at bounding box center [339, 125] width 10 height 5
click at [336, 135] on div at bounding box center [339, 137] width 10 height 5
click at [337, 141] on div "Create a Page Update a Page Get a Page by ID Get Pages in Space Get Pages by La…" at bounding box center [309, 140] width 78 height 64
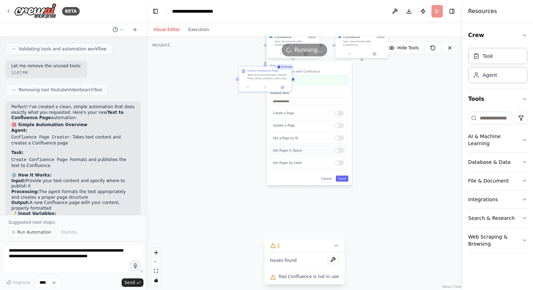
click at [340, 148] on div at bounding box center [339, 150] width 10 height 5
click at [341, 160] on div at bounding box center [342, 162] width 10 height 5
click at [344, 132] on div at bounding box center [342, 134] width 10 height 5
click at [343, 148] on div "Delete a Page" at bounding box center [310, 146] width 76 height 11
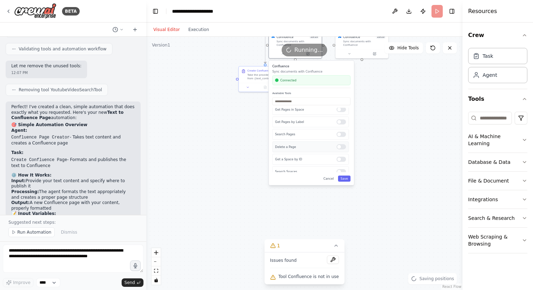
click at [343, 146] on div "Delete a Page" at bounding box center [310, 146] width 76 height 11
click at [343, 132] on div at bounding box center [342, 134] width 10 height 5
click at [343, 119] on div at bounding box center [342, 121] width 10 height 5
click at [343, 123] on div at bounding box center [342, 125] width 10 height 5
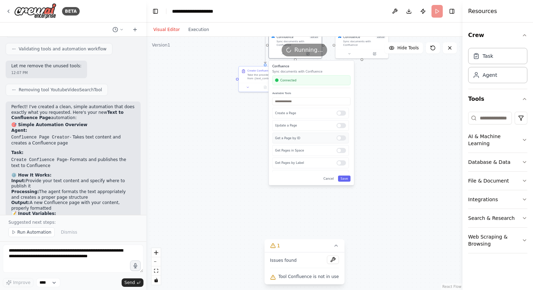
click at [342, 135] on div at bounding box center [342, 137] width 10 height 5
click at [342, 148] on div at bounding box center [342, 150] width 10 height 5
click at [346, 175] on button "Save" at bounding box center [344, 178] width 13 height 6
click at [283, 52] on div "Running..." at bounding box center [304, 50] width 316 height 13
click at [283, 51] on div "Running..." at bounding box center [304, 50] width 45 height 13
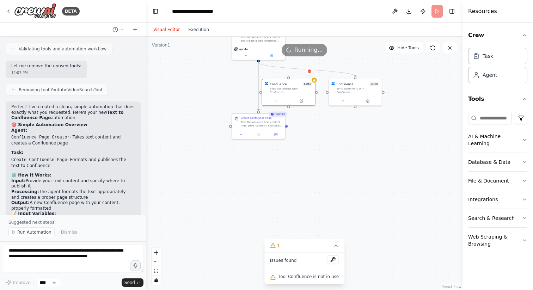
drag, startPoint x: 332, startPoint y: 117, endPoint x: 325, endPoint y: 167, distance: 49.8
click at [325, 167] on div ".deletable-edge-delete-btn { width: 20px; height: 20px; border: 0px solid #ffff…" at bounding box center [304, 163] width 316 height 253
click at [277, 100] on icon at bounding box center [276, 102] width 4 height 4
click at [335, 159] on div at bounding box center [335, 161] width 10 height 5
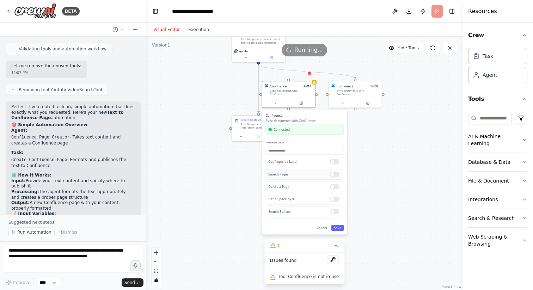
click at [335, 172] on div at bounding box center [335, 174] width 10 height 5
click at [336, 184] on div at bounding box center [335, 186] width 10 height 5
click at [336, 197] on div at bounding box center [335, 199] width 10 height 5
click at [335, 209] on div at bounding box center [335, 211] width 10 height 5
click at [338, 225] on button "Save" at bounding box center [337, 228] width 13 height 6
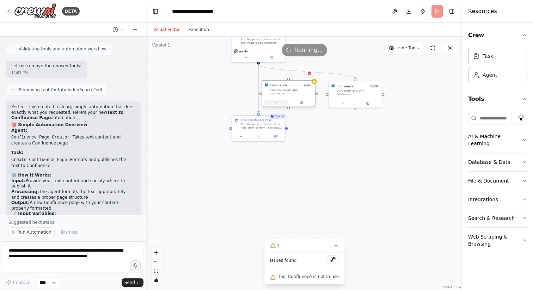
click at [276, 100] on icon at bounding box center [276, 102] width 4 height 4
click at [340, 227] on button "Save" at bounding box center [337, 228] width 13 height 6
click at [314, 84] on div "Confluence 9 of 10 Sync documents with Confluence" at bounding box center [288, 89] width 53 height 17
click at [331, 257] on button at bounding box center [333, 259] width 12 height 8
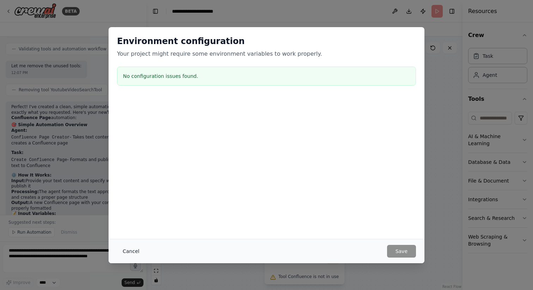
click at [130, 252] on button "Cancel" at bounding box center [131, 251] width 28 height 13
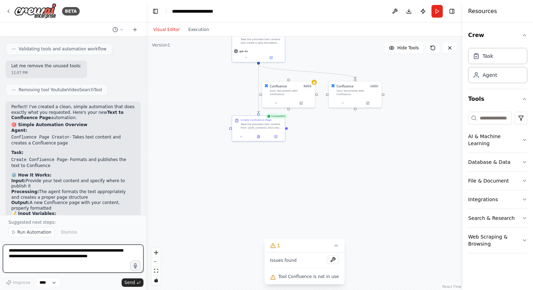
click at [78, 265] on textarea "**********" at bounding box center [73, 259] width 141 height 28
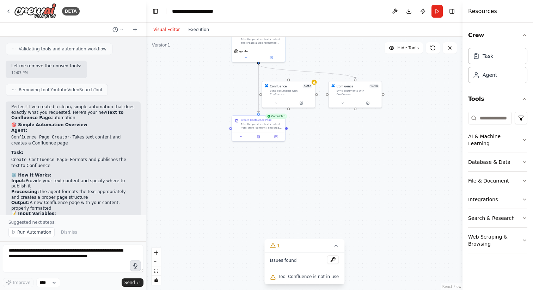
click at [135, 267] on icon "button" at bounding box center [135, 265] width 7 height 7
click at [135, 267] on circle "button" at bounding box center [135, 265] width 7 height 7
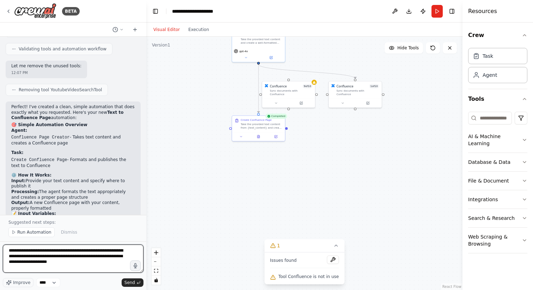
scroll to position [3, 0]
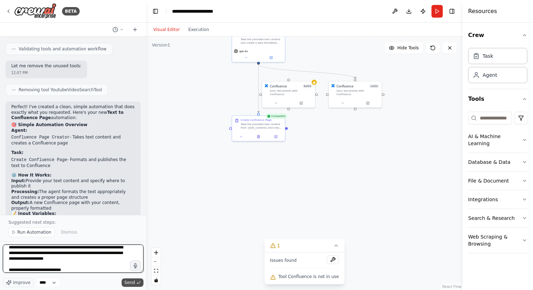
type textarea "**********"
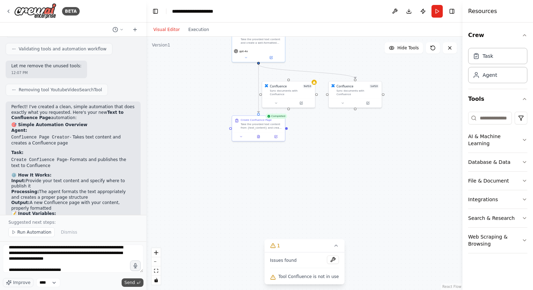
click at [131, 283] on span "Send" at bounding box center [129, 283] width 11 height 6
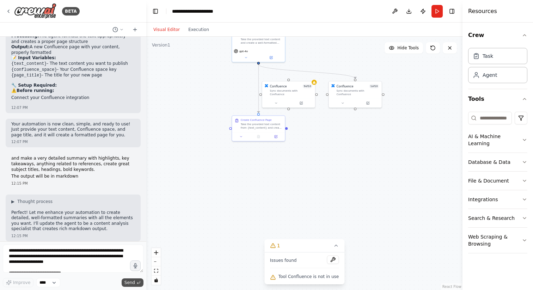
scroll to position [3746, 0]
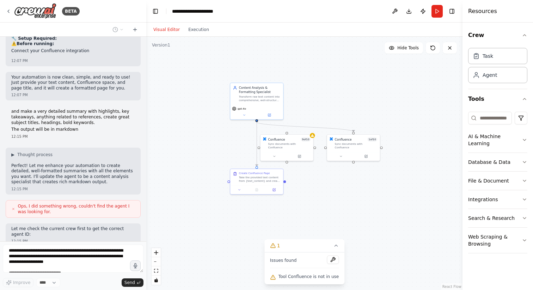
drag, startPoint x: 280, startPoint y: 176, endPoint x: 278, endPoint y: 228, distance: 52.2
click at [278, 228] on div ".deletable-edge-delete-btn { width: 20px; height: 20px; border: 0px solid #ffff…" at bounding box center [304, 163] width 316 height 253
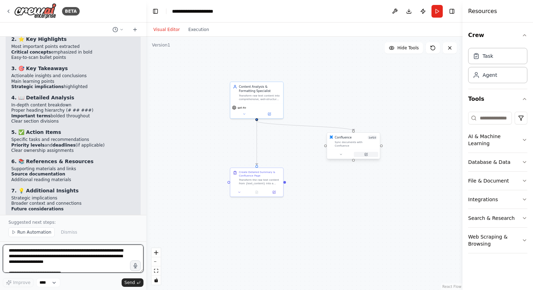
scroll to position [4268, 0]
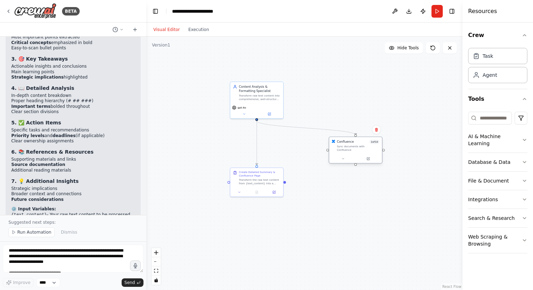
drag, startPoint x: 343, startPoint y: 143, endPoint x: 345, endPoint y: 159, distance: 16.0
click at [345, 152] on div "Sync documents with Confluence" at bounding box center [358, 148] width 43 height 7
click at [376, 145] on button at bounding box center [376, 142] width 9 height 9
click at [355, 144] on button "Confirm" at bounding box center [356, 142] width 25 height 8
click at [268, 93] on div "Transform raw text content into comprehensive, well-structured markdown documen…" at bounding box center [260, 96] width 42 height 7
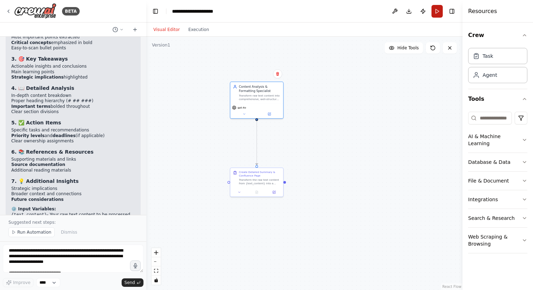
click at [439, 13] on button "Run" at bounding box center [436, 11] width 11 height 13
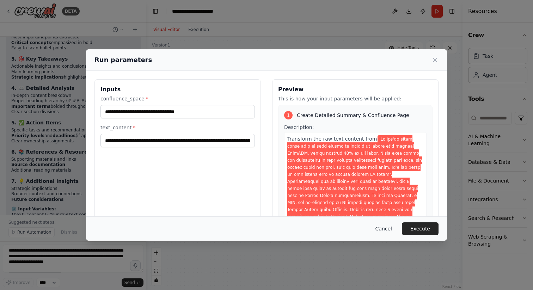
click at [380, 228] on button "Cancel" at bounding box center [384, 228] width 28 height 13
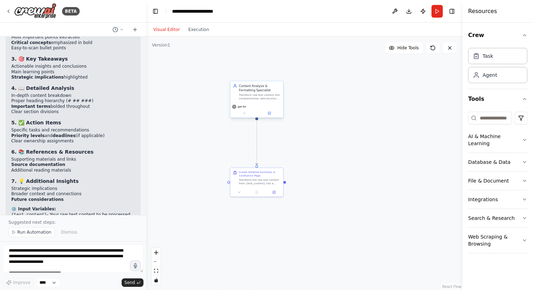
click at [255, 94] on div "Transform raw text content into comprehensive, well-structured markdown documen…" at bounding box center [260, 96] width 42 height 7
click at [279, 74] on icon at bounding box center [277, 74] width 4 height 4
click at [277, 74] on icon at bounding box center [277, 74] width 3 height 4
click at [277, 73] on icon at bounding box center [277, 74] width 3 height 4
click at [258, 75] on button "Confirm" at bounding box center [257, 74] width 25 height 8
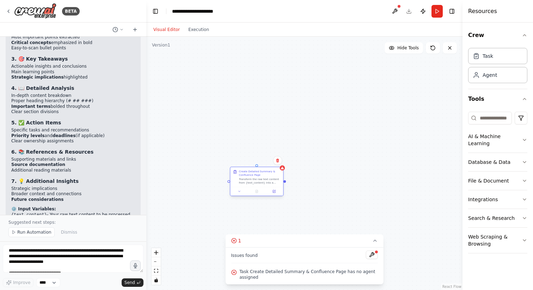
click at [270, 178] on div "Transform the raw text content from {text_content} into a comprehensive, profes…" at bounding box center [260, 180] width 42 height 7
click at [279, 161] on icon at bounding box center [277, 160] width 4 height 4
click at [260, 160] on button "Confirm" at bounding box center [257, 160] width 25 height 8
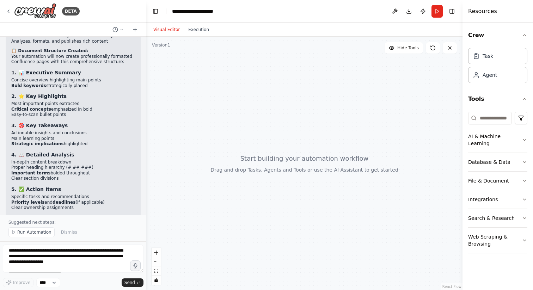
scroll to position [4024, 0]
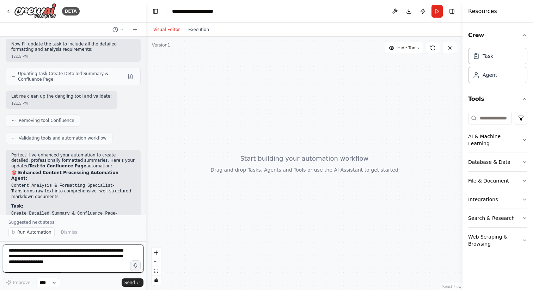
click at [111, 258] on textarea "**********" at bounding box center [73, 259] width 141 height 28
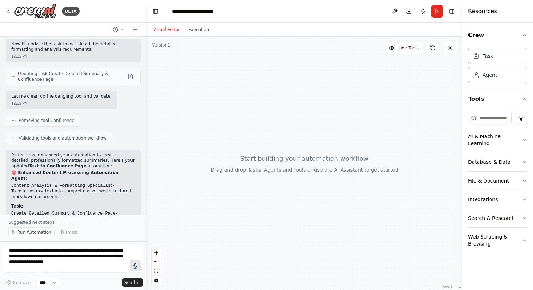
click at [135, 269] on button "button" at bounding box center [135, 265] width 11 height 11
click at [135, 268] on icon "button" at bounding box center [135, 266] width 8 height 8
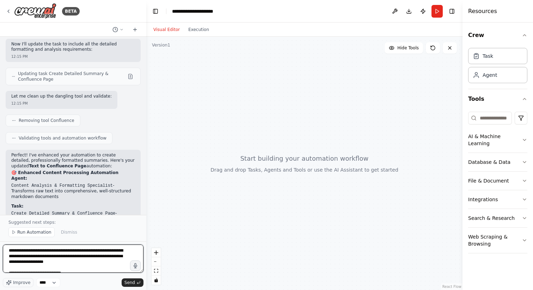
scroll to position [6, 0]
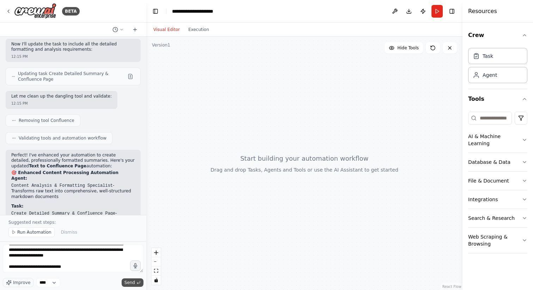
click at [134, 284] on span "Send" at bounding box center [129, 283] width 11 height 6
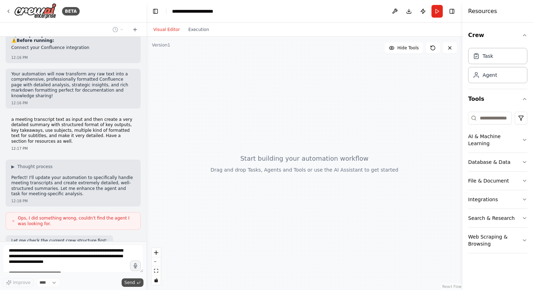
scroll to position [4475, 0]
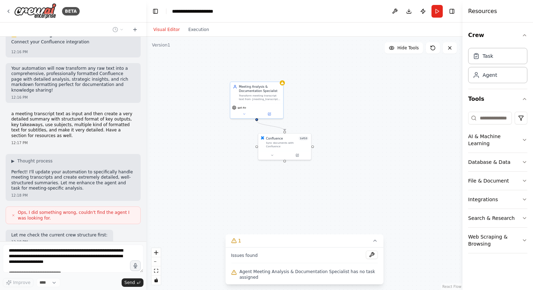
click at [4, 9] on div "BETA" at bounding box center [73, 11] width 146 height 23
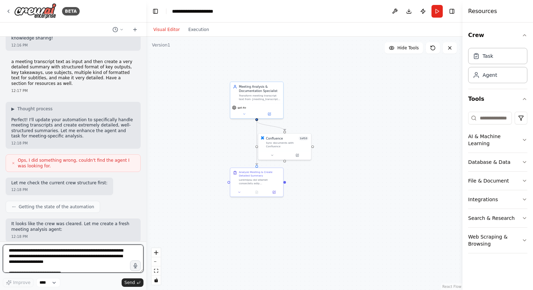
scroll to position [4574, 0]
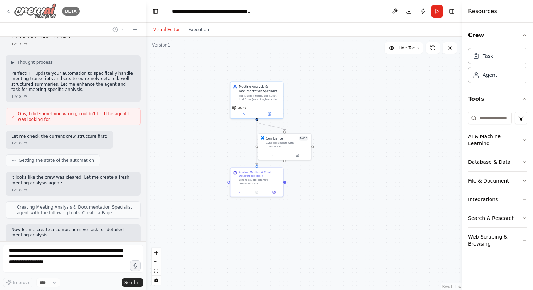
click at [8, 11] on icon at bounding box center [8, 11] width 1 height 3
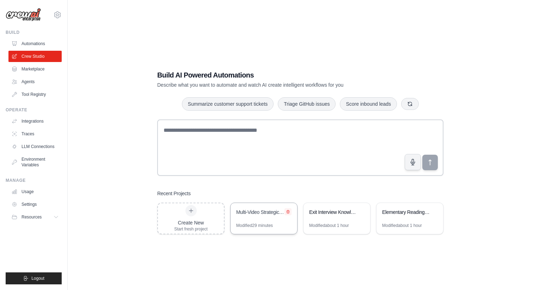
click at [289, 212] on icon at bounding box center [287, 211] width 3 height 3
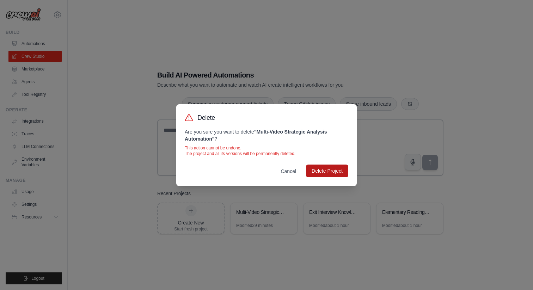
click at [335, 173] on button "Delete Project" at bounding box center [327, 171] width 42 height 13
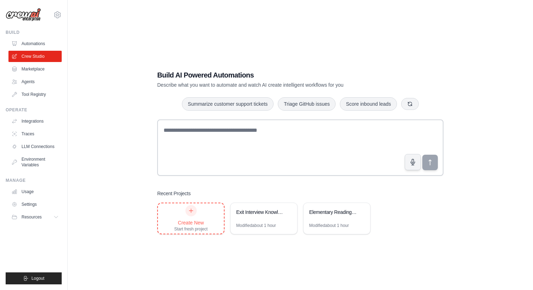
click at [191, 210] on icon at bounding box center [191, 211] width 4 height 4
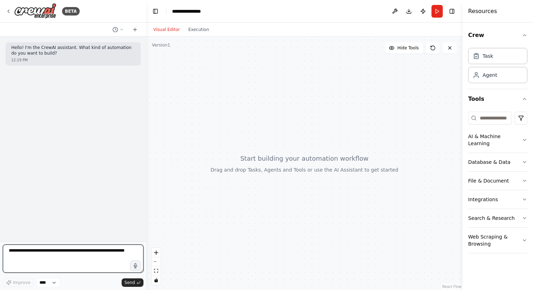
click at [108, 248] on textarea at bounding box center [73, 259] width 141 height 28
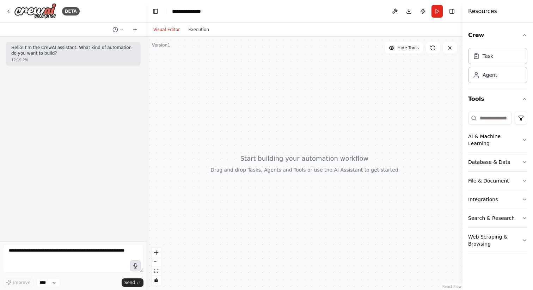
click at [136, 267] on icon "button" at bounding box center [136, 265] width 4 height 5
click at [136, 267] on circle "button" at bounding box center [135, 265] width 5 height 5
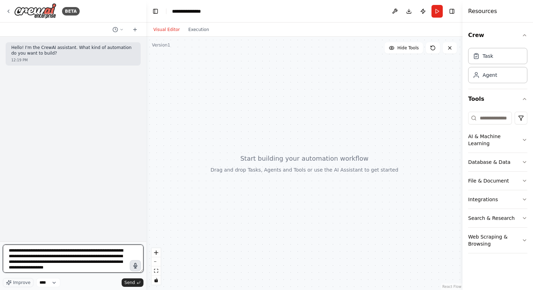
click at [86, 258] on textarea "**********" at bounding box center [73, 259] width 141 height 28
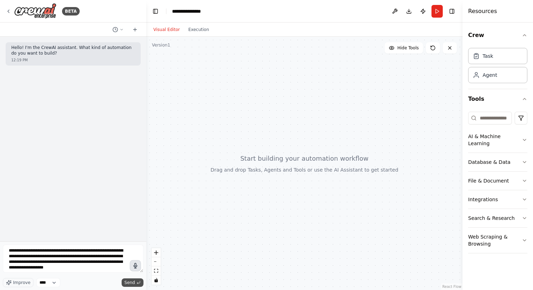
click at [133, 285] on span "Send" at bounding box center [129, 283] width 11 height 6
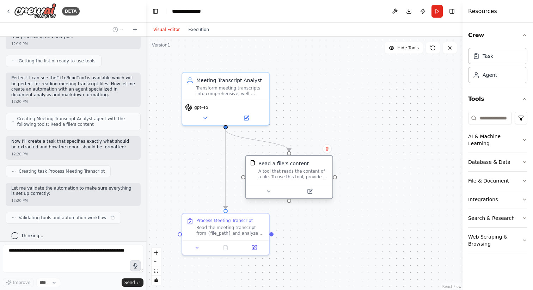
scroll to position [115, 0]
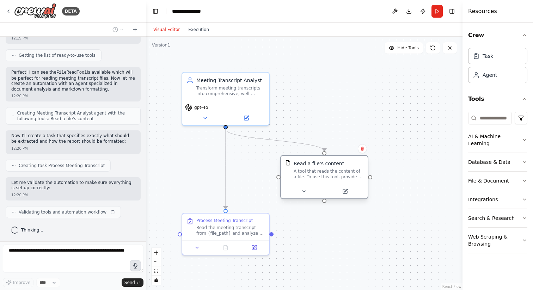
drag, startPoint x: 292, startPoint y: 172, endPoint x: 346, endPoint y: 168, distance: 54.0
click at [346, 168] on div "A tool that reads the content of a file. To use this tool, provide a 'file_path…" at bounding box center [329, 173] width 70 height 11
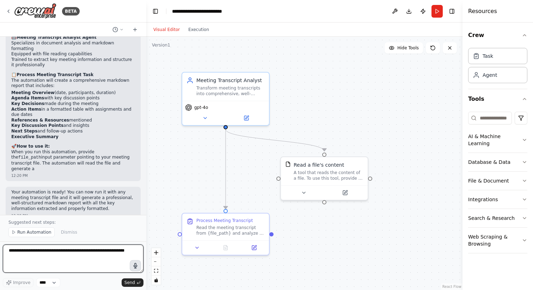
scroll to position [365, 0]
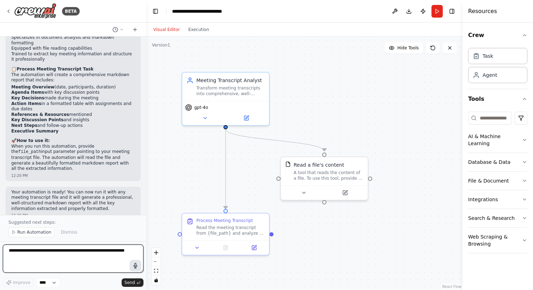
click at [25, 263] on textarea at bounding box center [73, 259] width 141 height 28
type textarea "**********"
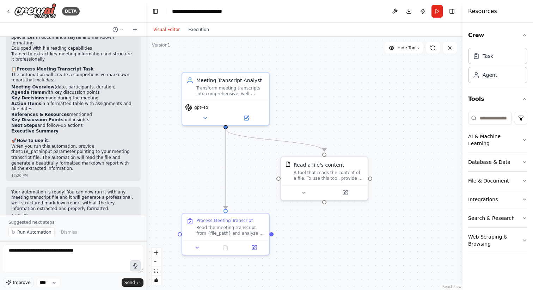
click at [11, 282] on icon "button" at bounding box center [9, 283] width 6 height 6
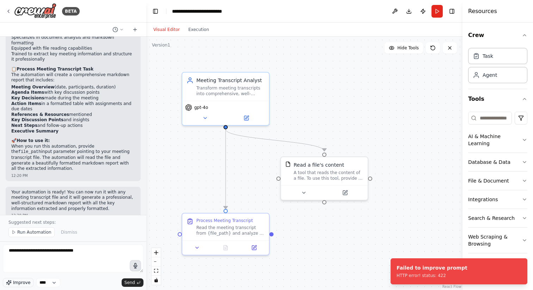
click at [15, 281] on span "Improve" at bounding box center [21, 283] width 17 height 6
click at [135, 283] on span "Send" at bounding box center [129, 283] width 11 height 6
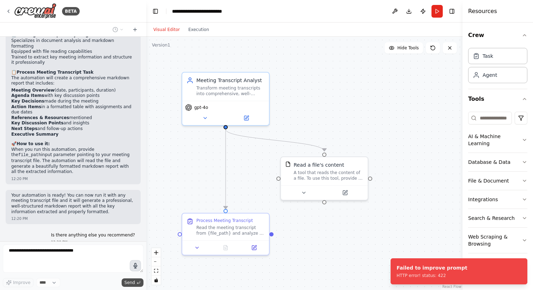
scroll to position [380, 0]
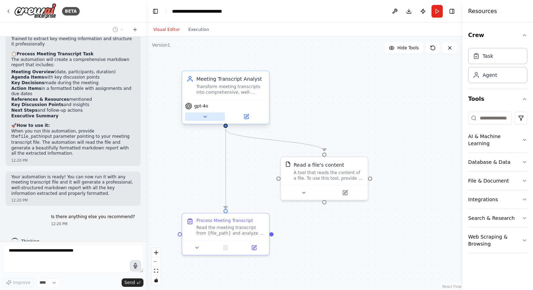
click at [203, 119] on button at bounding box center [205, 116] width 40 height 8
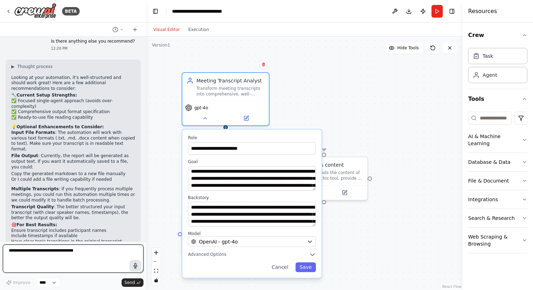
scroll to position [583, 0]
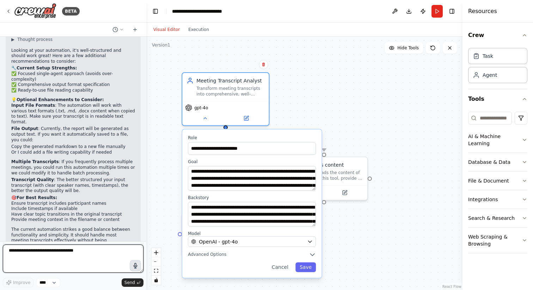
click at [61, 255] on textarea "**********" at bounding box center [73, 259] width 141 height 28
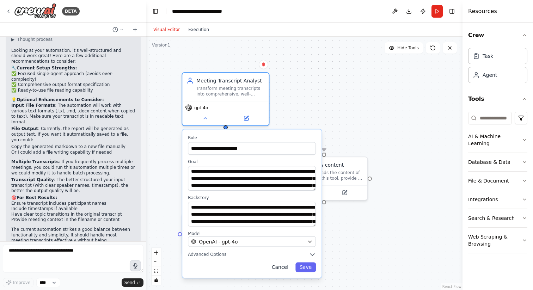
click at [282, 265] on button "Cancel" at bounding box center [279, 267] width 25 height 10
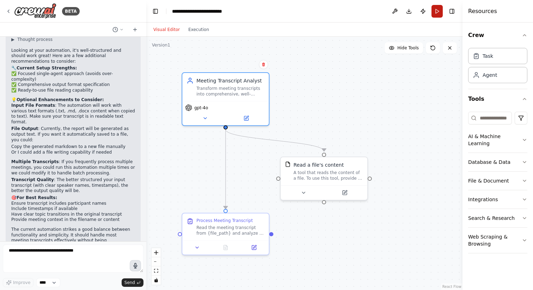
click at [436, 10] on button "Run" at bounding box center [436, 11] width 11 height 13
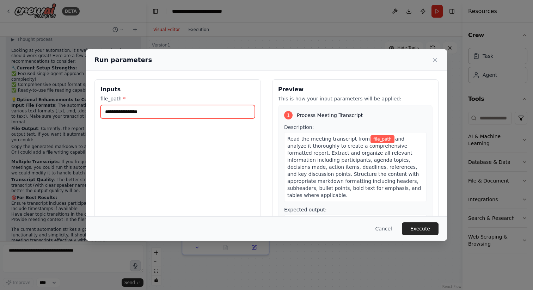
click at [230, 109] on input "file_path *" at bounding box center [177, 111] width 154 height 13
click at [171, 114] on input "file_path *" at bounding box center [177, 111] width 154 height 13
paste input "**********"
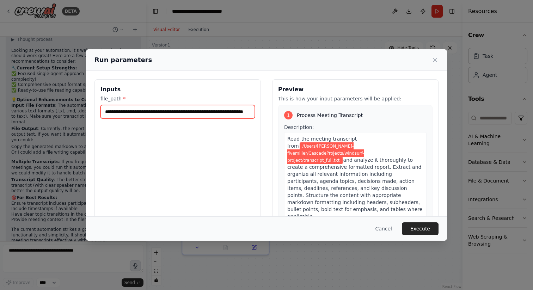
scroll to position [0, 31]
type input "**********"
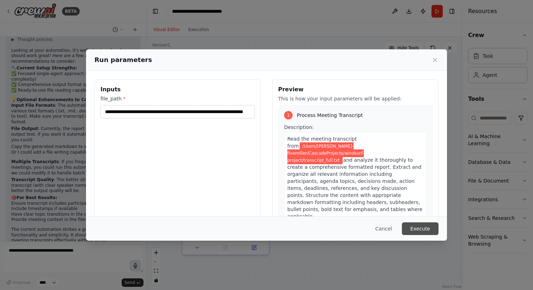
scroll to position [0, 0]
click at [429, 229] on button "Execute" at bounding box center [420, 228] width 37 height 13
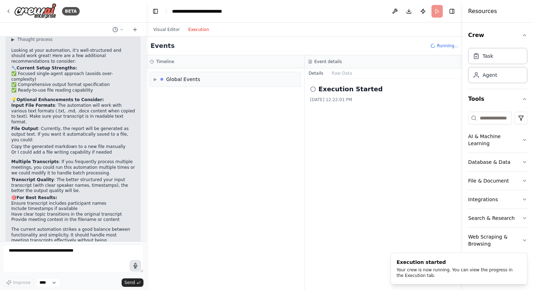
click at [200, 29] on button "Execution" at bounding box center [198, 29] width 29 height 8
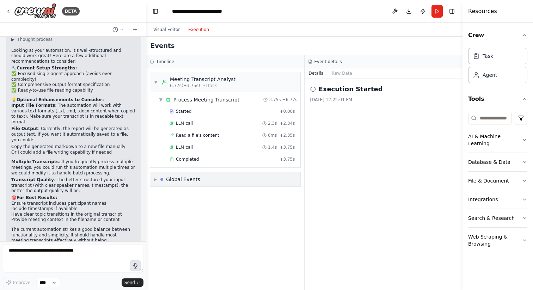
click at [154, 179] on span "▶" at bounding box center [155, 180] width 3 height 6
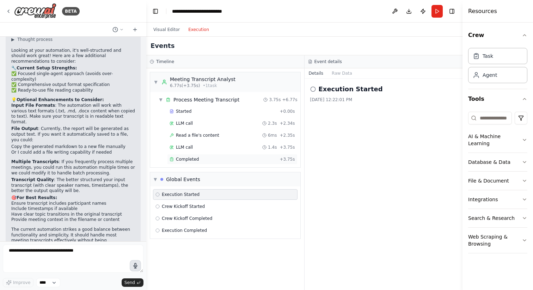
click at [192, 160] on span "Completed" at bounding box center [187, 159] width 23 height 6
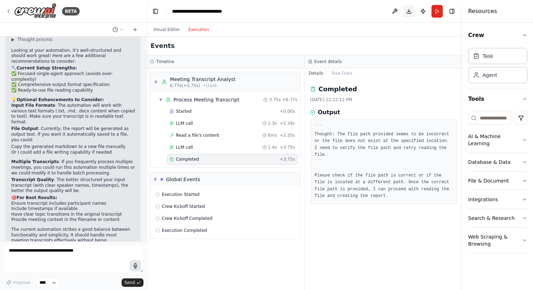
click at [409, 11] on button "Download" at bounding box center [408, 11] width 11 height 13
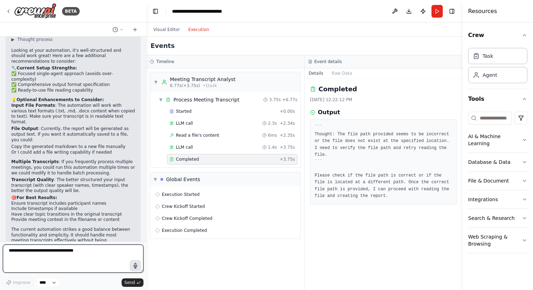
click at [60, 257] on textarea "**********" at bounding box center [73, 259] width 141 height 28
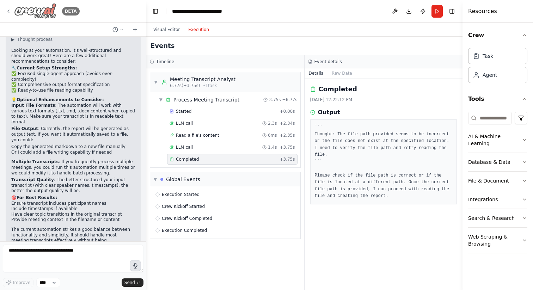
click at [8, 12] on icon at bounding box center [8, 11] width 1 height 3
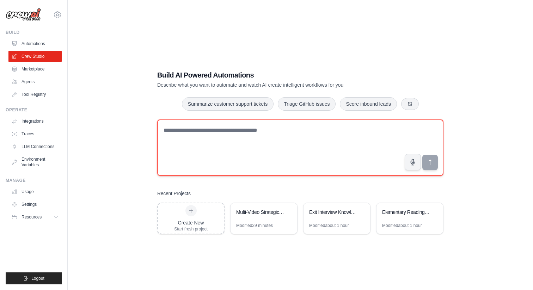
click at [271, 151] on textarea at bounding box center [300, 147] width 286 height 56
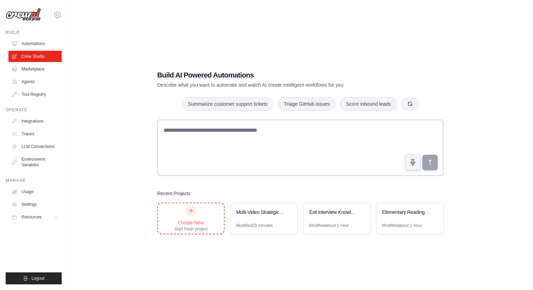
click at [195, 209] on div at bounding box center [190, 210] width 11 height 11
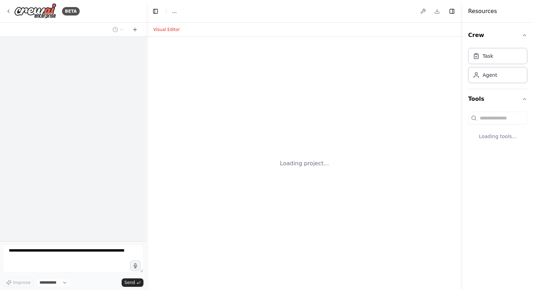
select select "****"
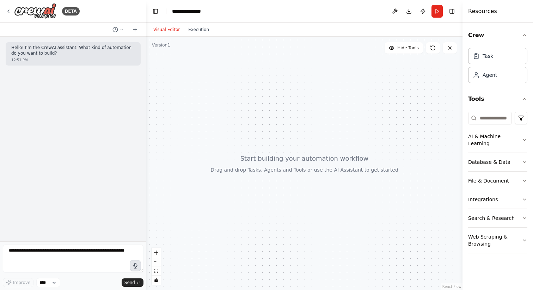
click at [134, 266] on icon "button" at bounding box center [135, 266] width 6 height 6
click at [134, 266] on circle "button" at bounding box center [135, 265] width 5 height 5
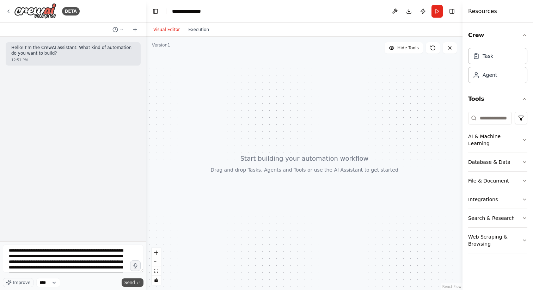
click at [135, 282] on button "Send" at bounding box center [133, 282] width 22 height 8
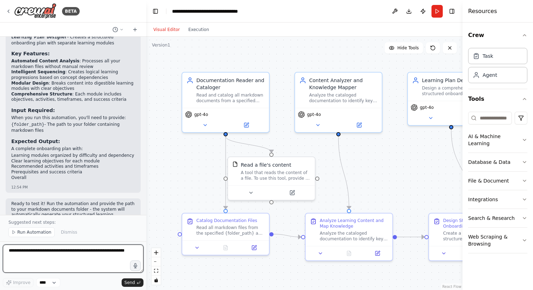
scroll to position [683, 0]
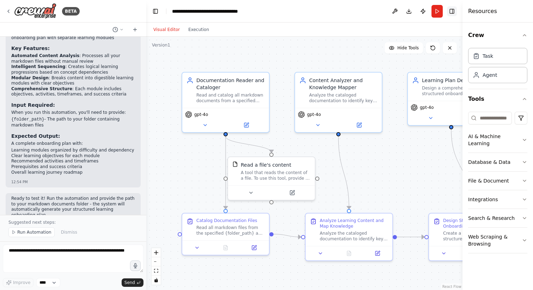
click at [455, 11] on button "Toggle Right Sidebar" at bounding box center [452, 11] width 10 height 10
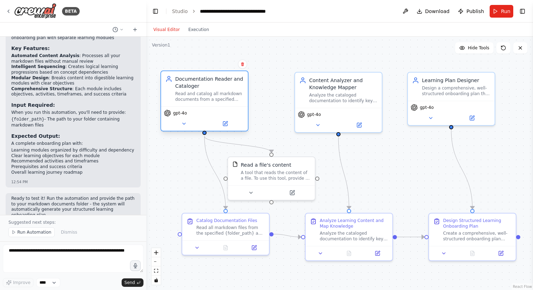
drag, startPoint x: 218, startPoint y: 93, endPoint x: 193, endPoint y: 92, distance: 25.4
click at [193, 92] on div "Read and catalog all markdown documents from a specified {folder_path}, extract…" at bounding box center [209, 96] width 68 height 11
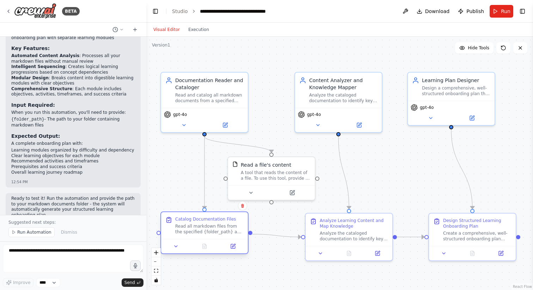
drag, startPoint x: 240, startPoint y: 229, endPoint x: 219, endPoint y: 232, distance: 20.6
click at [219, 232] on div "Read all markdown files from the specified {folder_path} and create a comprehen…" at bounding box center [209, 228] width 68 height 11
click at [427, 11] on span "Download" at bounding box center [437, 11] width 25 height 7
click at [10, 10] on icon at bounding box center [9, 11] width 6 height 6
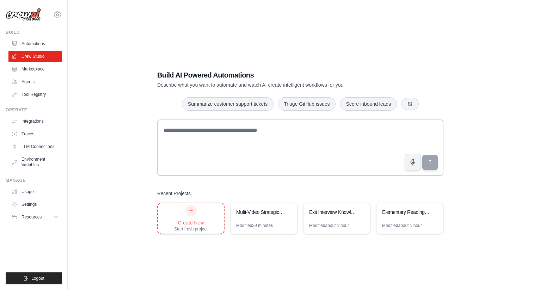
click at [192, 213] on div at bounding box center [190, 210] width 11 height 11
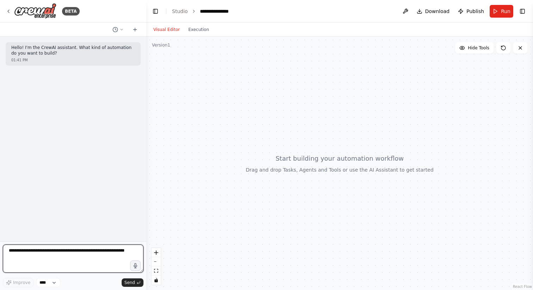
click at [94, 254] on textarea at bounding box center [73, 259] width 141 height 28
click at [70, 248] on textarea at bounding box center [73, 259] width 141 height 28
paste textarea "**********"
click at [37, 258] on textarea "**********" at bounding box center [73, 259] width 141 height 28
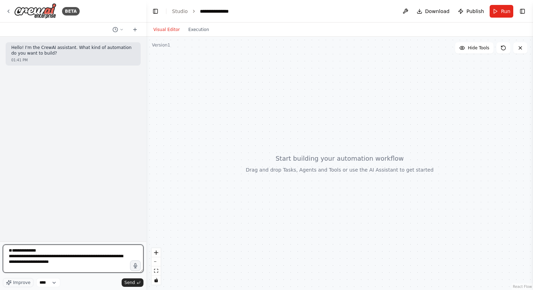
scroll to position [6, 0]
click at [41, 262] on textarea "**********" at bounding box center [73, 259] width 141 height 28
click at [79, 262] on textarea "**********" at bounding box center [73, 259] width 141 height 28
click at [41, 264] on textarea "**********" at bounding box center [73, 259] width 141 height 28
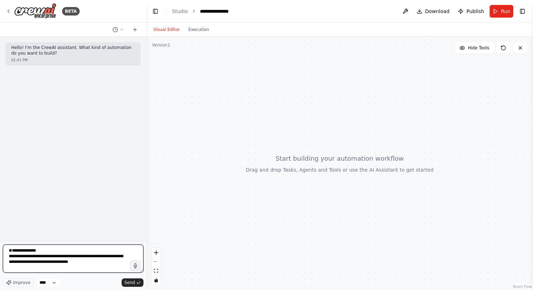
click at [80, 265] on textarea "**********" at bounding box center [73, 259] width 141 height 28
click at [102, 264] on textarea "**********" at bounding box center [73, 259] width 141 height 28
click at [59, 267] on textarea "**********" at bounding box center [73, 259] width 141 height 28
click at [32, 256] on textarea "**********" at bounding box center [73, 259] width 141 height 28
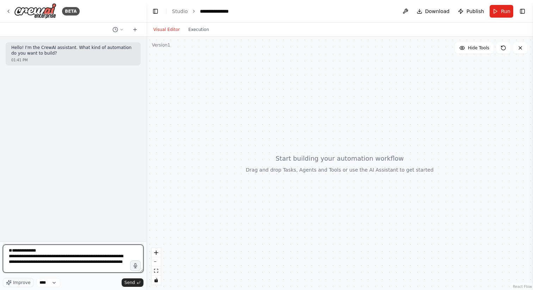
click at [29, 251] on textarea "**********" at bounding box center [73, 259] width 141 height 28
click at [136, 268] on icon "button" at bounding box center [136, 265] width 4 height 5
click at [137, 268] on icon "button" at bounding box center [135, 266] width 6 height 6
click at [103, 256] on textarea "**********" at bounding box center [73, 259] width 141 height 28
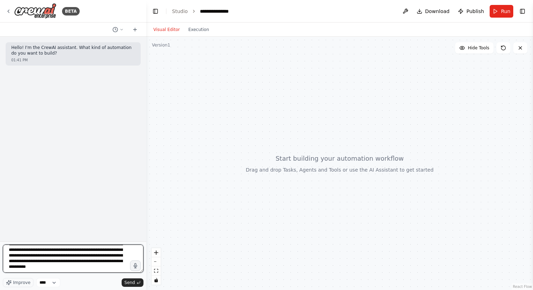
scroll to position [43, 0]
click at [24, 253] on textarea "**********" at bounding box center [73, 259] width 141 height 28
click at [88, 254] on textarea "**********" at bounding box center [73, 259] width 141 height 28
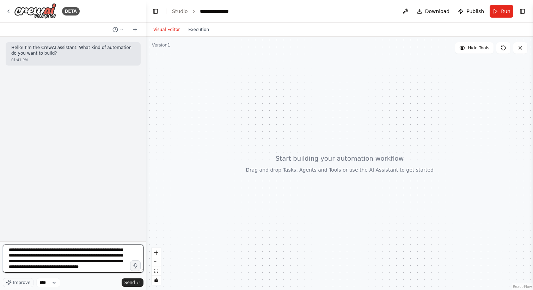
click at [76, 255] on textarea "**********" at bounding box center [73, 259] width 141 height 28
type textarea "**********"
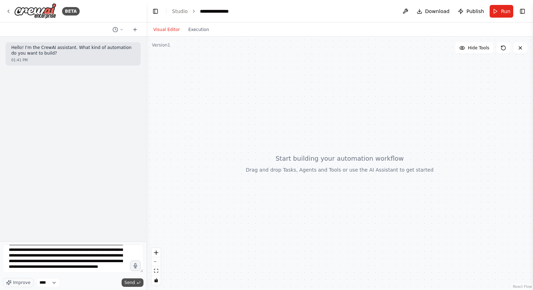
click at [126, 282] on span "Send" at bounding box center [129, 283] width 11 height 6
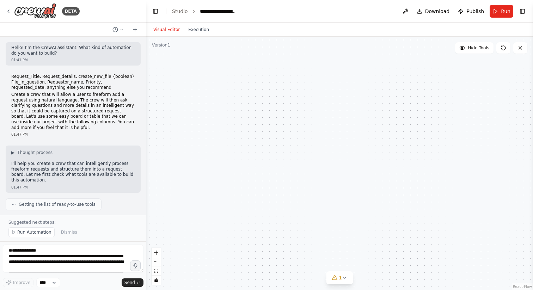
scroll to position [544, 0]
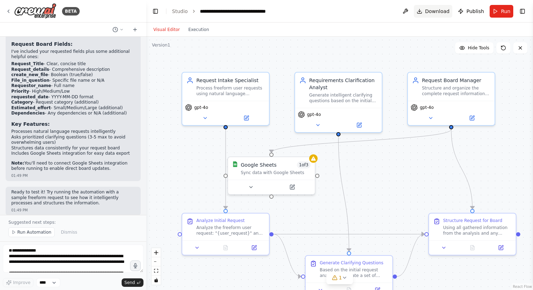
click at [426, 9] on button "Download" at bounding box center [433, 11] width 39 height 13
